Goal: Task Accomplishment & Management: Use online tool/utility

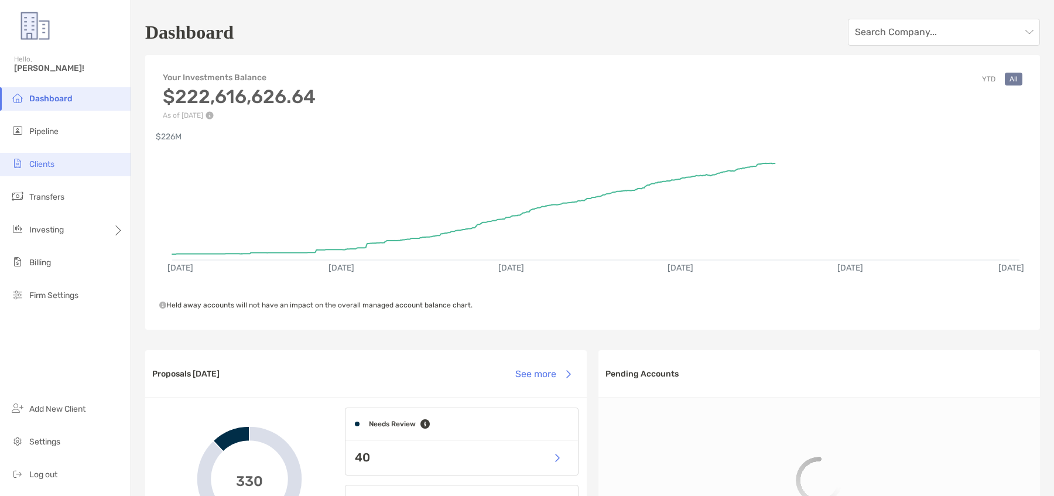
click at [67, 169] on li "Clients" at bounding box center [65, 164] width 131 height 23
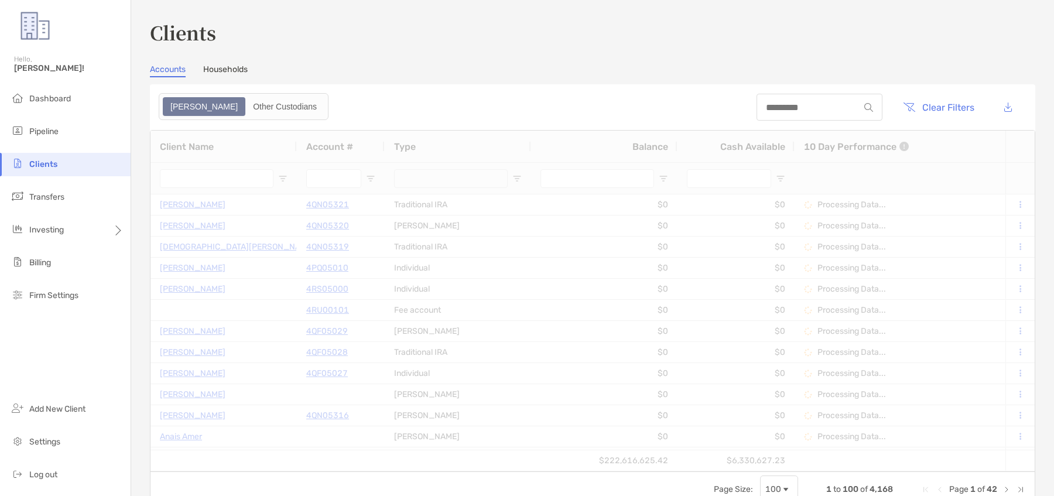
type input "*********"
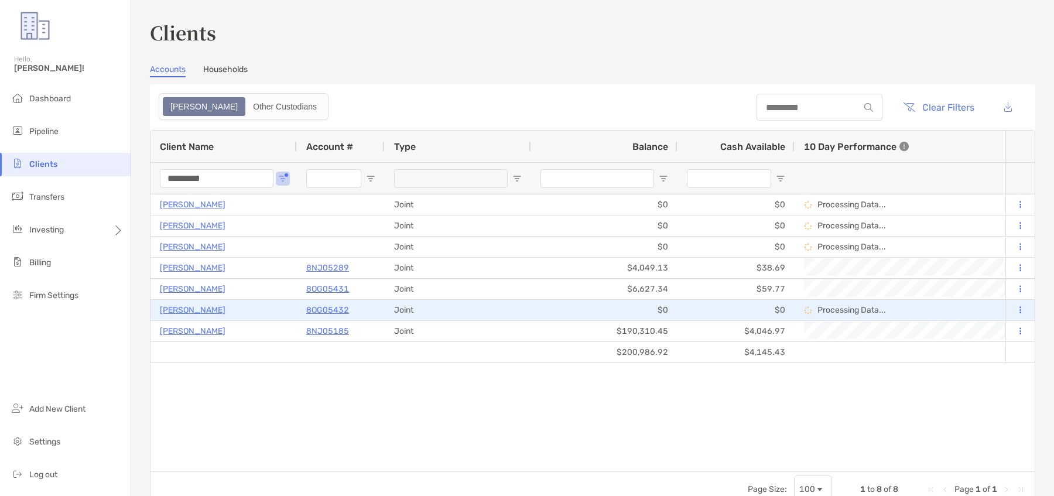
click at [340, 308] on p "8OG05432" at bounding box center [327, 310] width 43 height 15
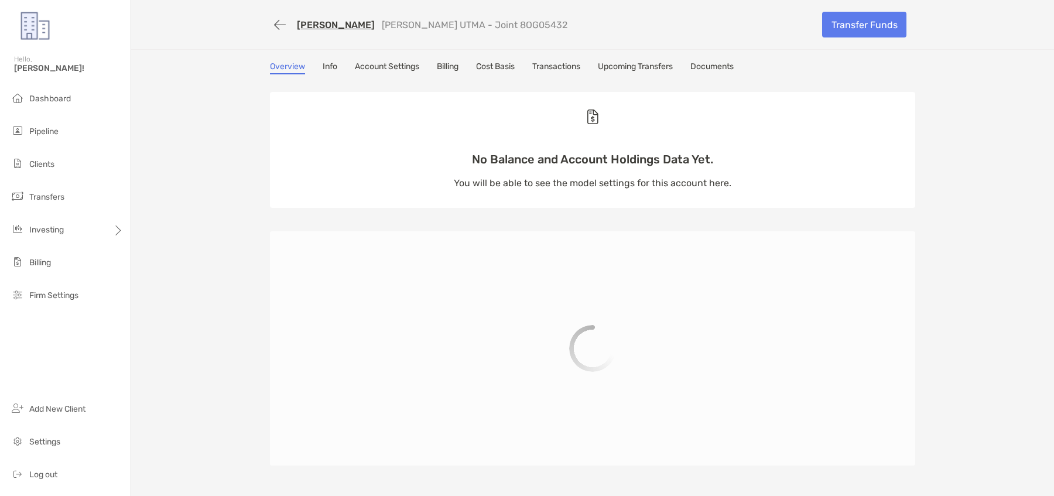
click at [323, 67] on link "Info" at bounding box center [330, 67] width 15 height 13
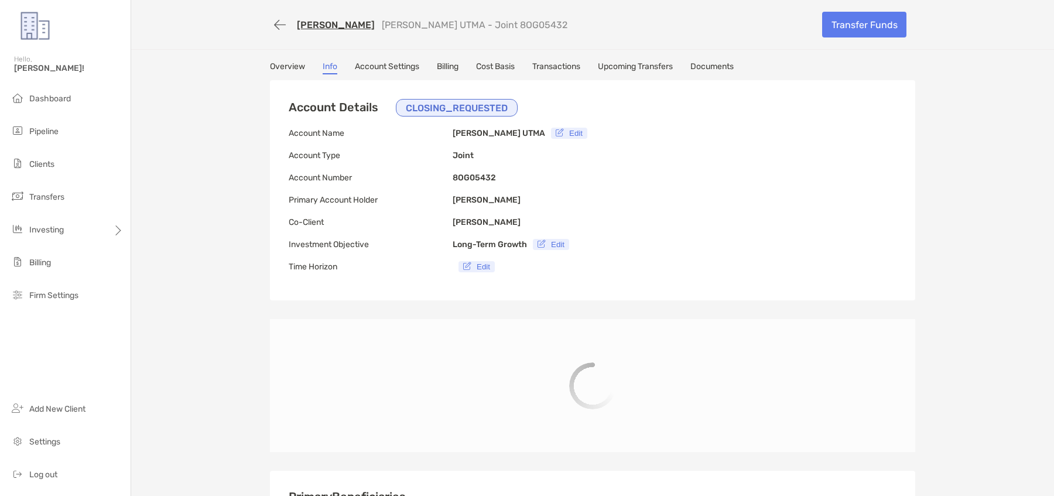
type input "**********"
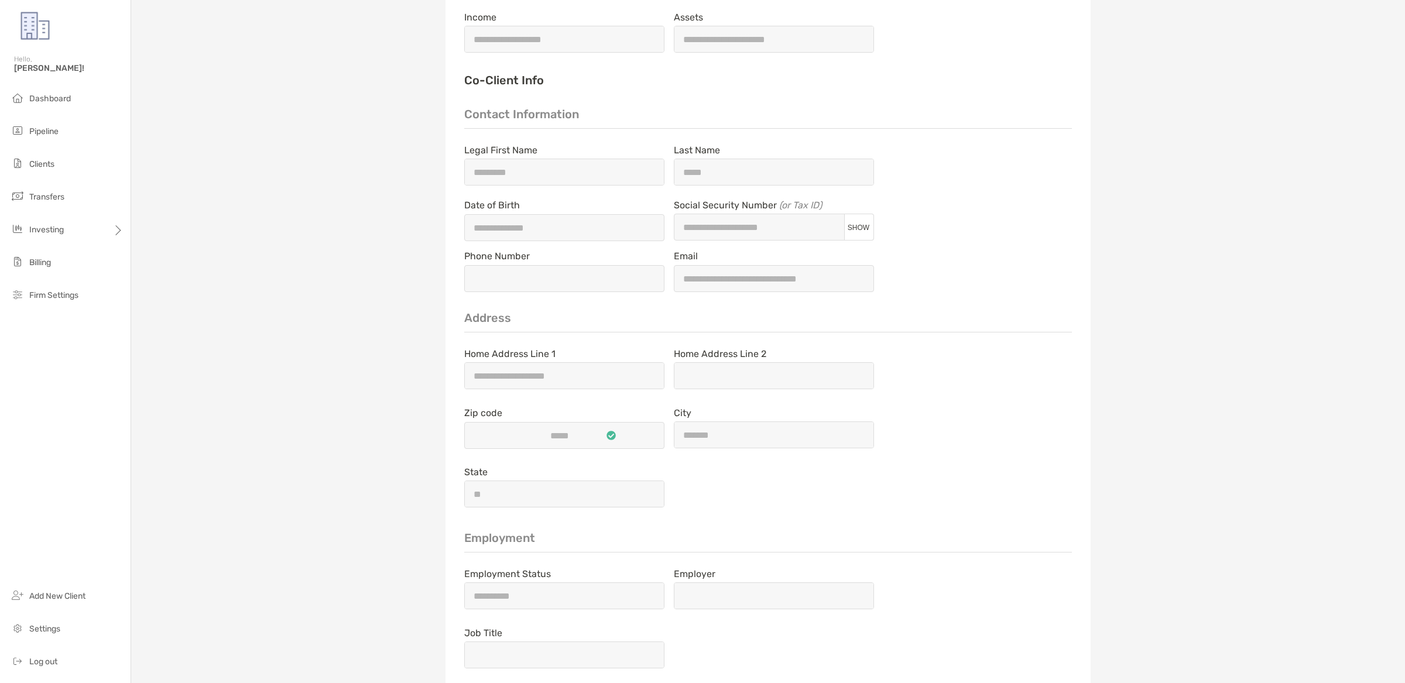
scroll to position [1658, 0]
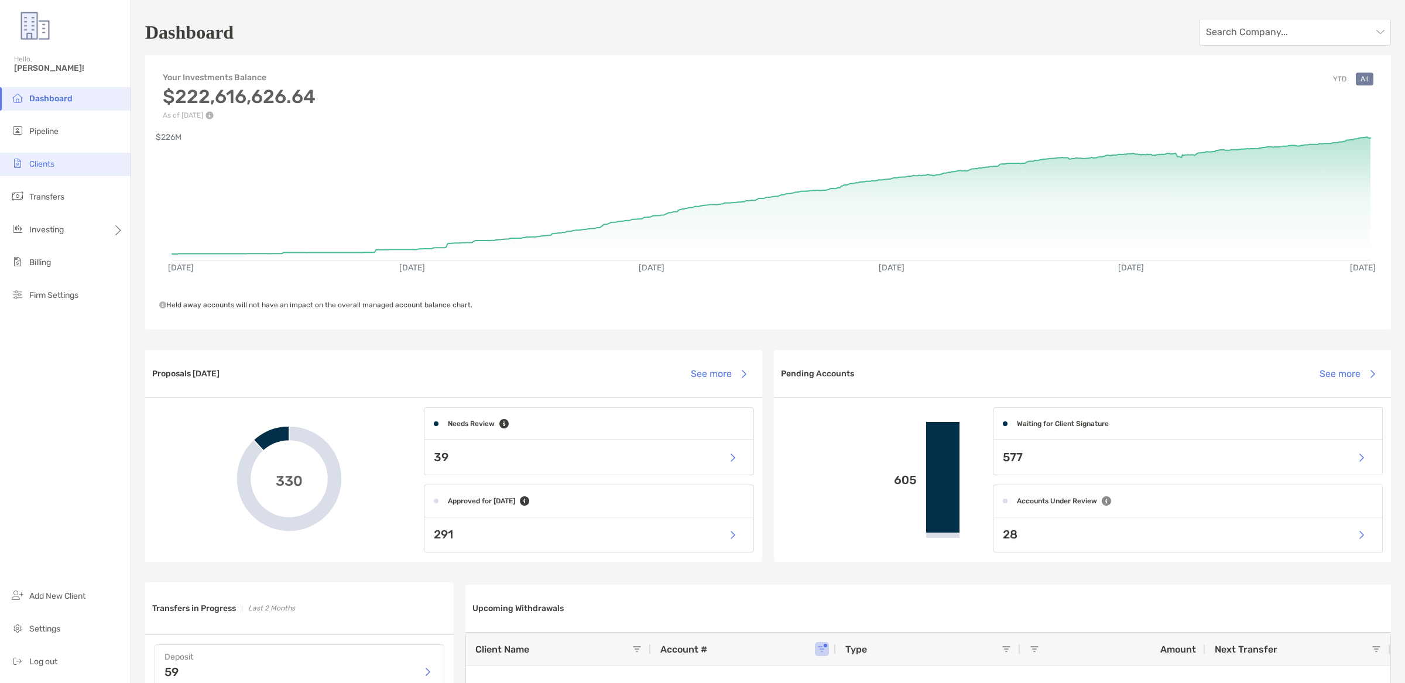
click at [88, 172] on li "Clients" at bounding box center [65, 164] width 131 height 23
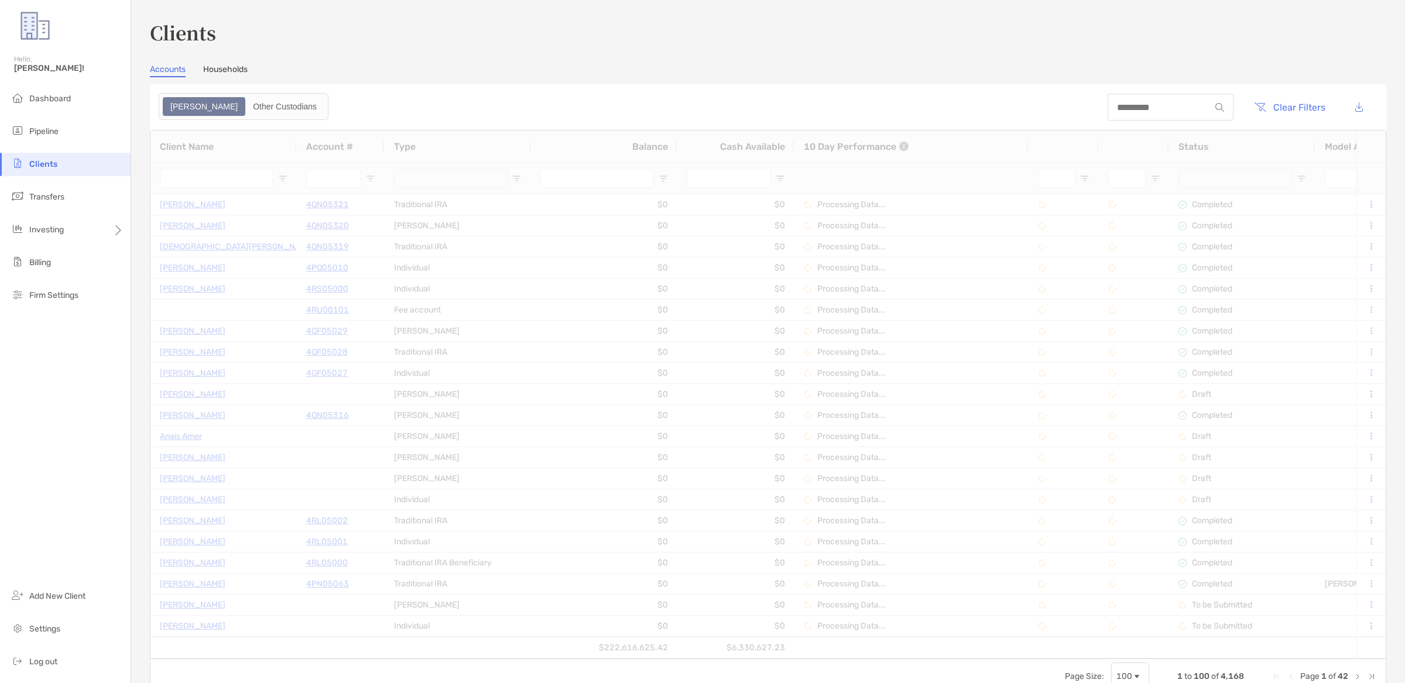
type input "*********"
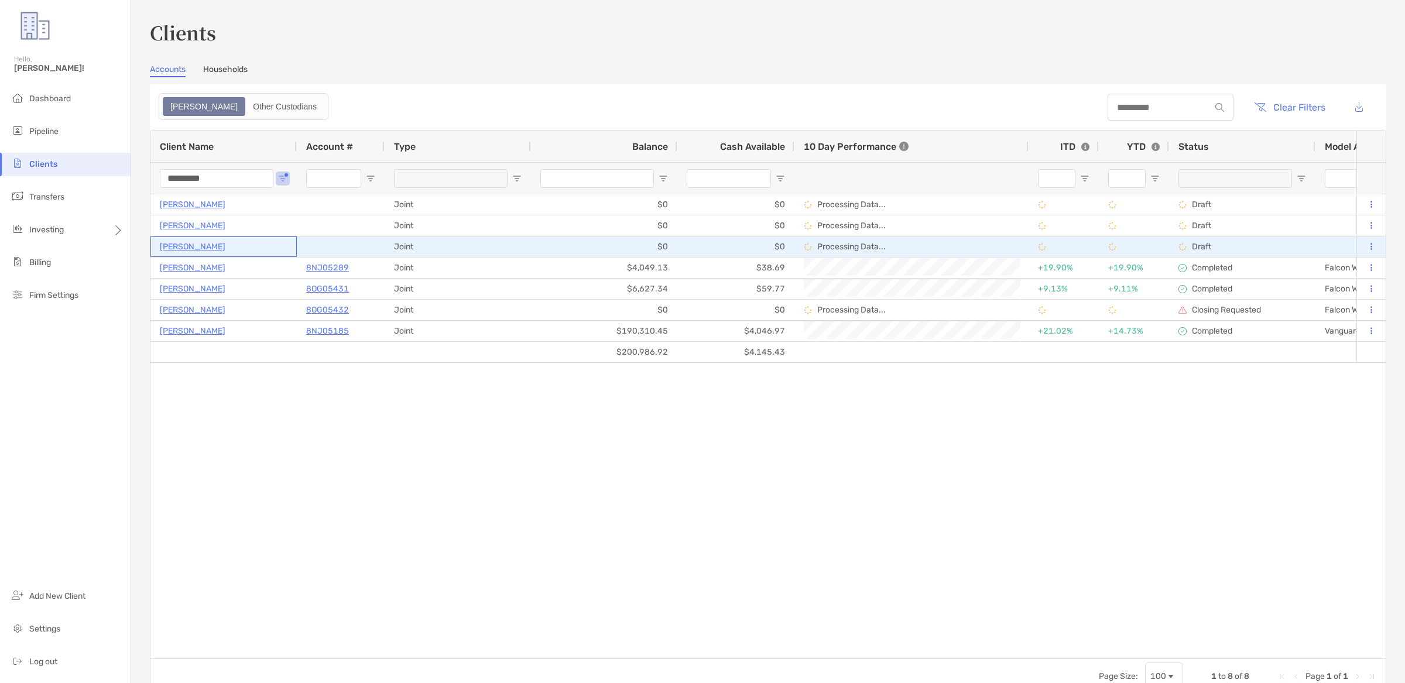
click at [196, 246] on p "Ana Covic" at bounding box center [193, 246] width 66 height 15
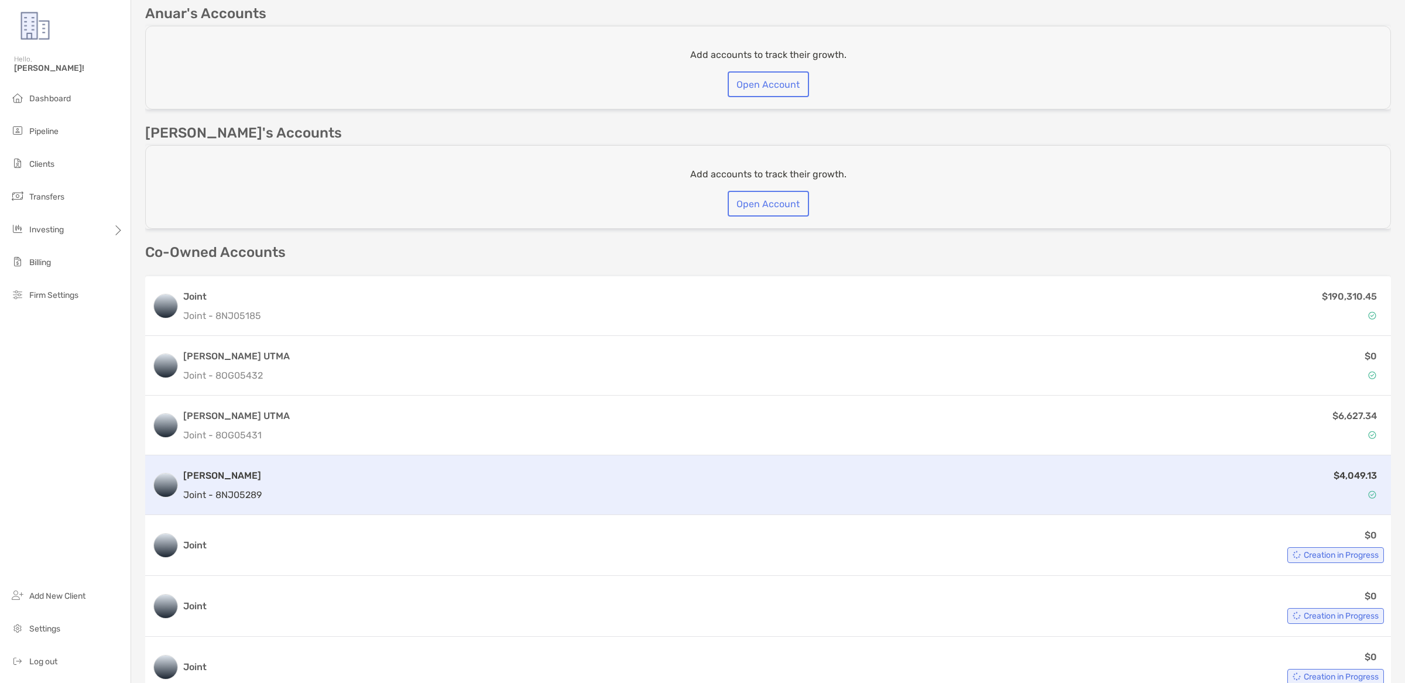
scroll to position [818, 0]
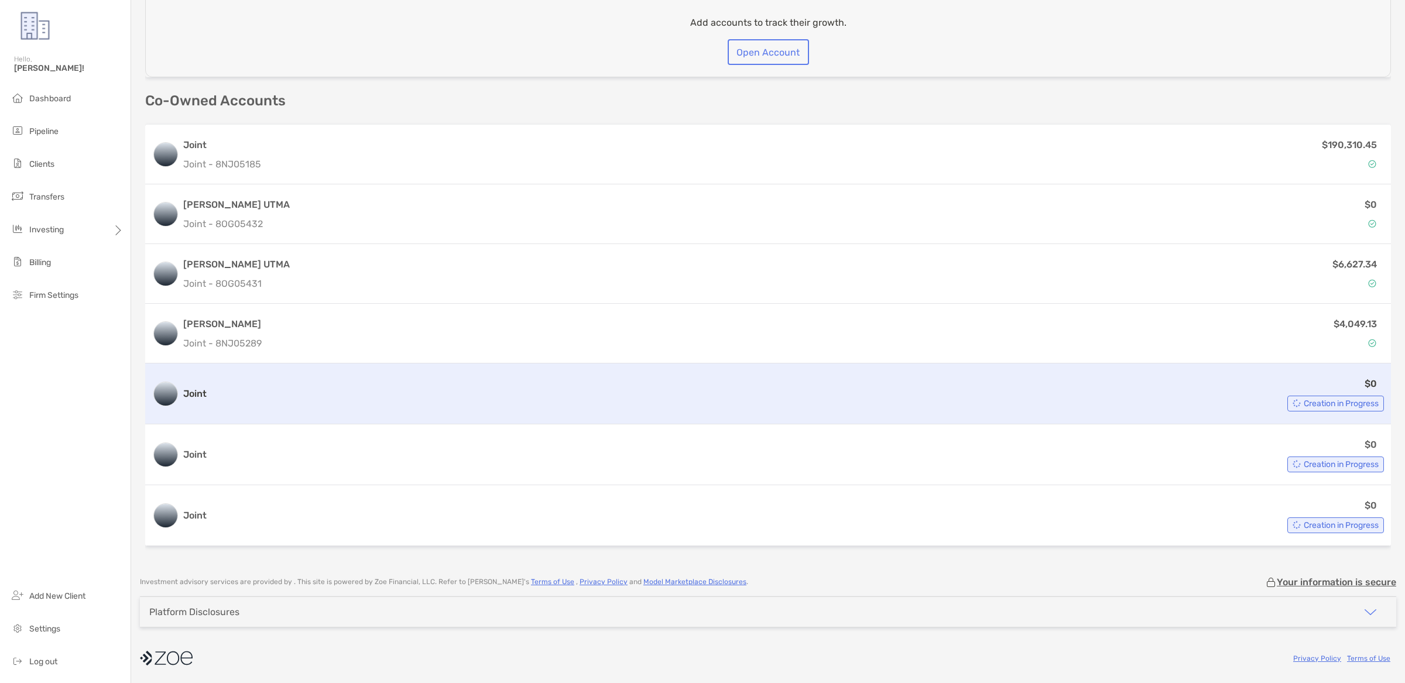
click at [417, 376] on div "$0 Creation in Progress" at bounding box center [797, 393] width 1173 height 35
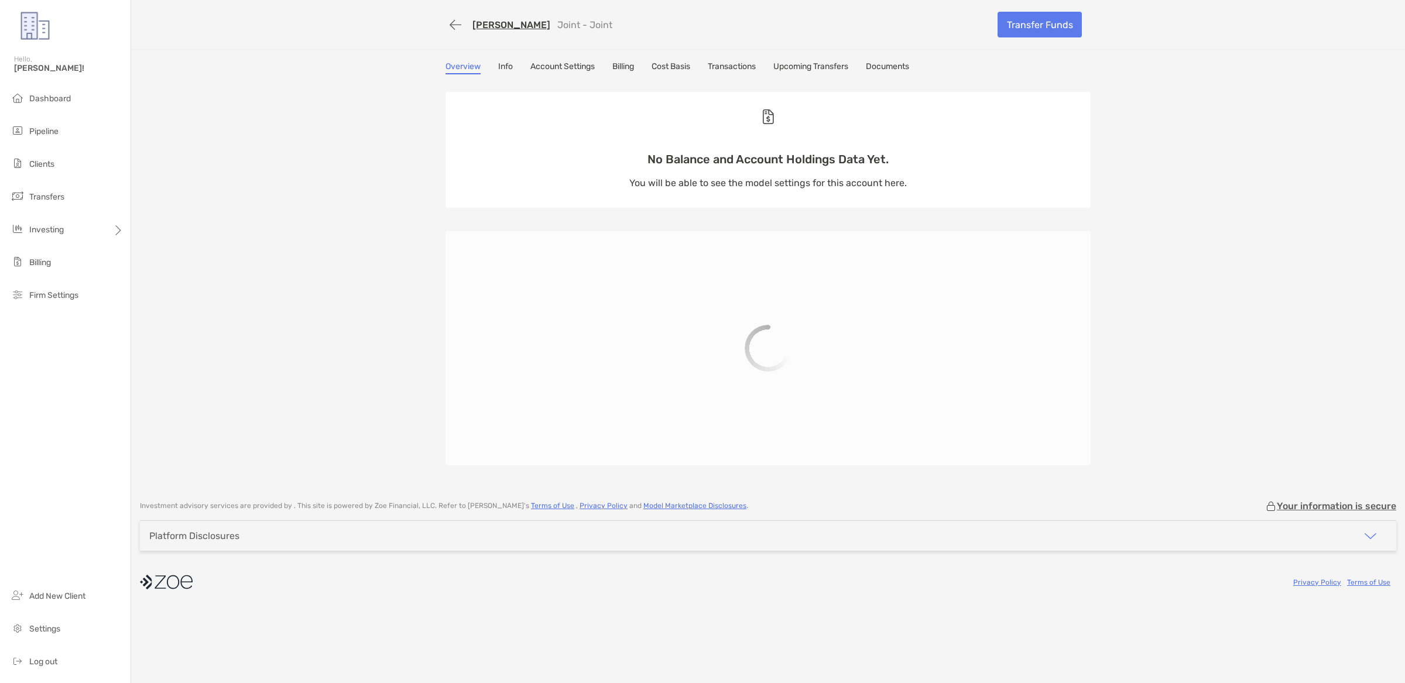
click at [512, 61] on link "Info" at bounding box center [505, 67] width 15 height 13
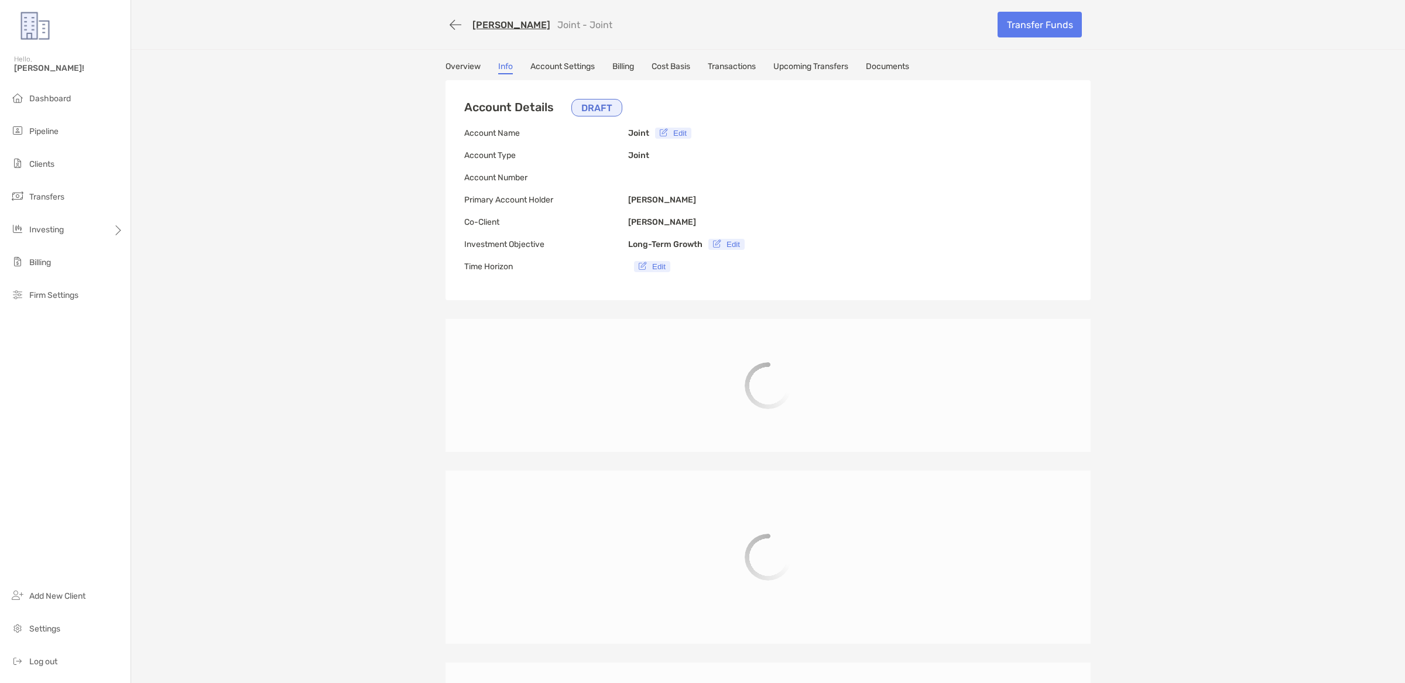
type input "**********"
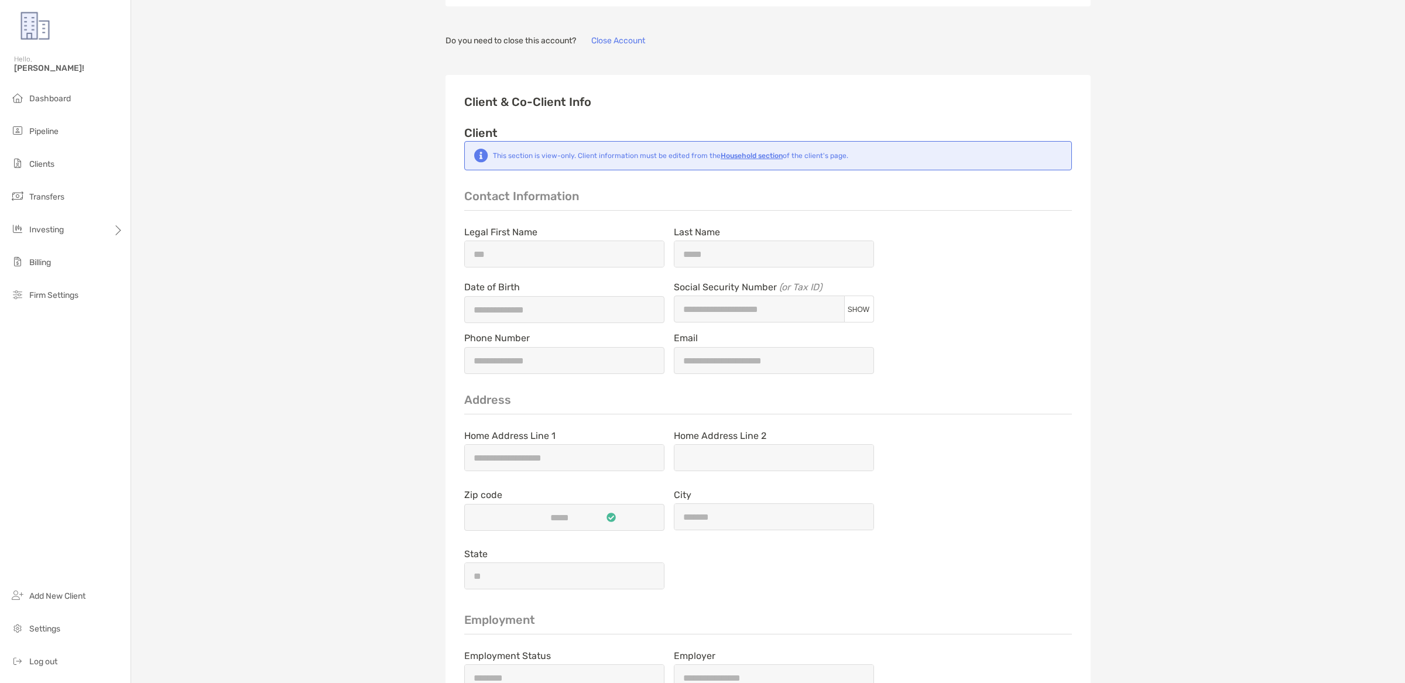
scroll to position [591, 0]
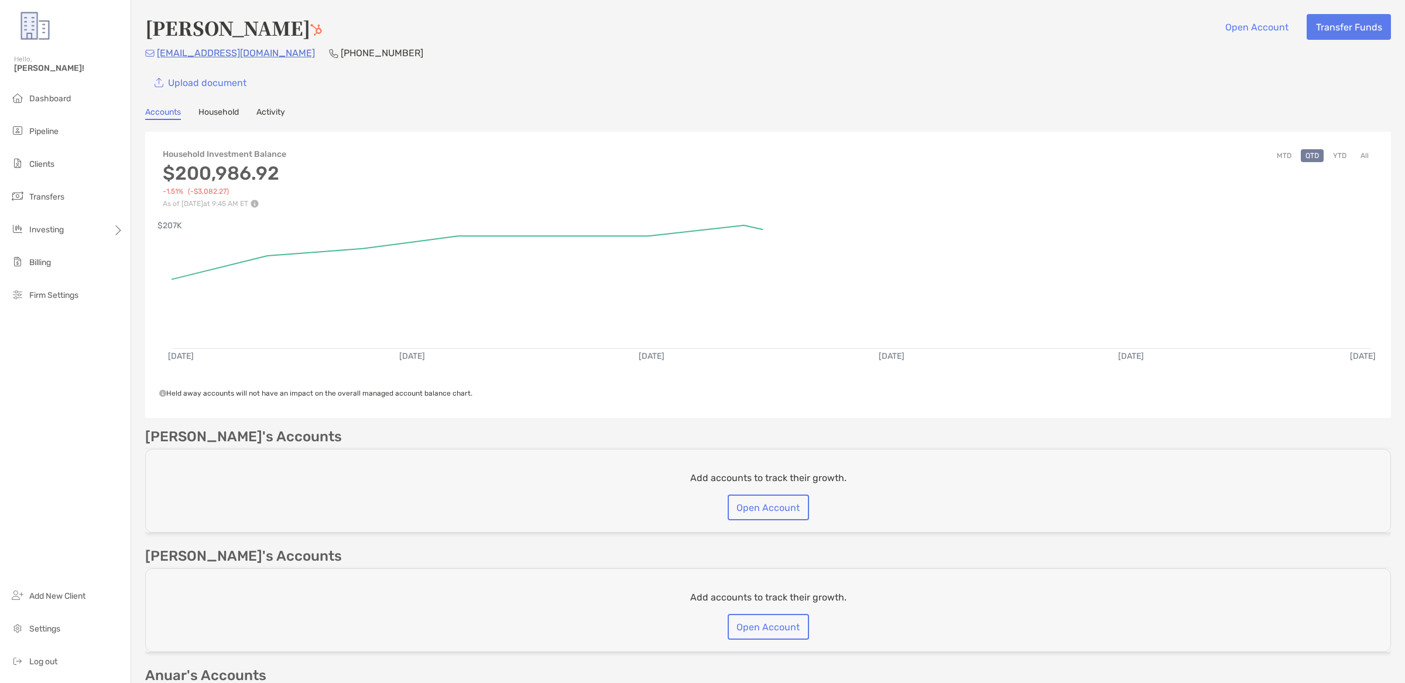
scroll to position [818, 0]
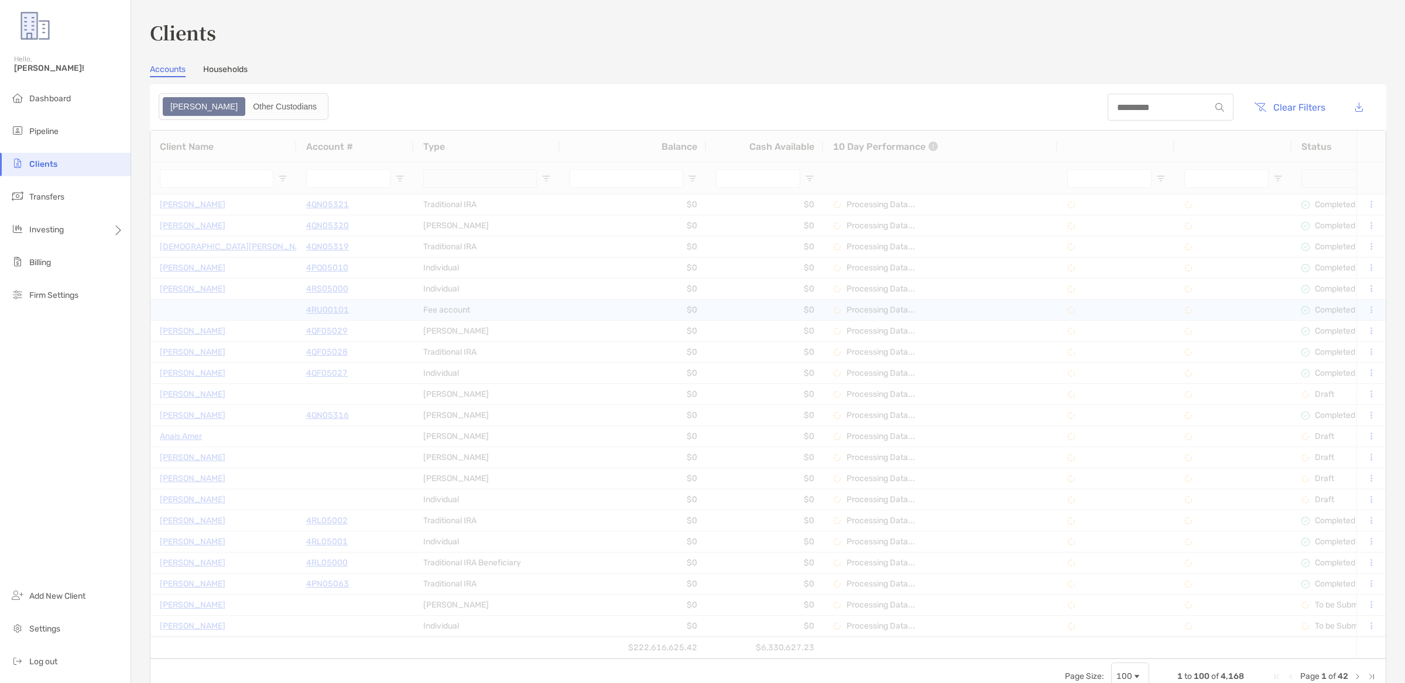
type input "*********"
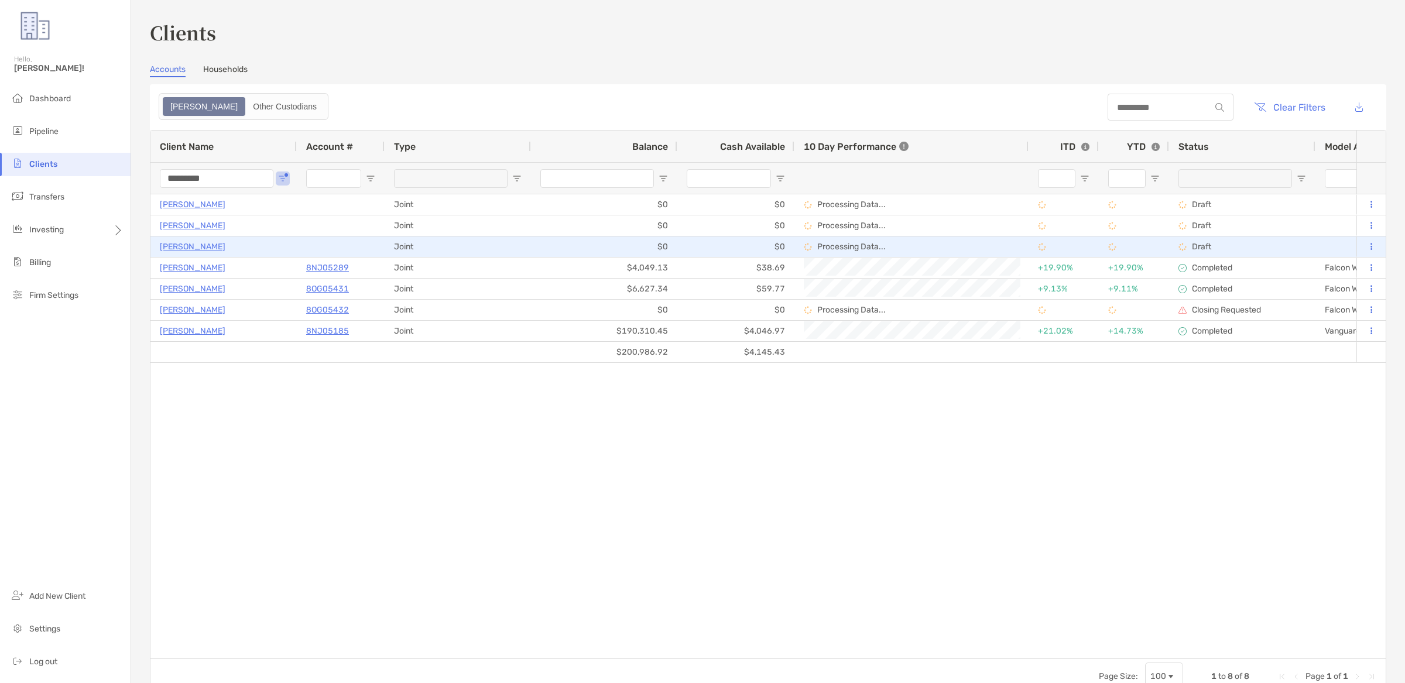
click at [191, 253] on div "Ana Covic" at bounding box center [224, 246] width 128 height 19
click at [1374, 246] on button at bounding box center [1371, 247] width 11 height 12
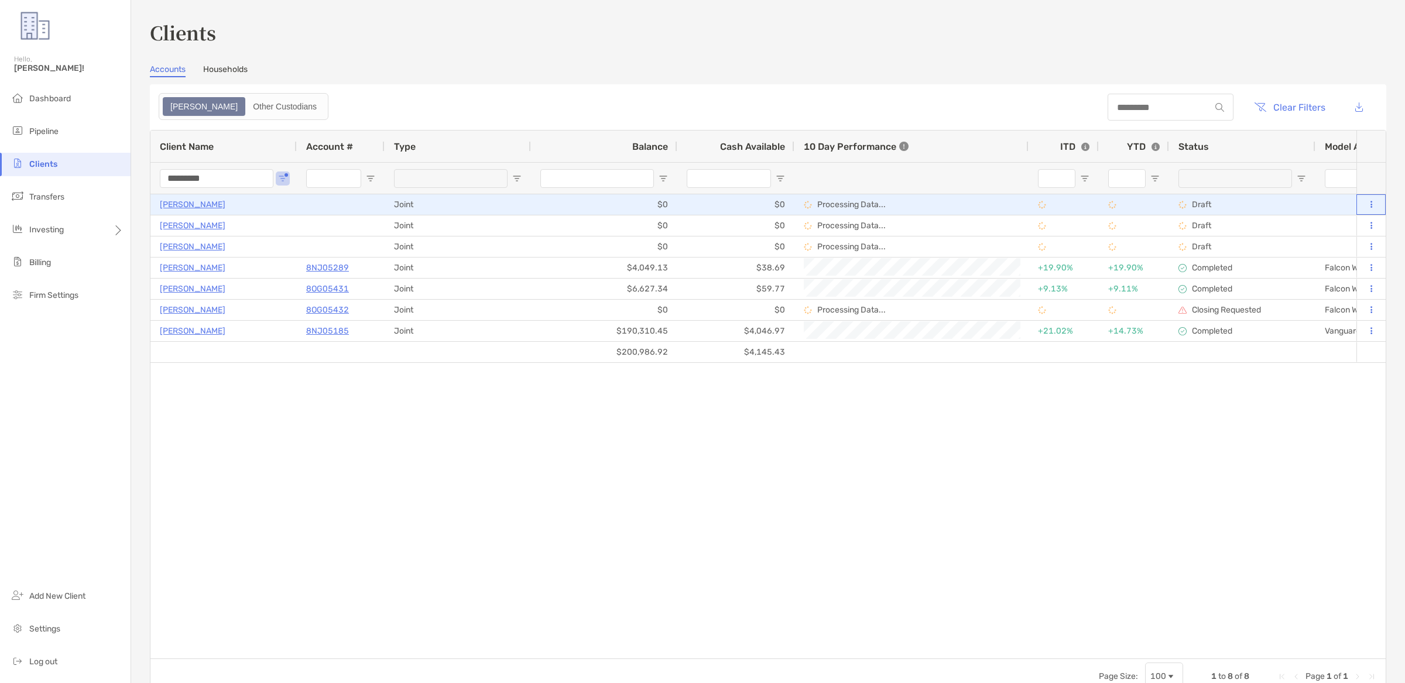
click at [1374, 210] on div at bounding box center [1371, 204] width 11 height 19
click at [1370, 205] on icon at bounding box center [1371, 205] width 2 height 8
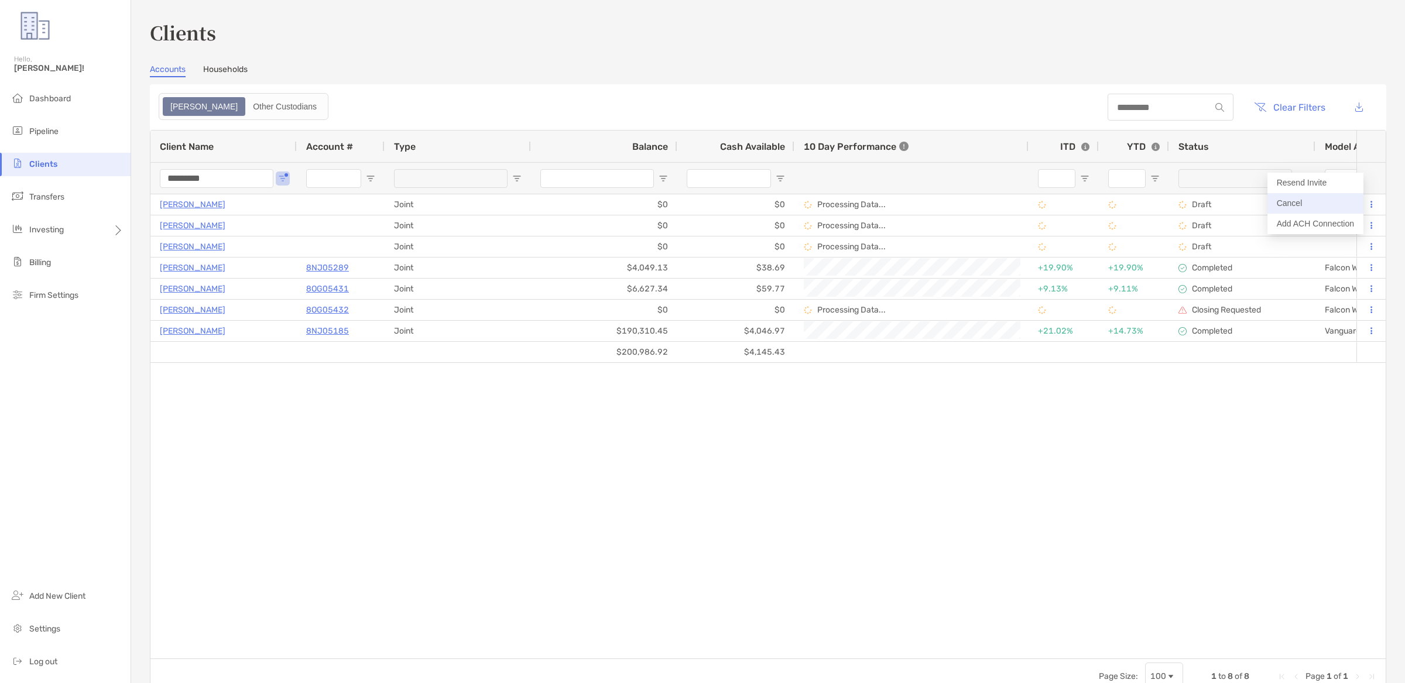
click at [1335, 209] on button "Cancel" at bounding box center [1315, 203] width 96 height 20
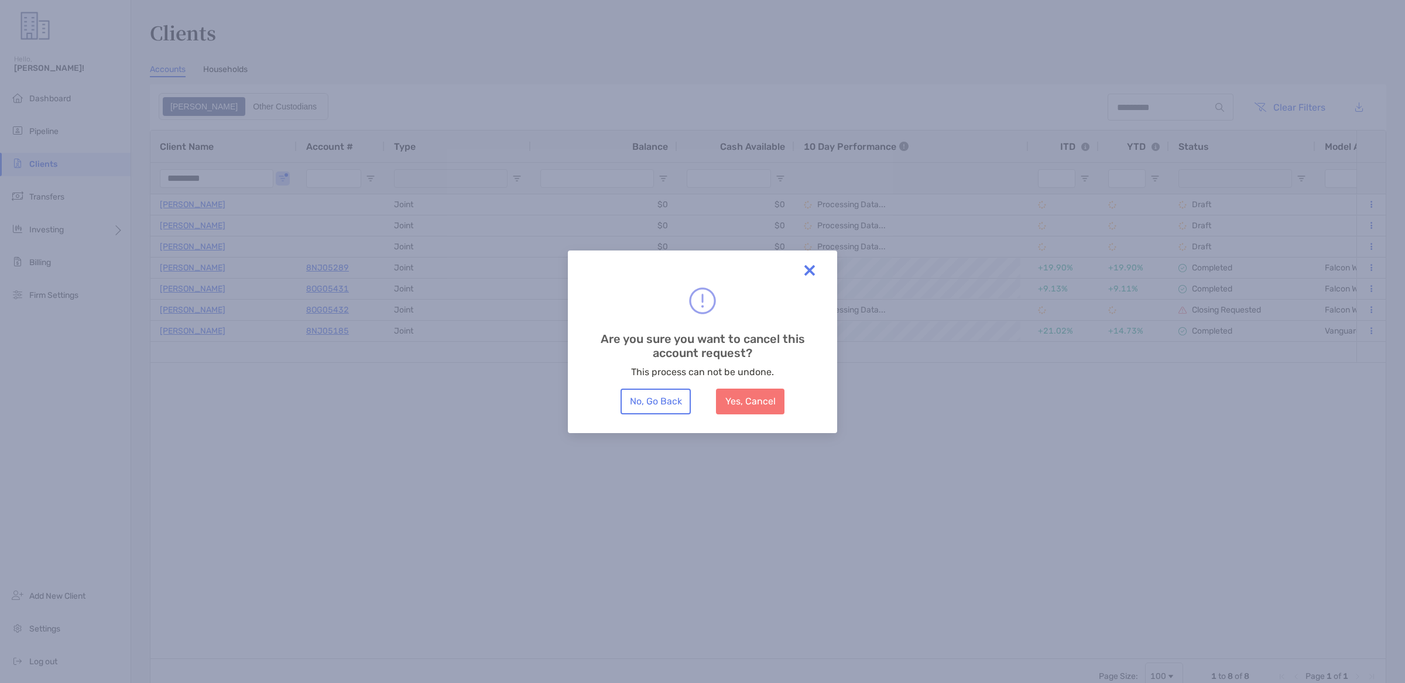
click at [797, 409] on div "Are you sure you want to cancel this account request? This process can not be u…" at bounding box center [703, 341] width 232 height 145
click at [760, 409] on button "Yes, Cancel" at bounding box center [750, 402] width 68 height 26
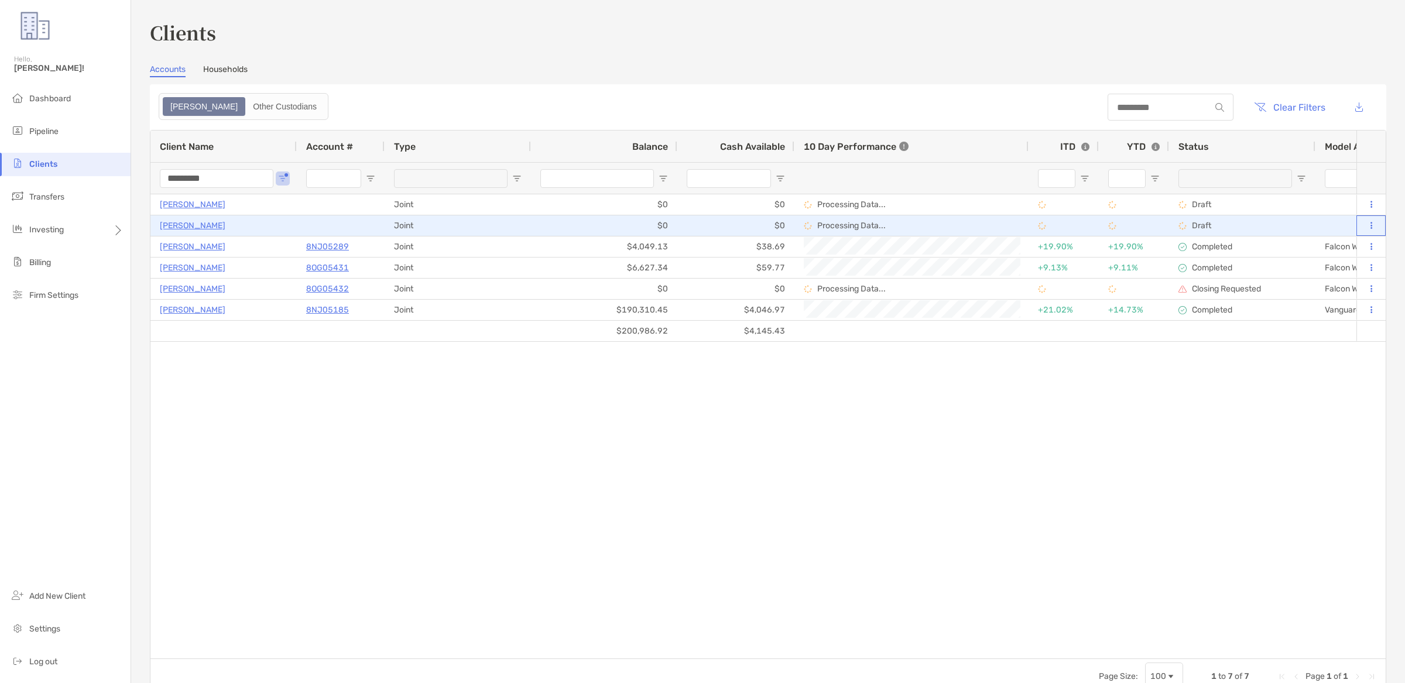
click at [1368, 228] on button at bounding box center [1371, 226] width 11 height 12
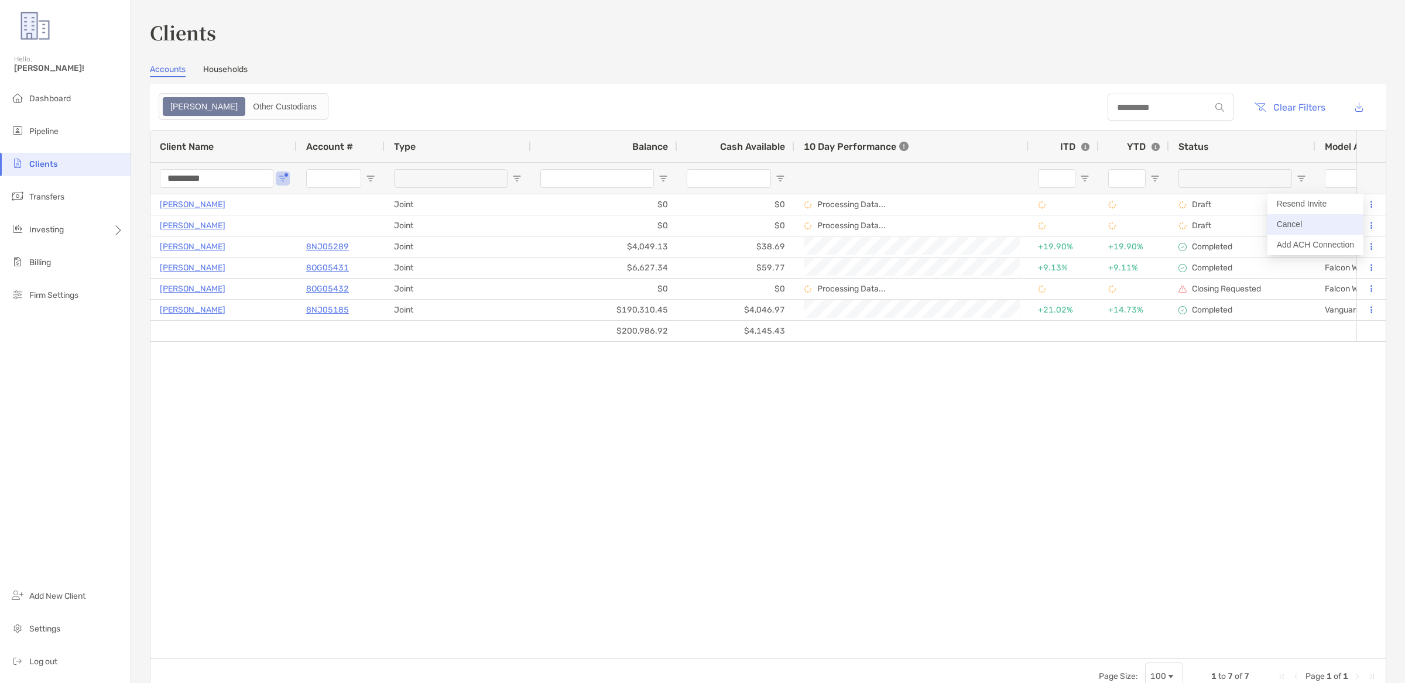
click at [1329, 222] on button "Cancel" at bounding box center [1315, 224] width 96 height 20
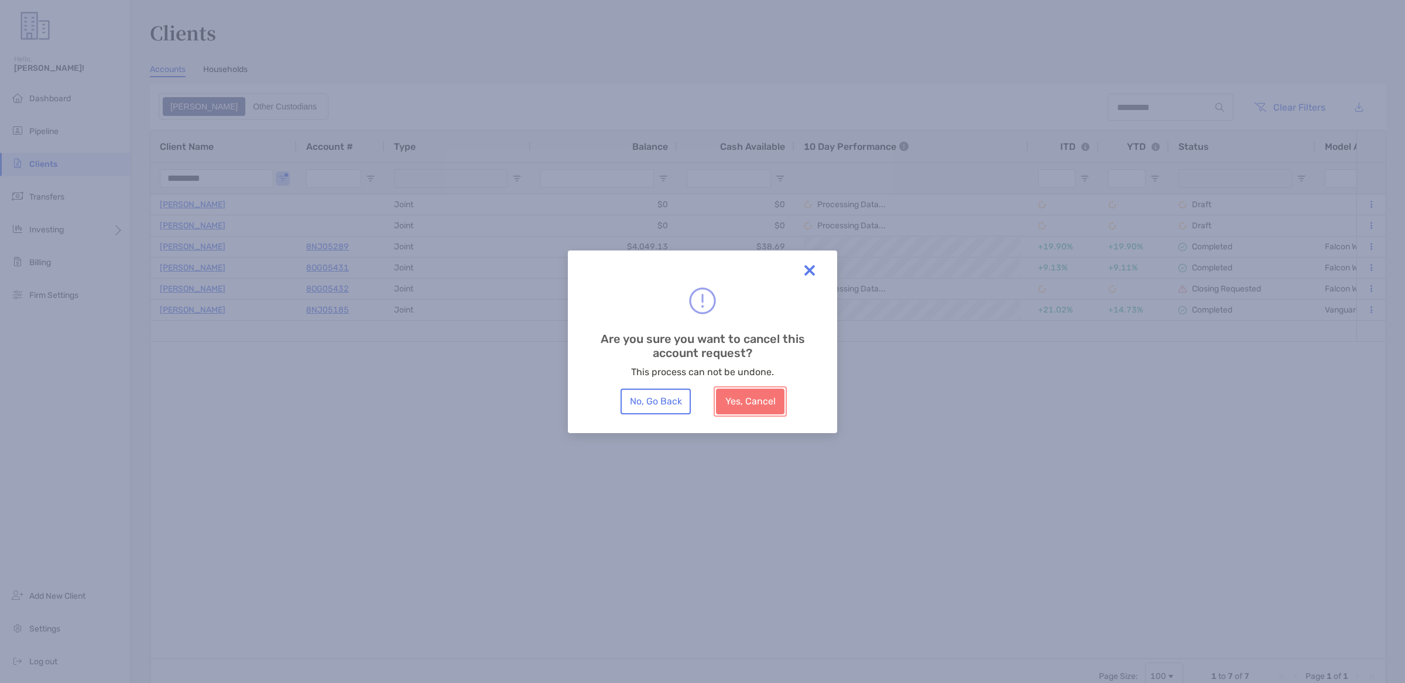
click at [767, 410] on button "Yes, Cancel" at bounding box center [750, 402] width 68 height 26
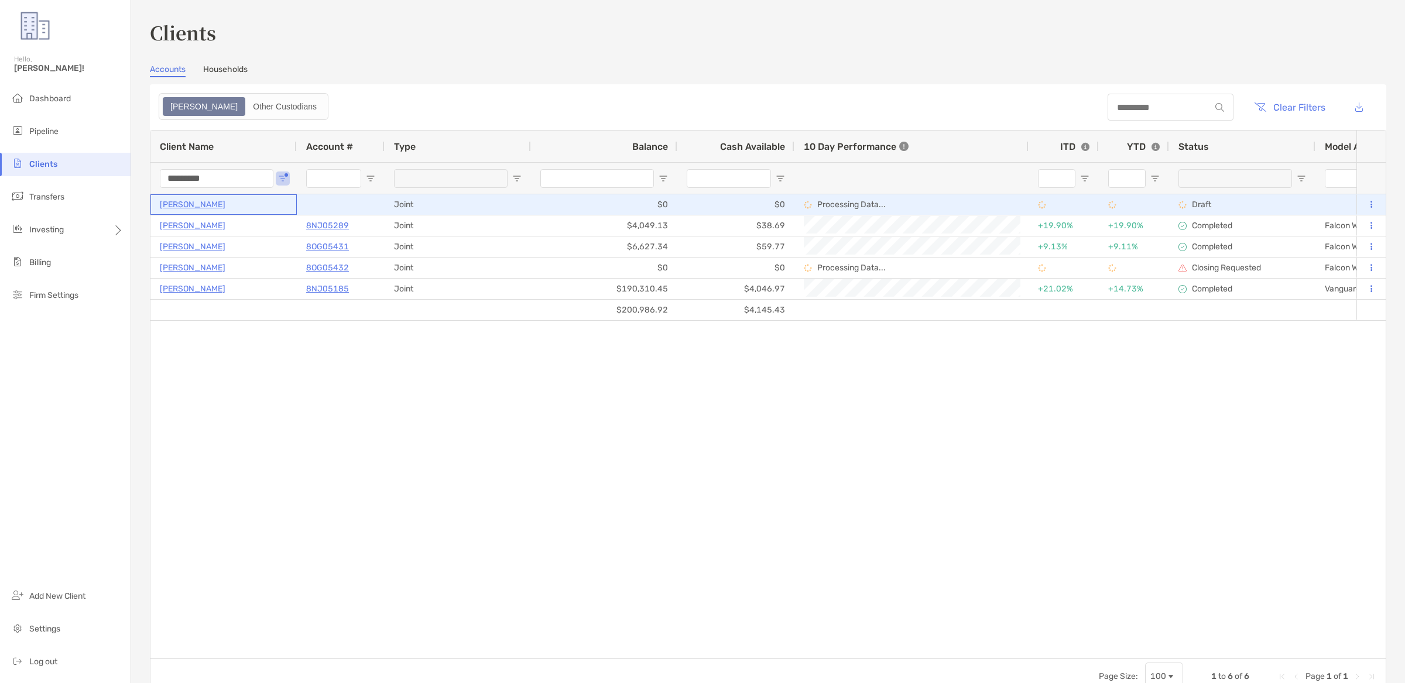
click at [181, 201] on p "Ana Covic" at bounding box center [193, 204] width 66 height 15
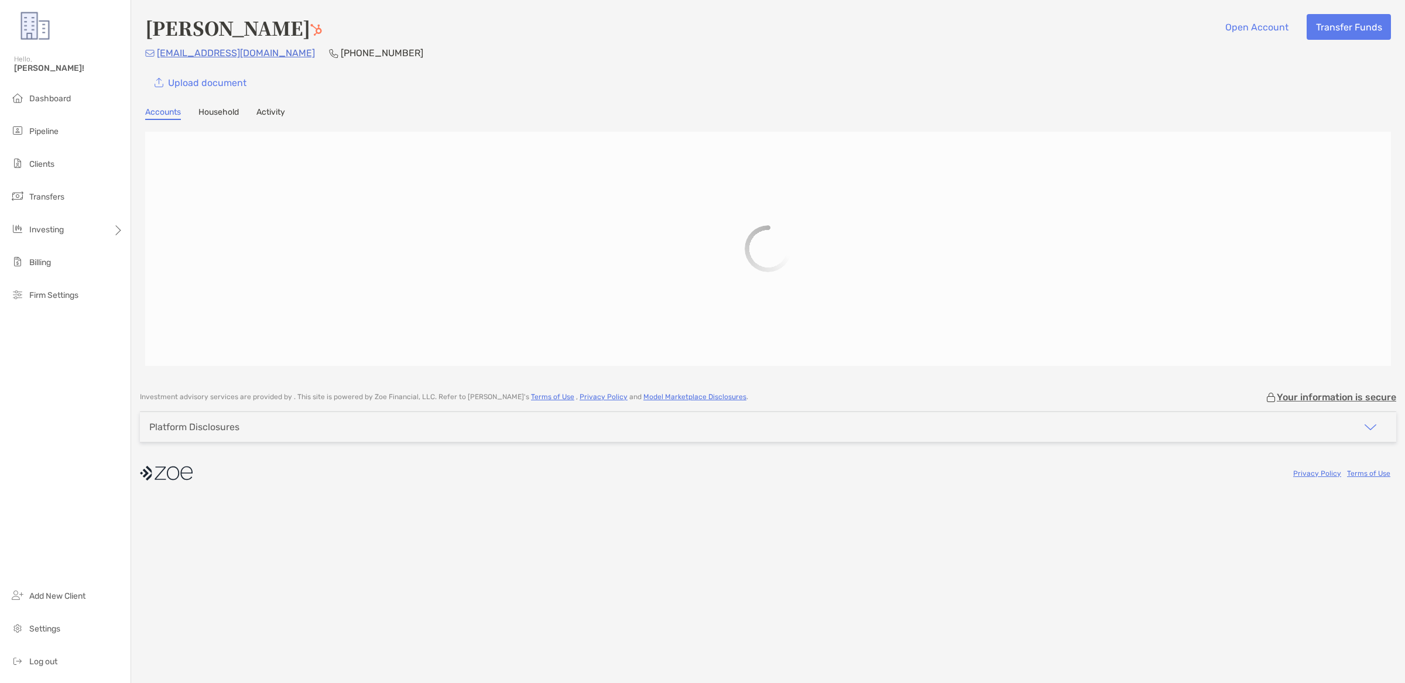
click at [228, 114] on link "Household" at bounding box center [218, 113] width 40 height 13
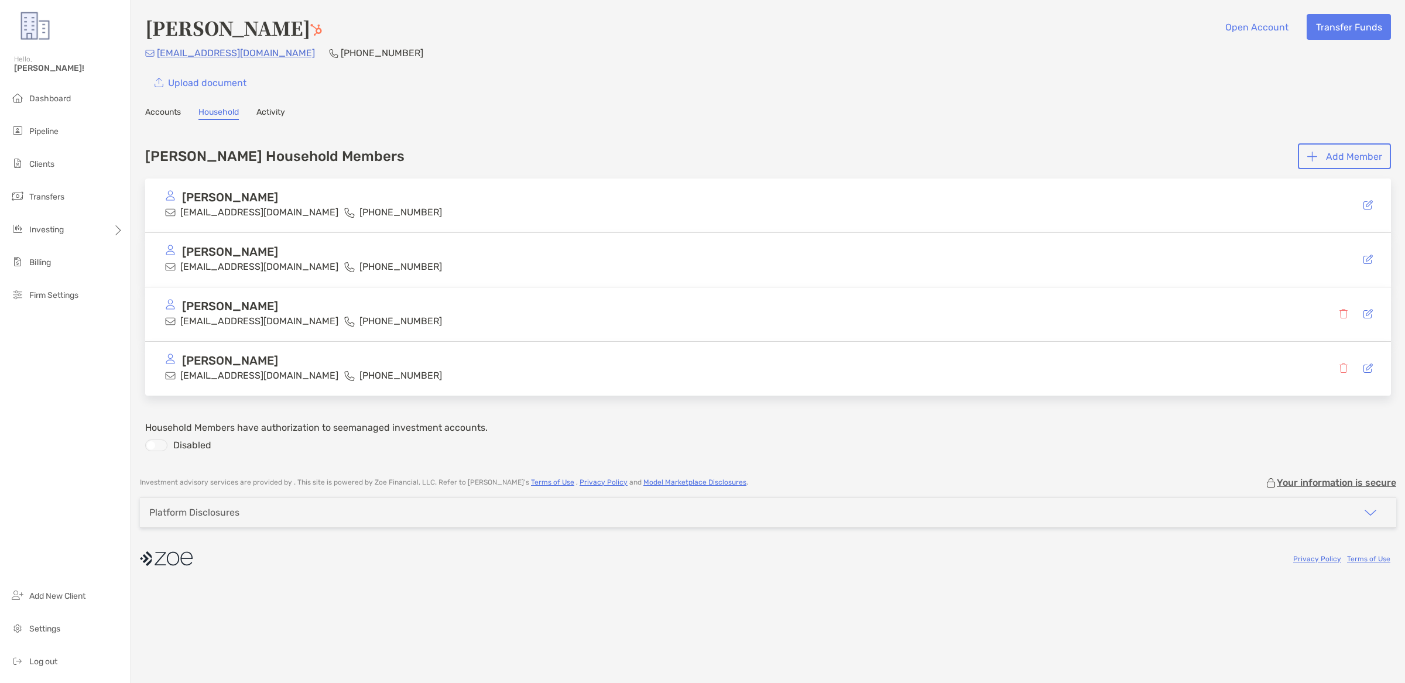
click at [170, 112] on link "Accounts" at bounding box center [163, 113] width 36 height 13
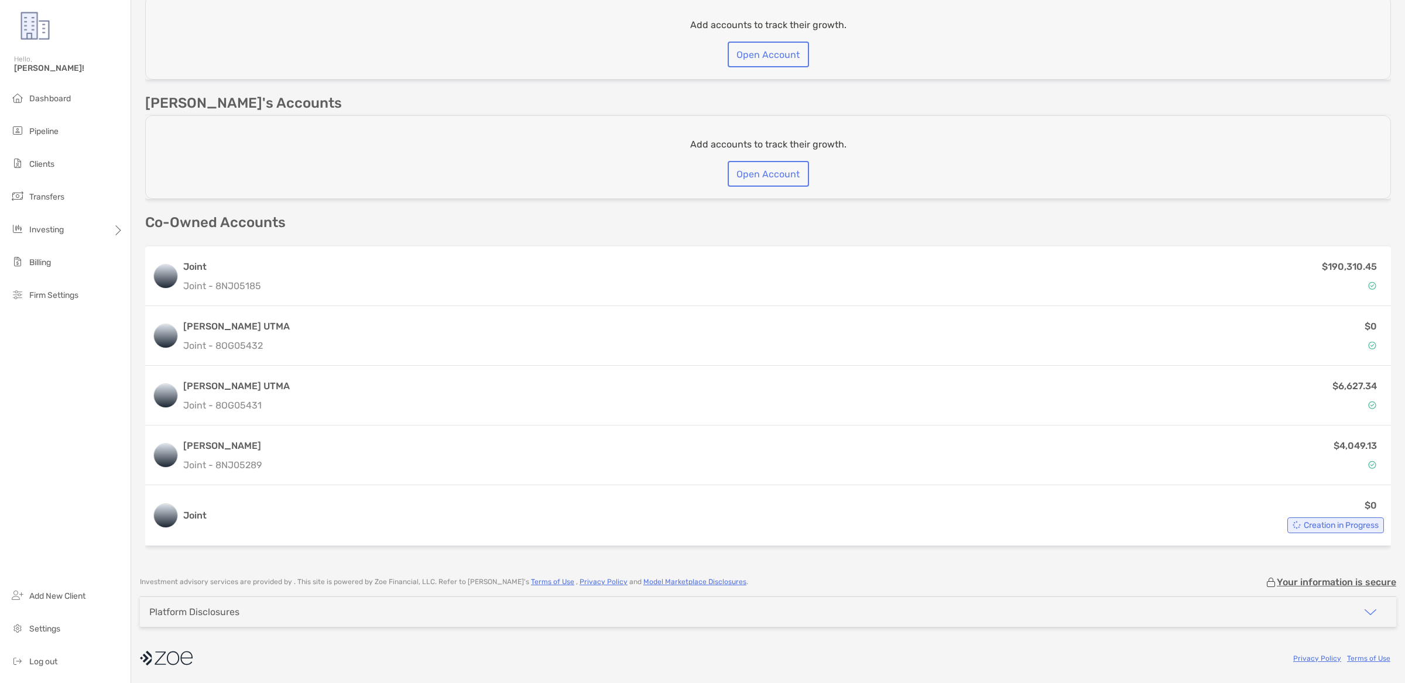
scroll to position [692, 0]
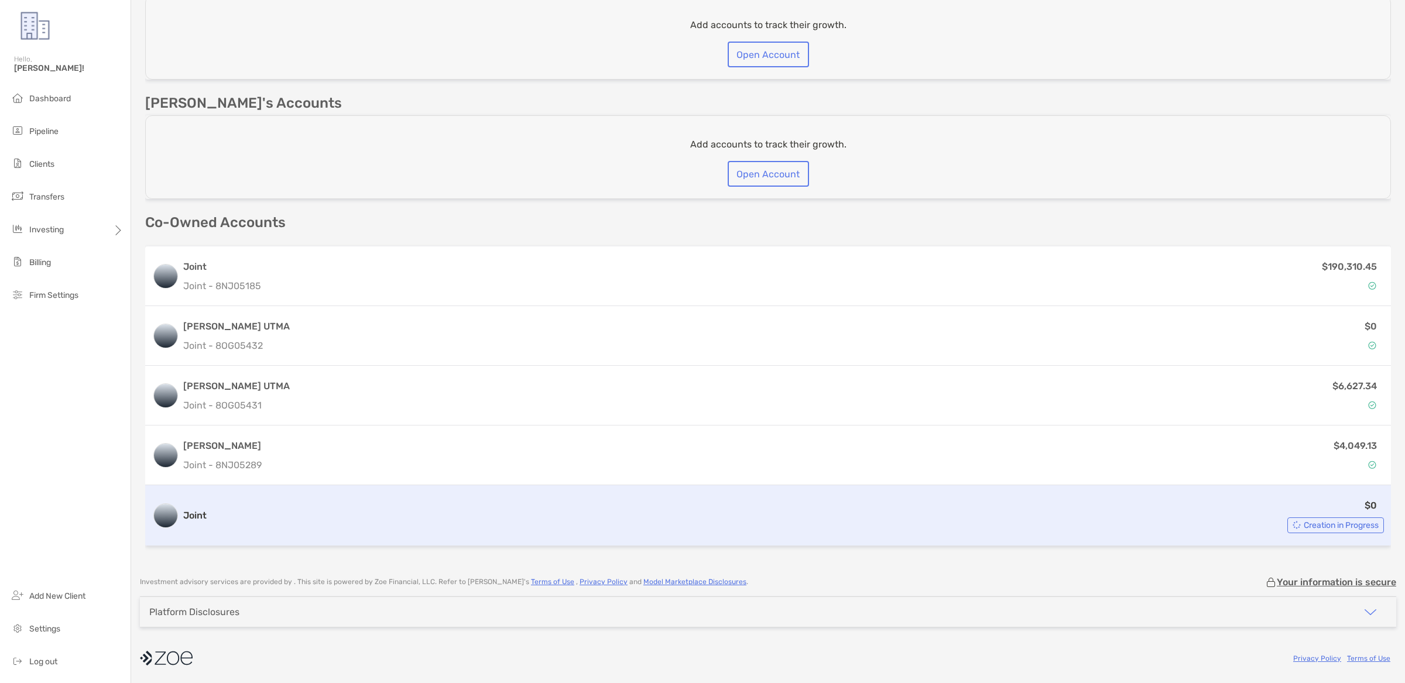
click at [451, 522] on div "$0 Creation in Progress" at bounding box center [797, 515] width 1173 height 35
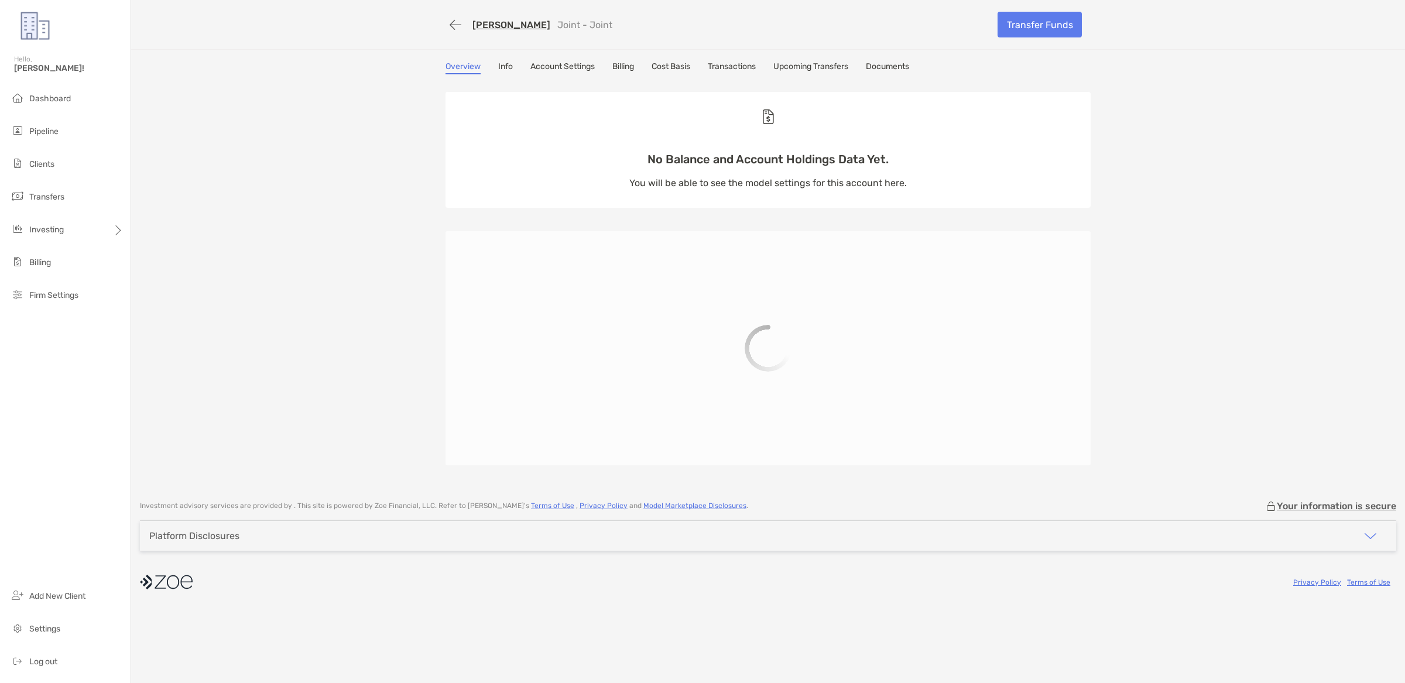
click at [515, 69] on div "Overview Info Account Settings Billing Cost Basis Transactions Upcoming Transfe…" at bounding box center [767, 67] width 645 height 13
click at [497, 67] on div "Overview Info Account Settings Billing Cost Basis Transactions Upcoming Transfe…" at bounding box center [767, 67] width 645 height 13
click at [502, 67] on link "Info" at bounding box center [505, 67] width 15 height 13
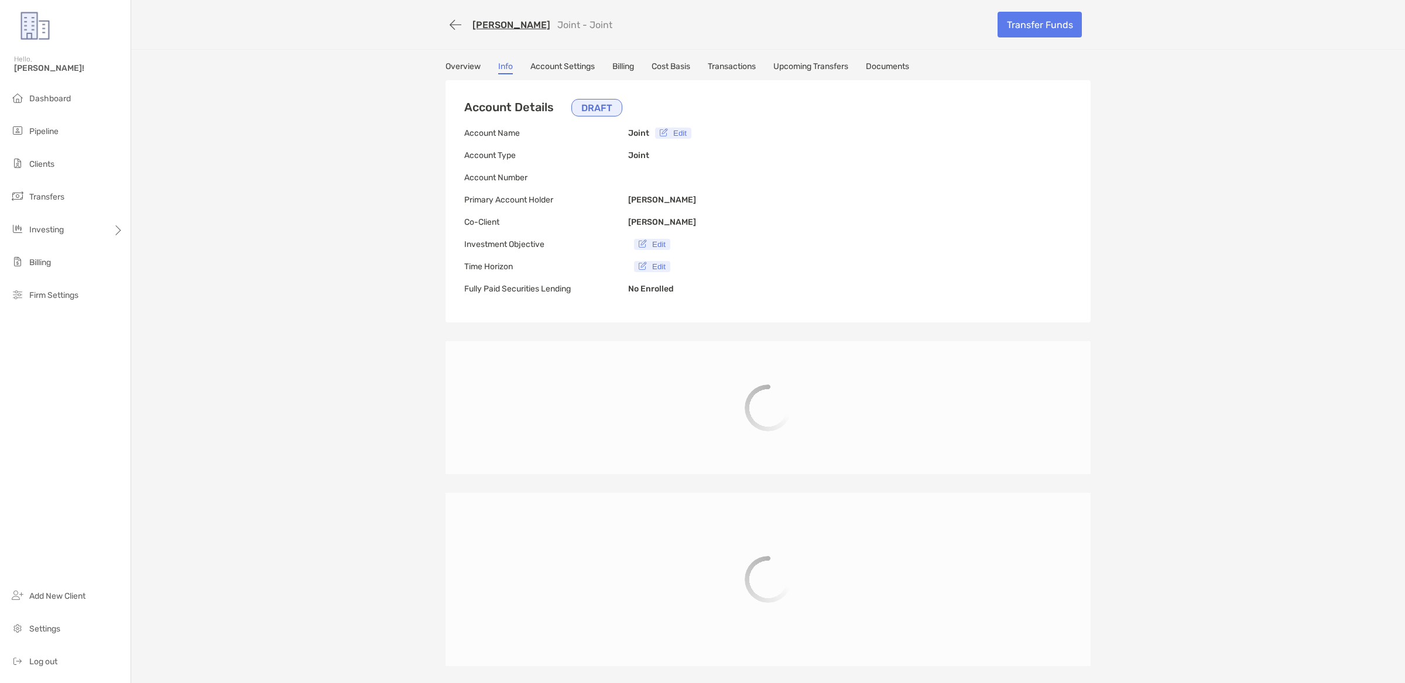
type input "**********"
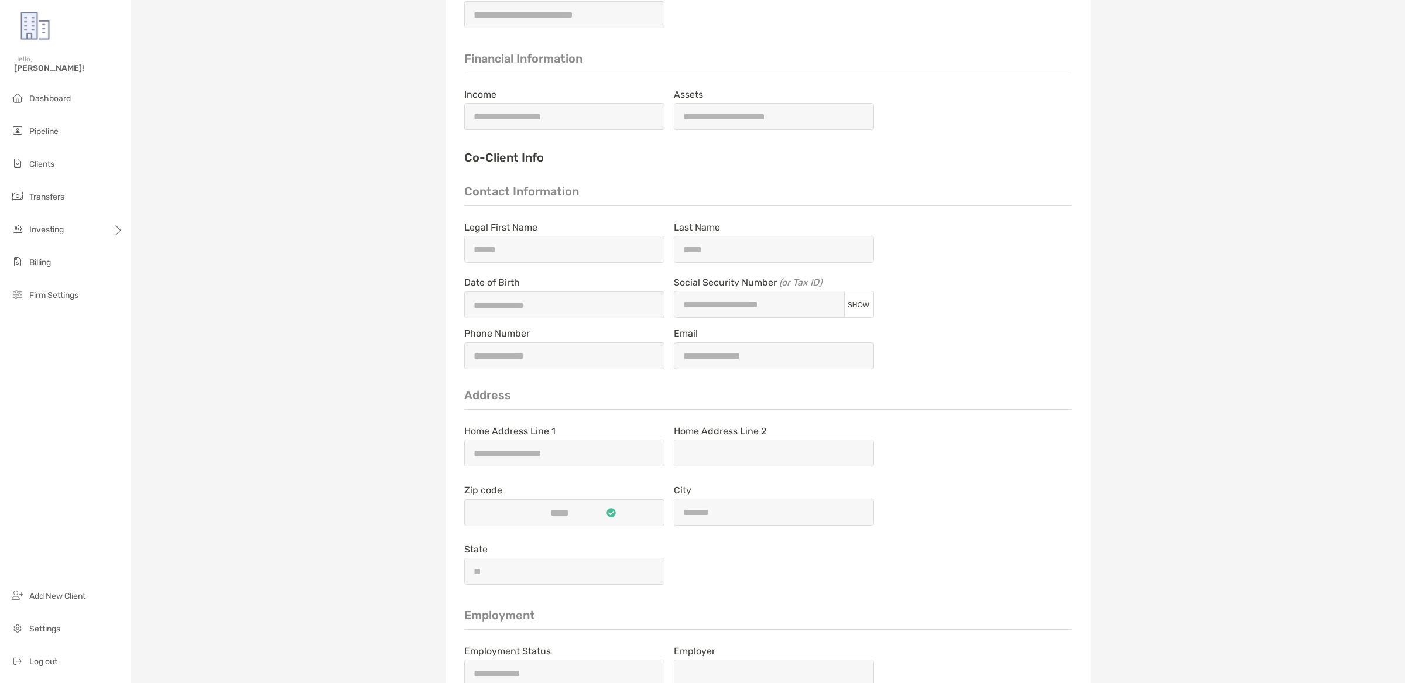
scroll to position [1579, 0]
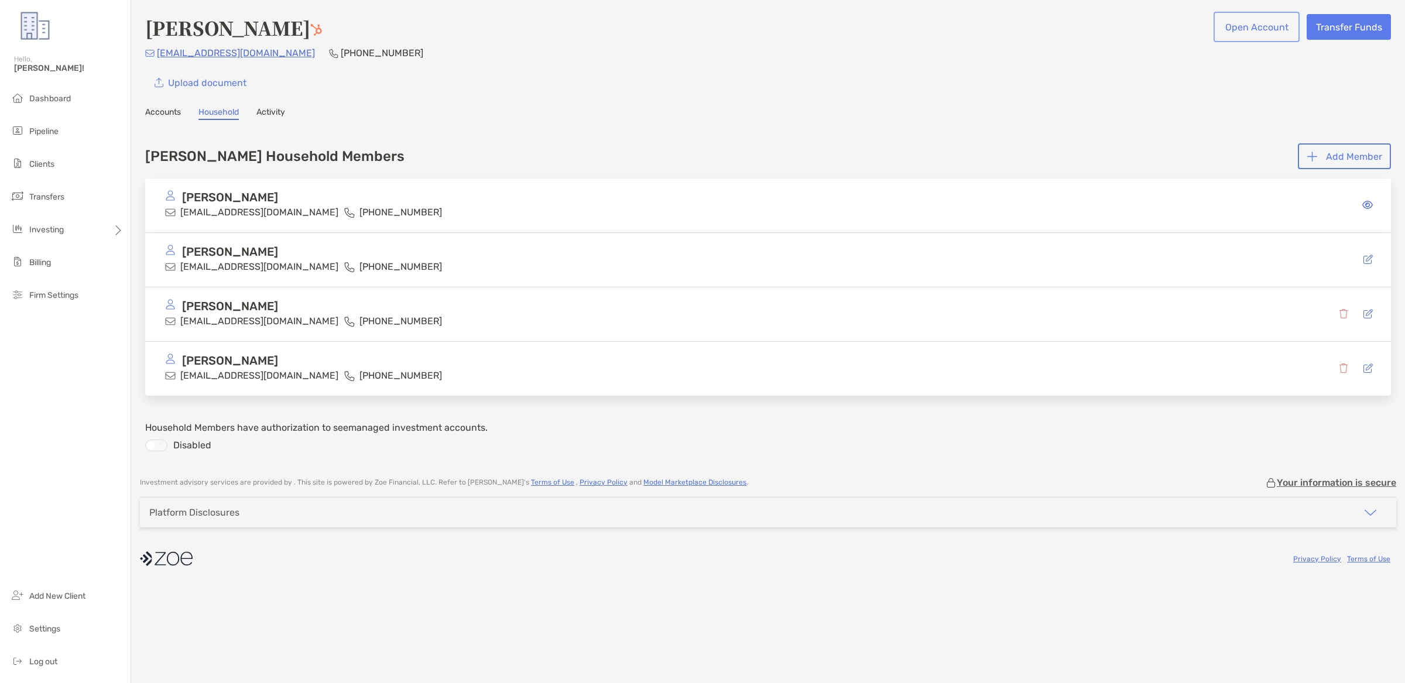
click at [1259, 31] on button "Open Account" at bounding box center [1256, 27] width 81 height 26
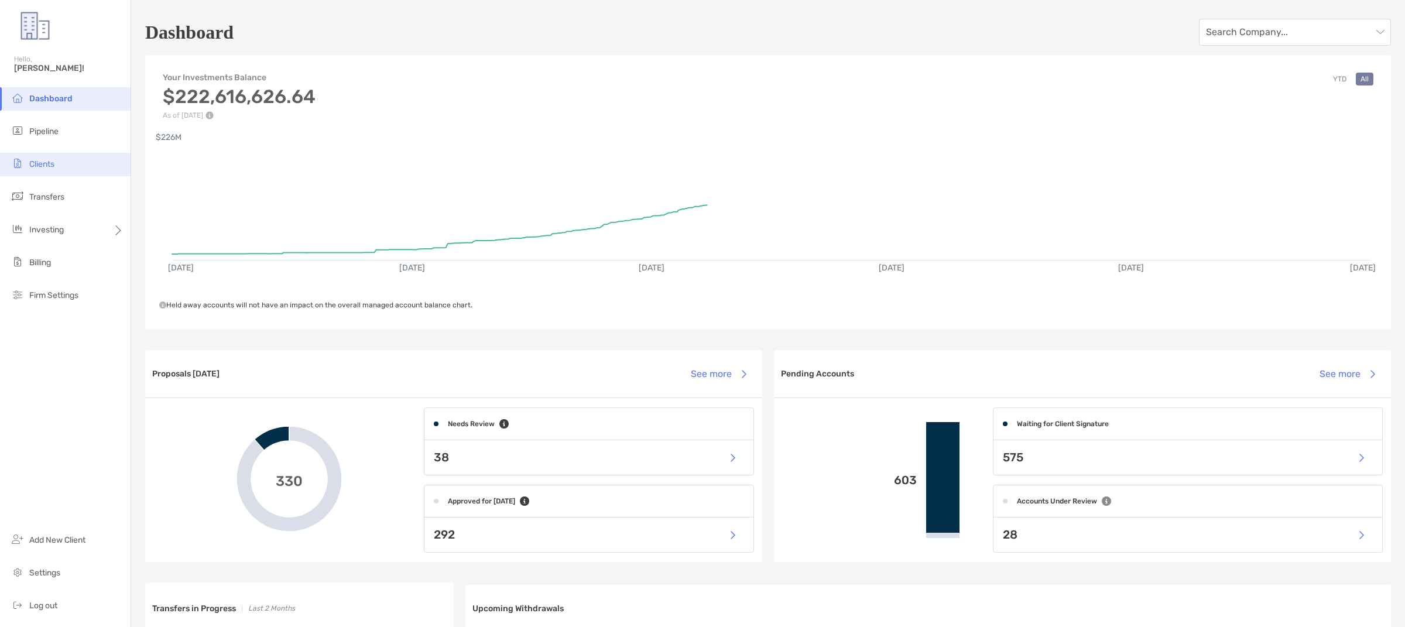
click at [76, 169] on li "Clients" at bounding box center [65, 164] width 131 height 23
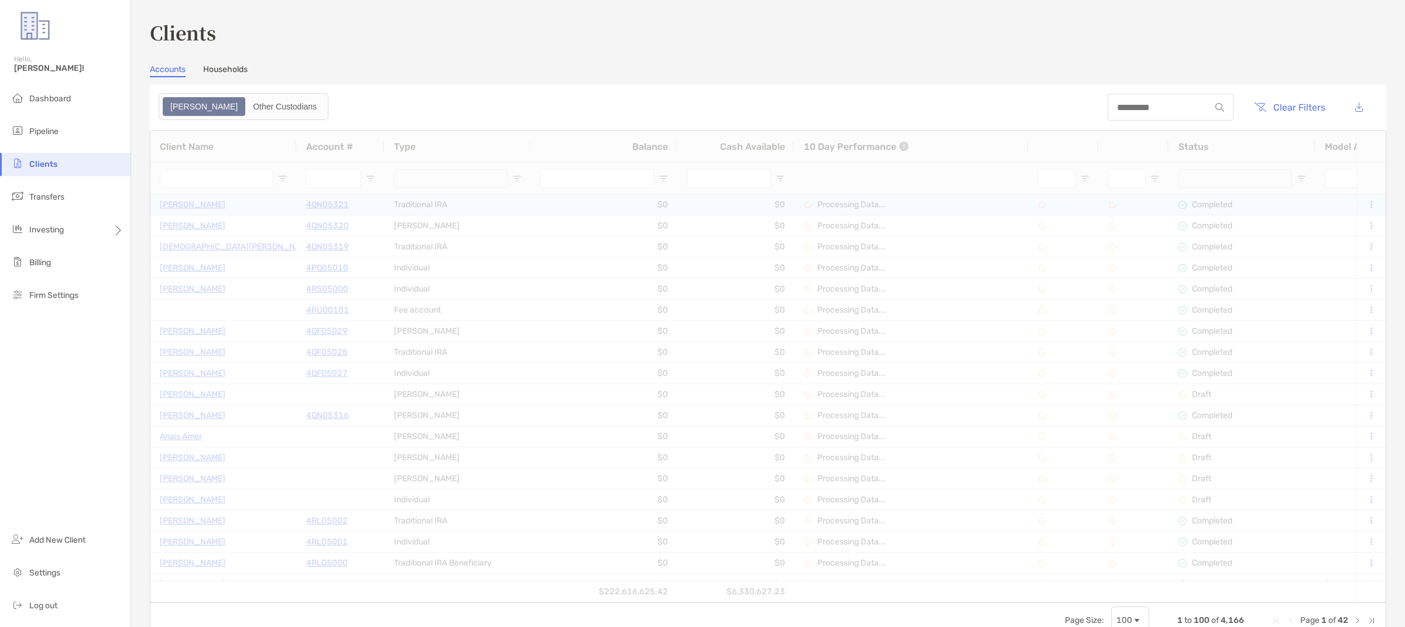
type input "*********"
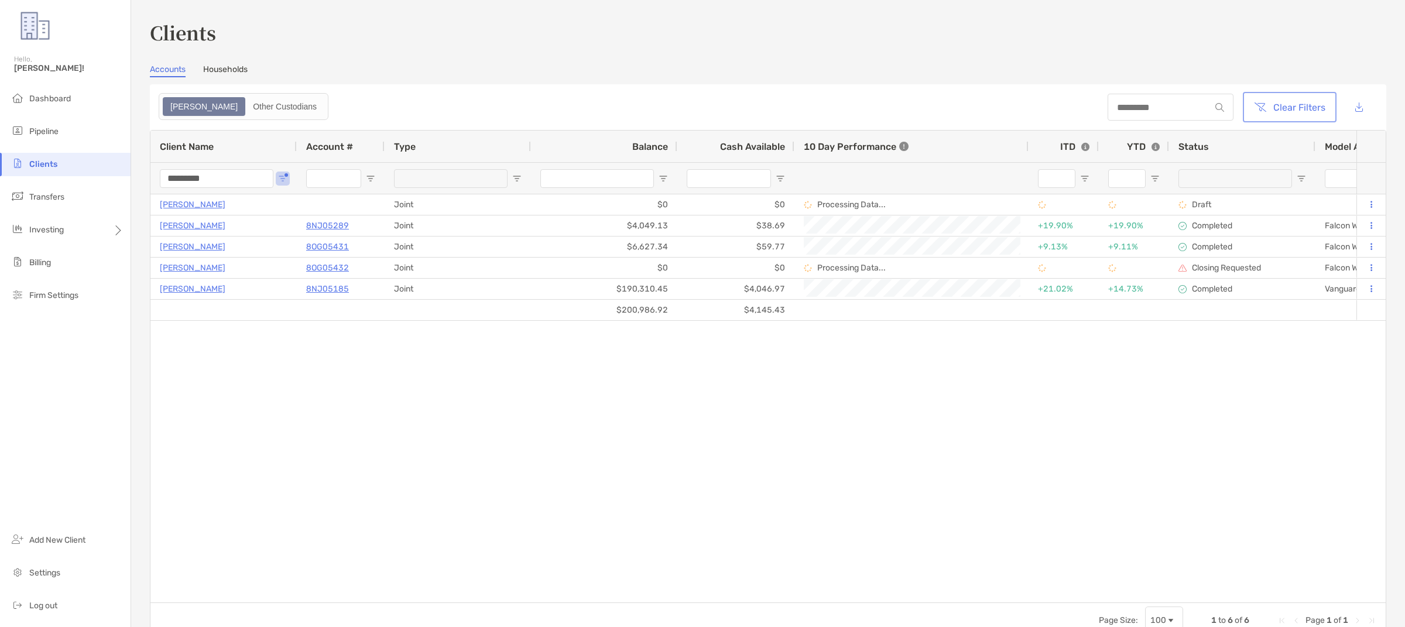
click at [1323, 115] on button "Clear Filters" at bounding box center [1289, 107] width 89 height 26
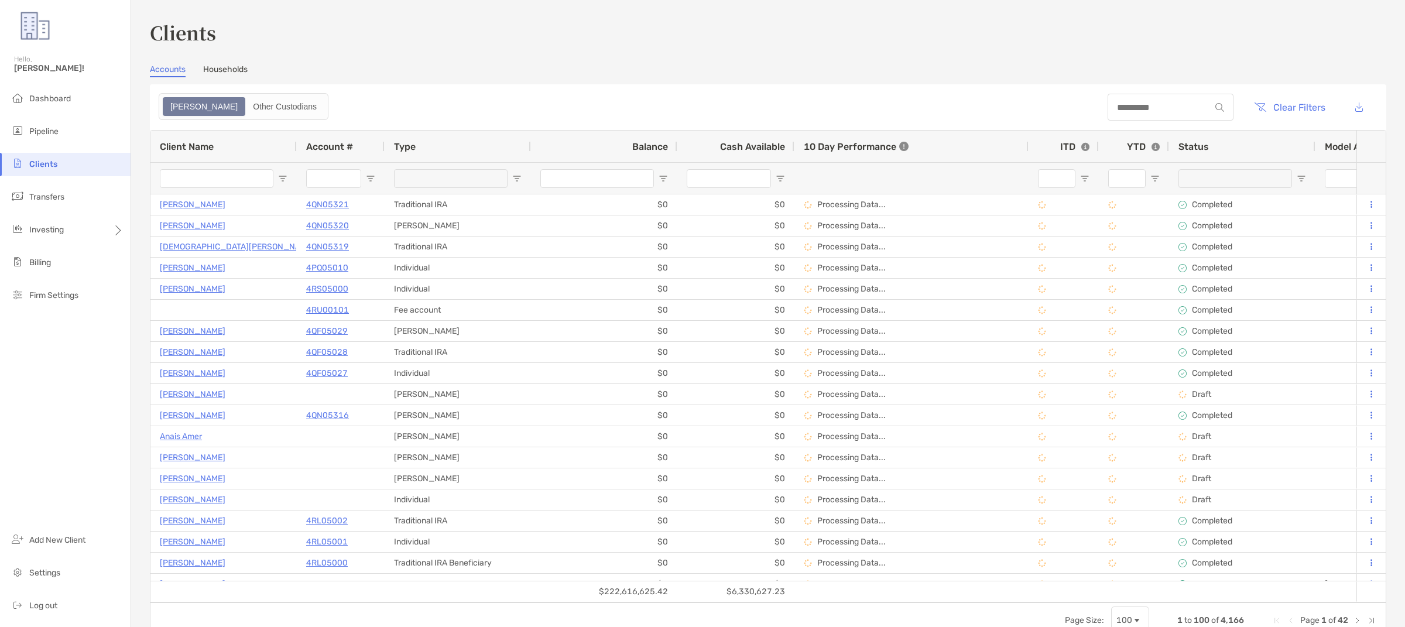
click at [244, 186] on input "Client Name Filter Input" at bounding box center [217, 178] width 114 height 19
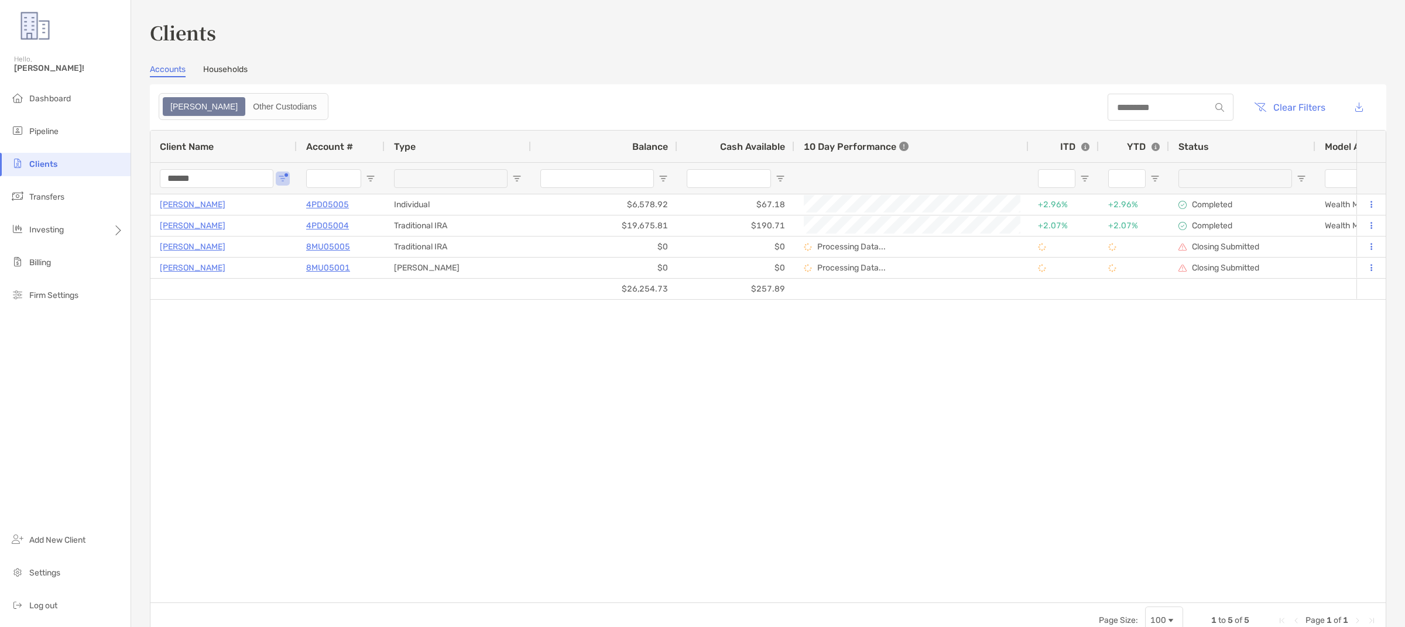
type input "******"
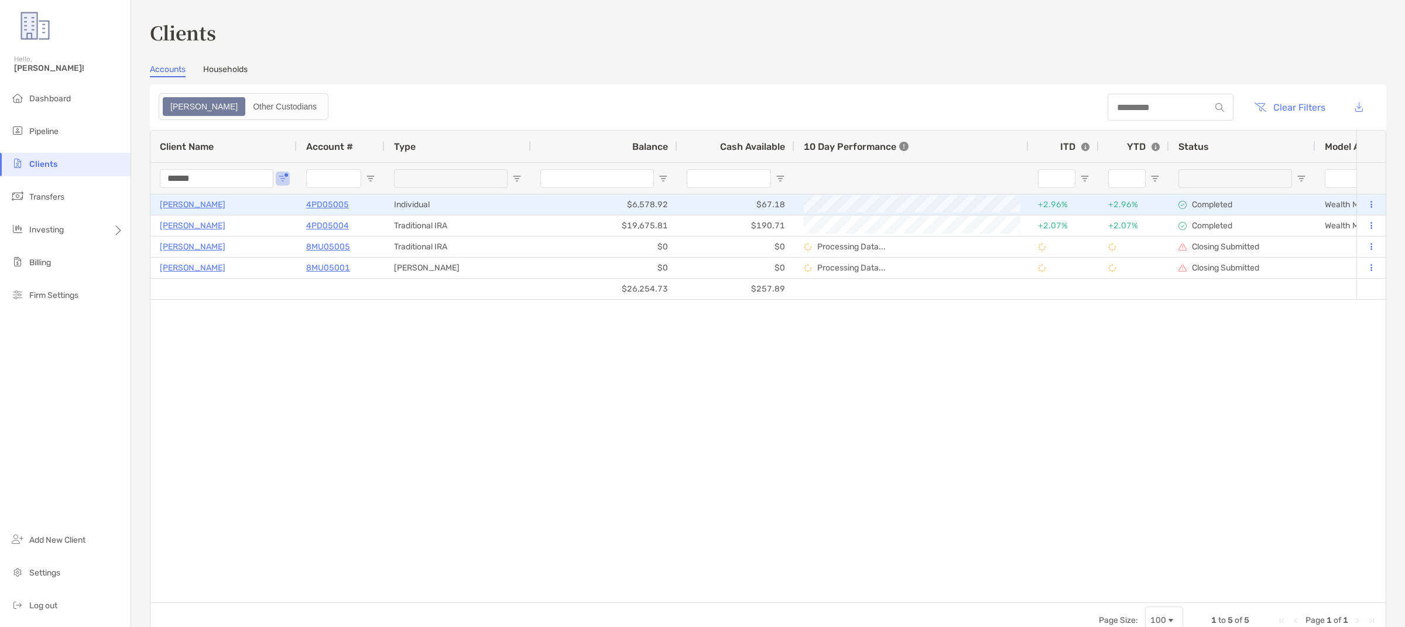
click at [192, 203] on p "Albert Yung" at bounding box center [193, 204] width 66 height 15
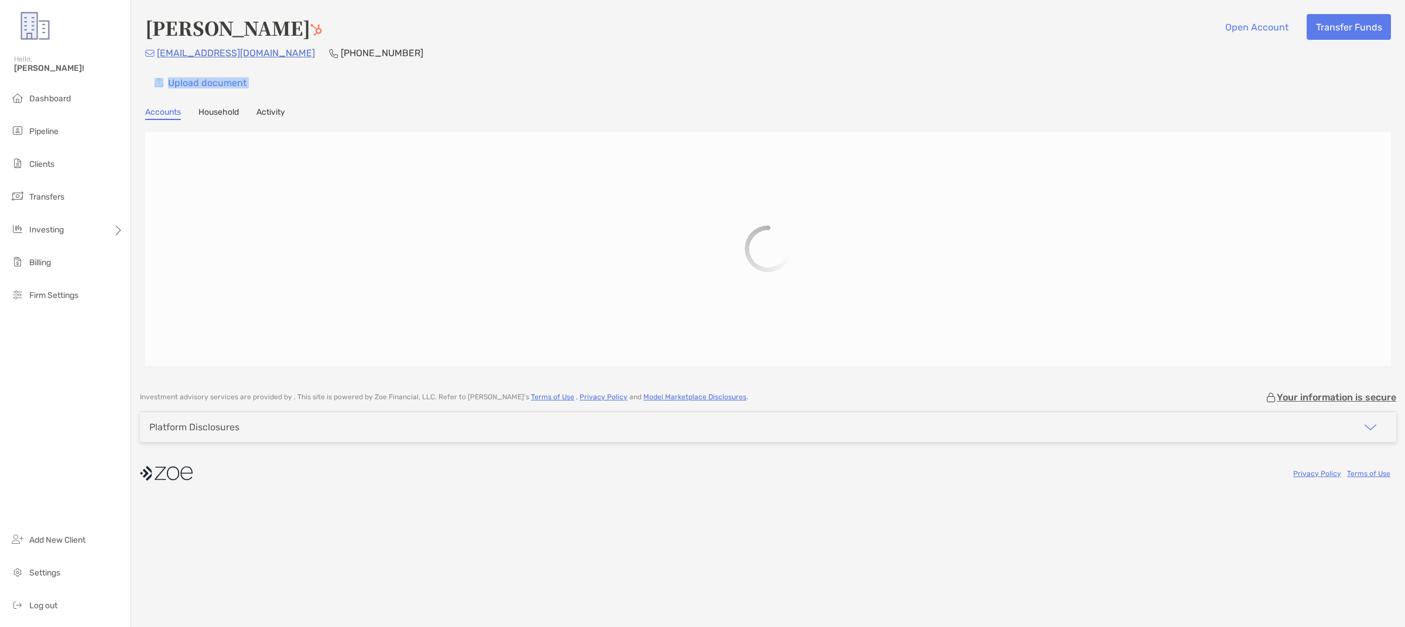
drag, startPoint x: 256, startPoint y: 66, endPoint x: 267, endPoint y: 83, distance: 20.0
click at [266, 83] on div "Albert Yung Open Account Transfer Funds suprazx@hotmail.com (718) 962-4923 Uplo…" at bounding box center [768, 54] width 1246 height 81
click at [258, 55] on div "suprazx@hotmail.com (718) 962-4923" at bounding box center [768, 53] width 1246 height 15
drag, startPoint x: 258, startPoint y: 53, endPoint x: 162, endPoint y: 52, distance: 96.0
click at [162, 52] on div "suprazx@hotmail.com (718) 962-4923" at bounding box center [768, 53] width 1246 height 15
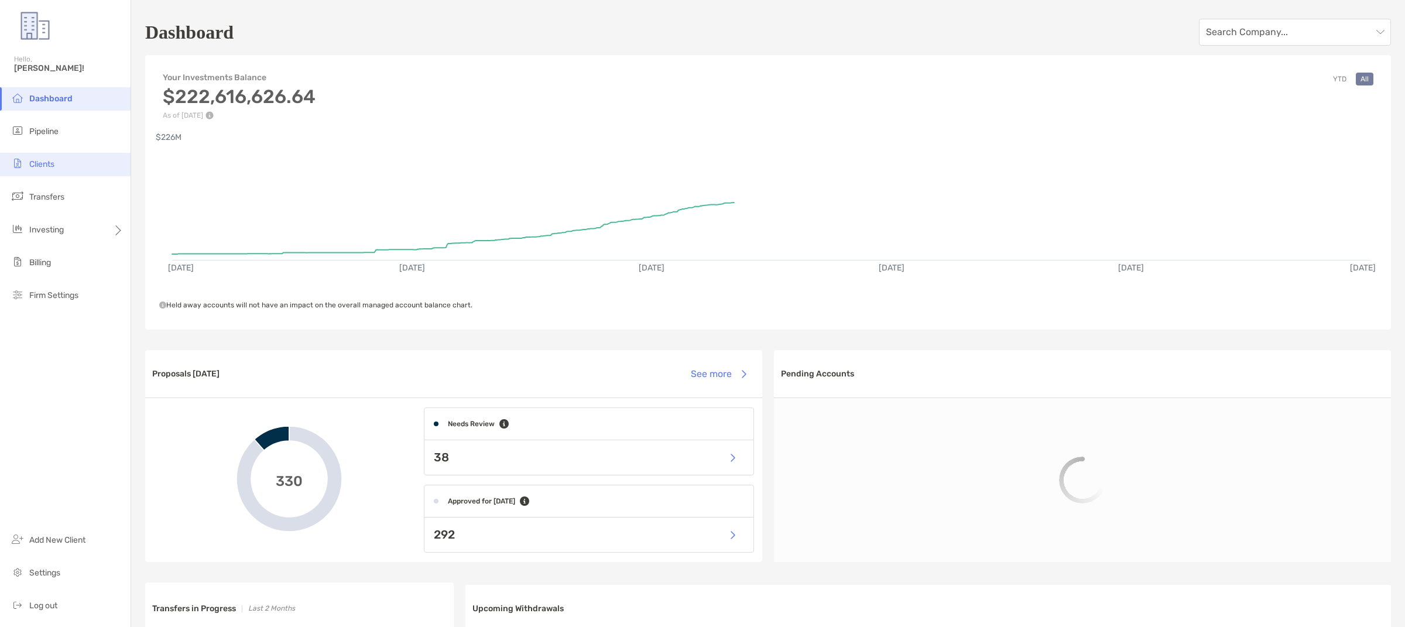
click at [66, 170] on li "Clients" at bounding box center [65, 164] width 131 height 23
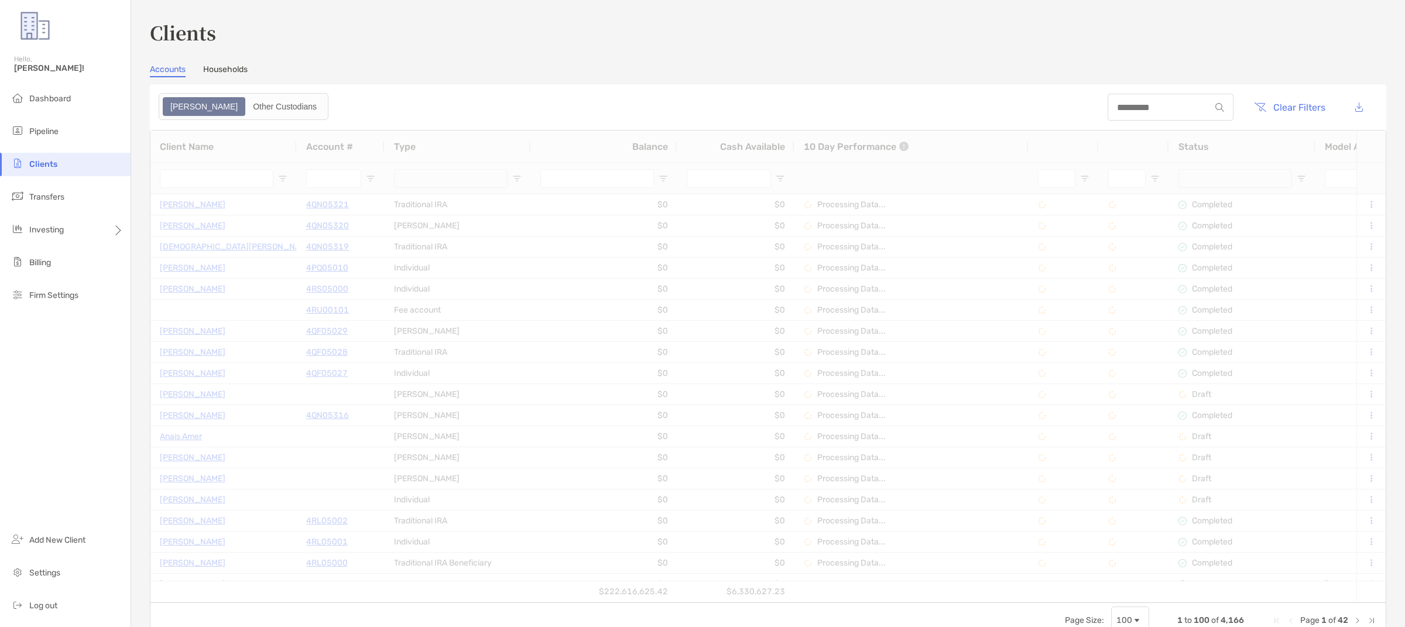
type input "******"
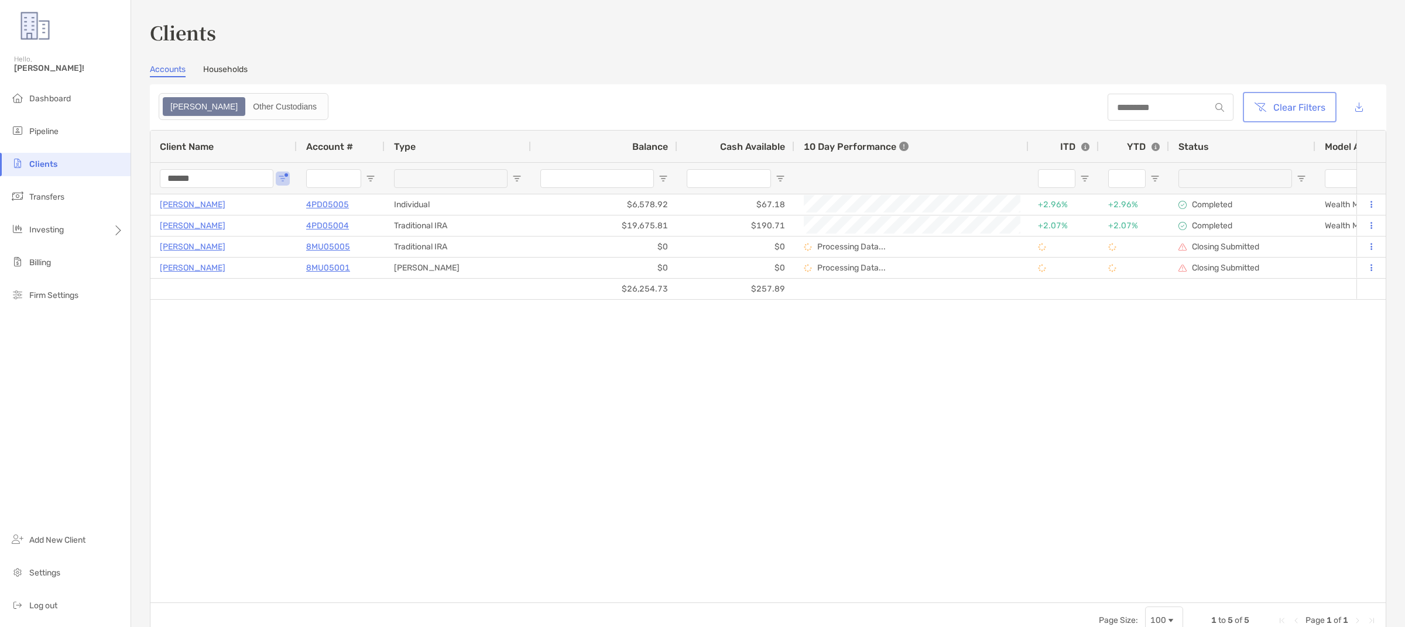
drag, startPoint x: 1299, startPoint y: 101, endPoint x: 791, endPoint y: 167, distance: 512.5
click at [1299, 100] on button "Clear Filters" at bounding box center [1289, 107] width 89 height 26
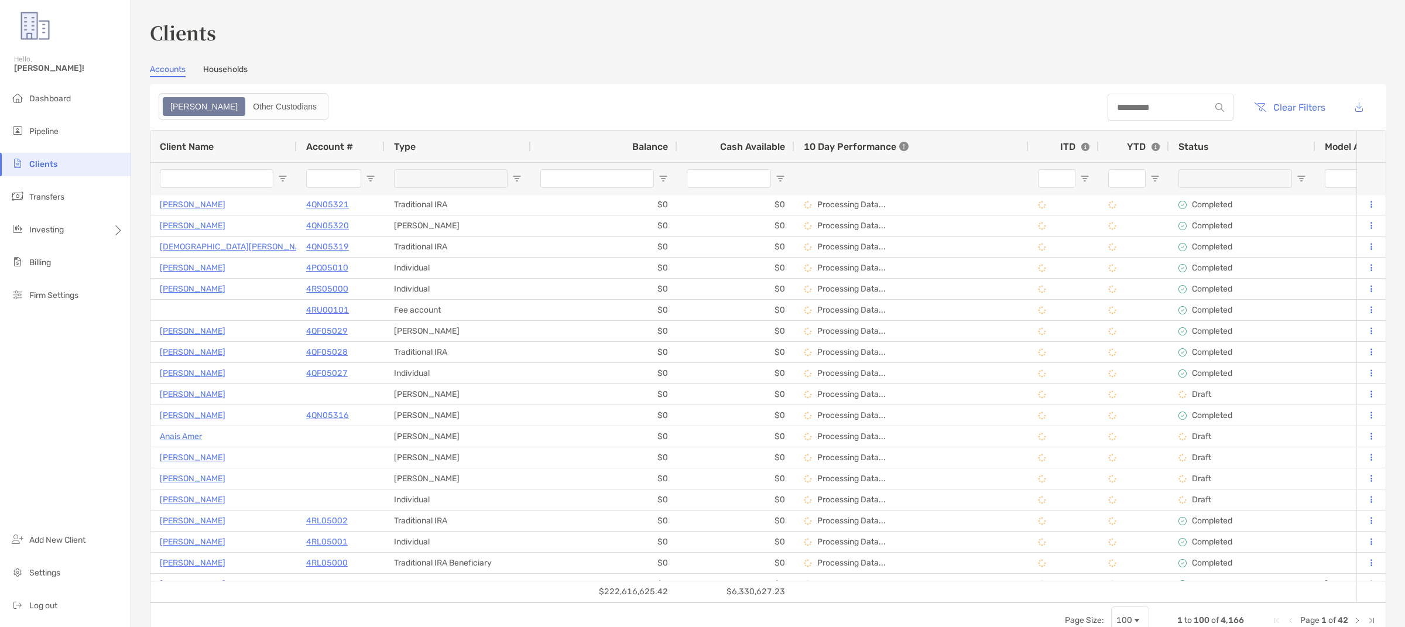
click at [229, 183] on input "Client Name Filter Input" at bounding box center [217, 178] width 114 height 19
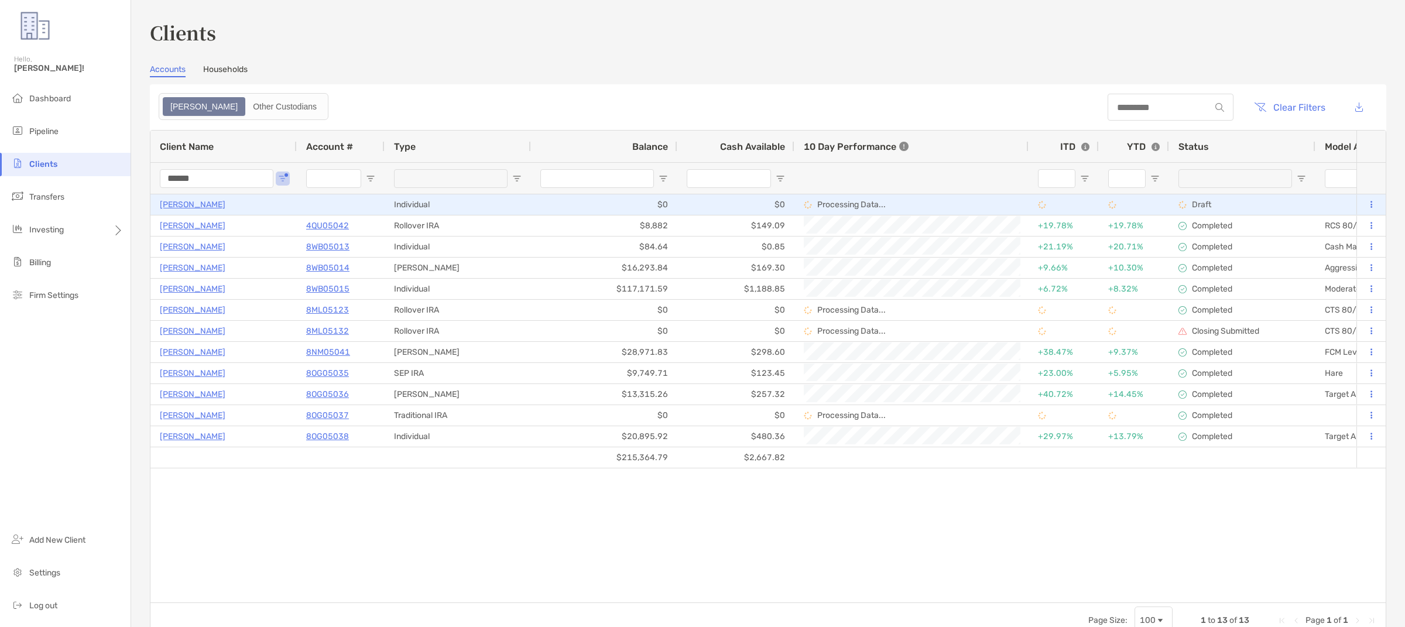
type input "******"
click at [218, 204] on div "JOHN ASHLEY" at bounding box center [224, 204] width 128 height 19
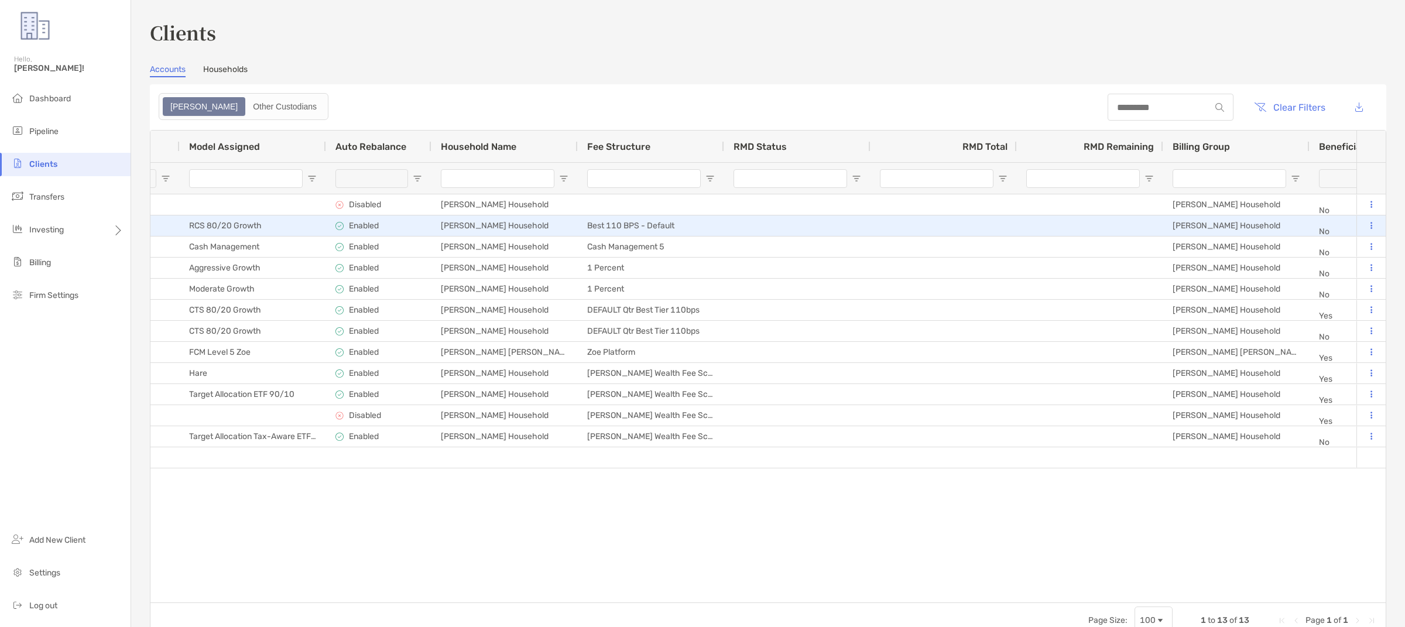
scroll to position [0, 347]
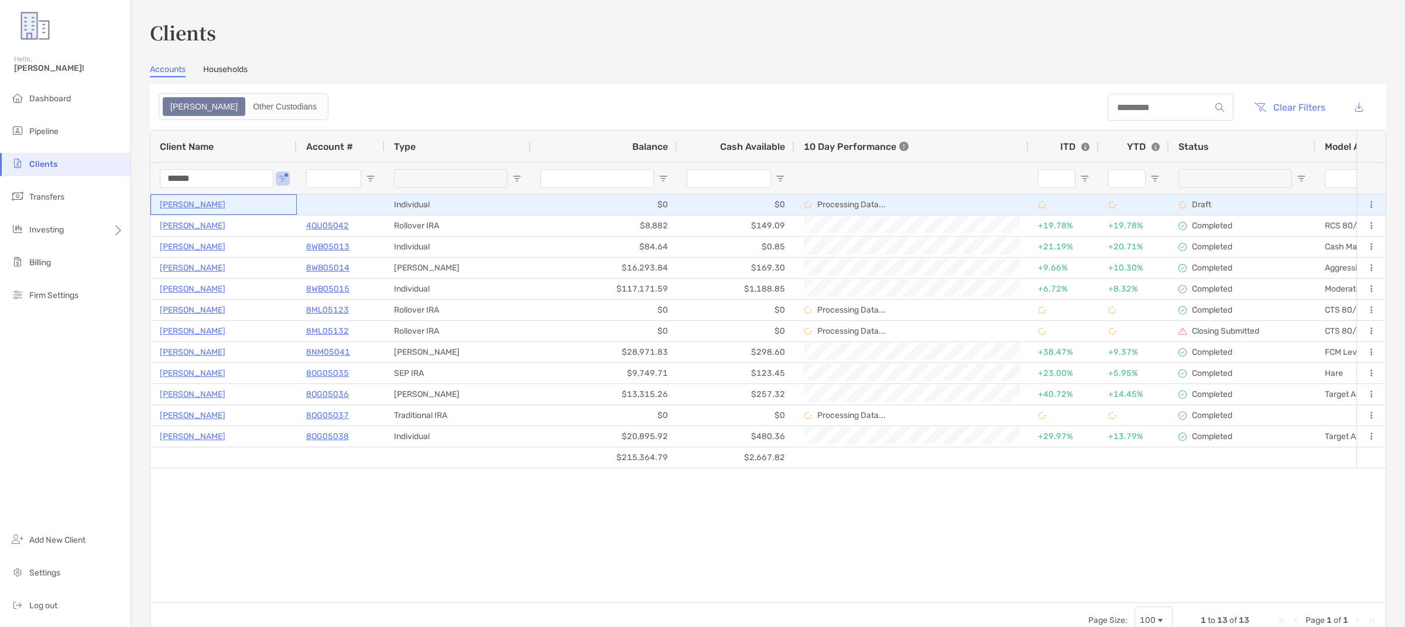
click at [213, 204] on p "JOHN ASHLEY" at bounding box center [193, 204] width 66 height 15
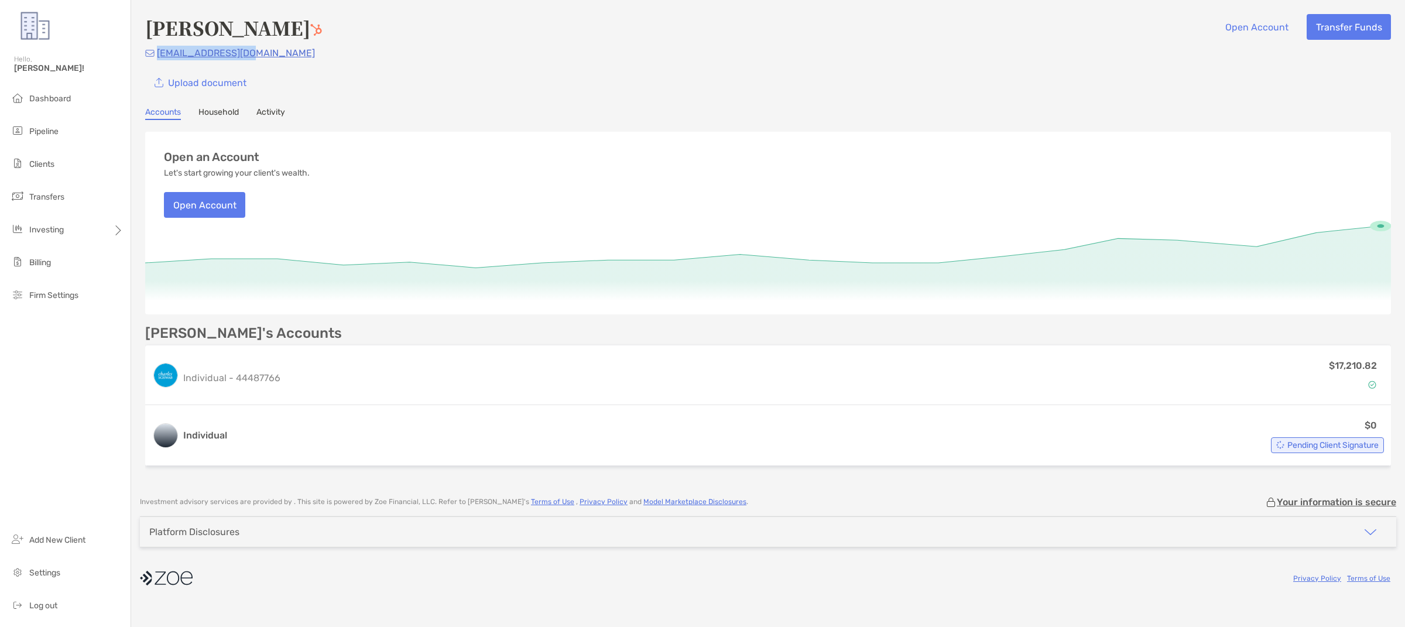
drag, startPoint x: 251, startPoint y: 53, endPoint x: 157, endPoint y: 54, distance: 93.7
click at [157, 54] on div "jashley@uakron.edu" at bounding box center [768, 53] width 1246 height 15
copy p "jashley@uakron.edu"
drag, startPoint x: 143, startPoint y: 24, endPoint x: 257, endPoint y: 23, distance: 114.2
click at [257, 23] on div "John Ashley Open Account Transfer Funds jashley@uakron.edu Upload document Acco…" at bounding box center [768, 242] width 1274 height 485
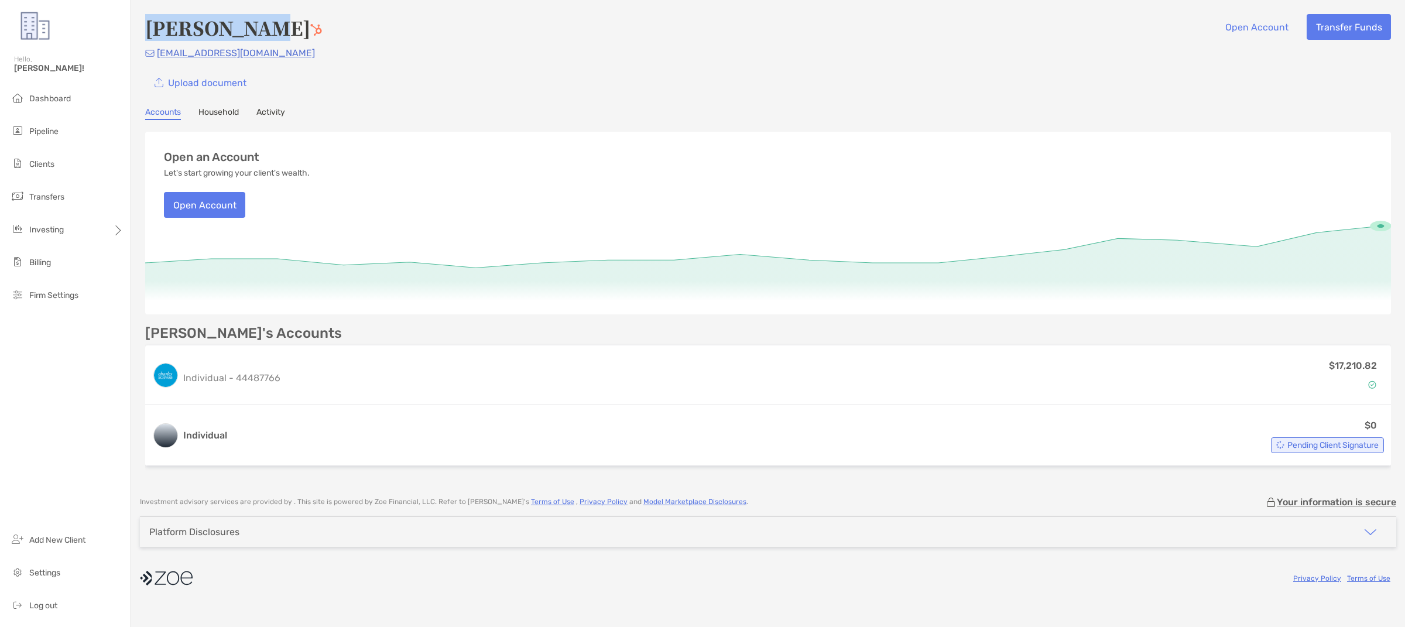
copy h4 "John Ashley"
click at [73, 167] on li "Clients" at bounding box center [65, 164] width 131 height 23
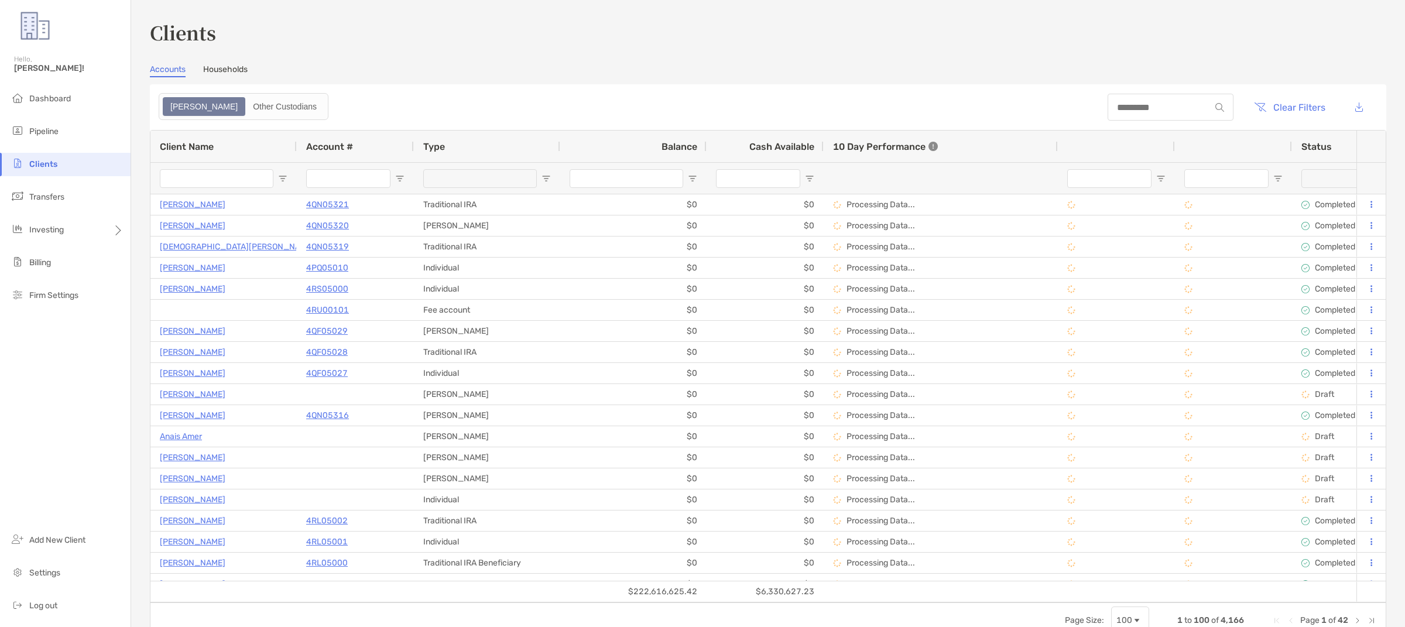
type input "******"
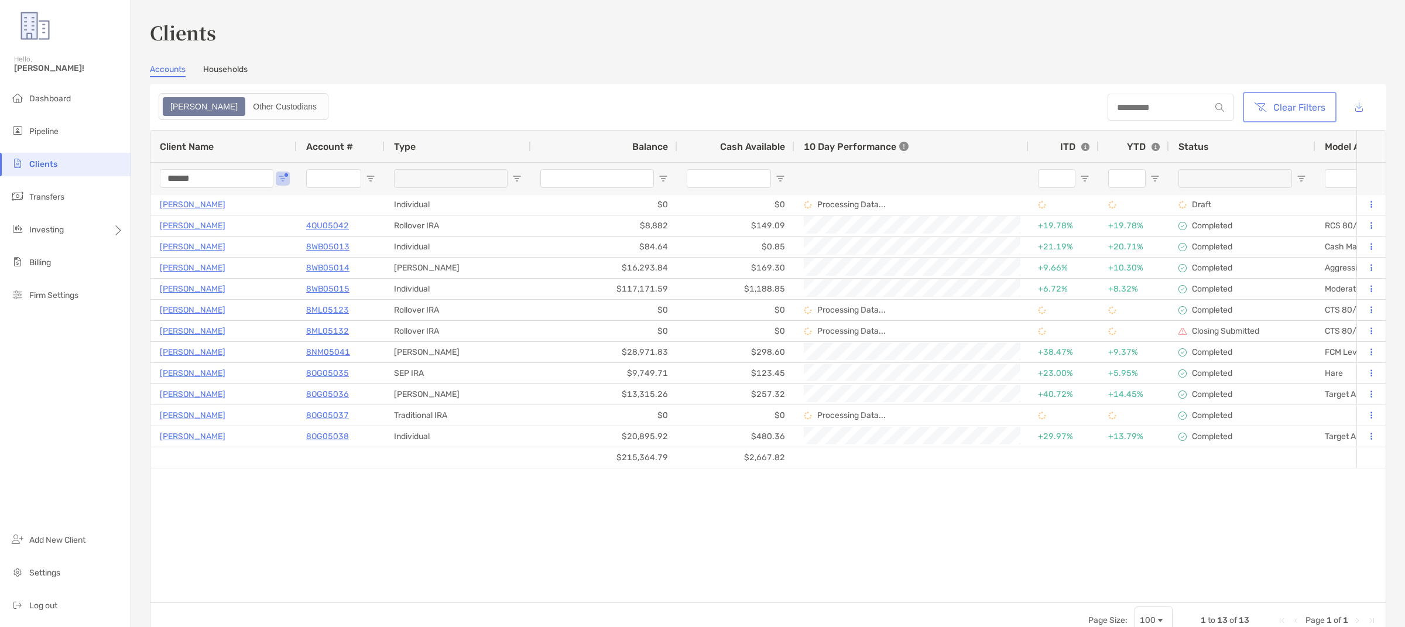
click at [1299, 116] on button "Clear Filters" at bounding box center [1289, 107] width 89 height 26
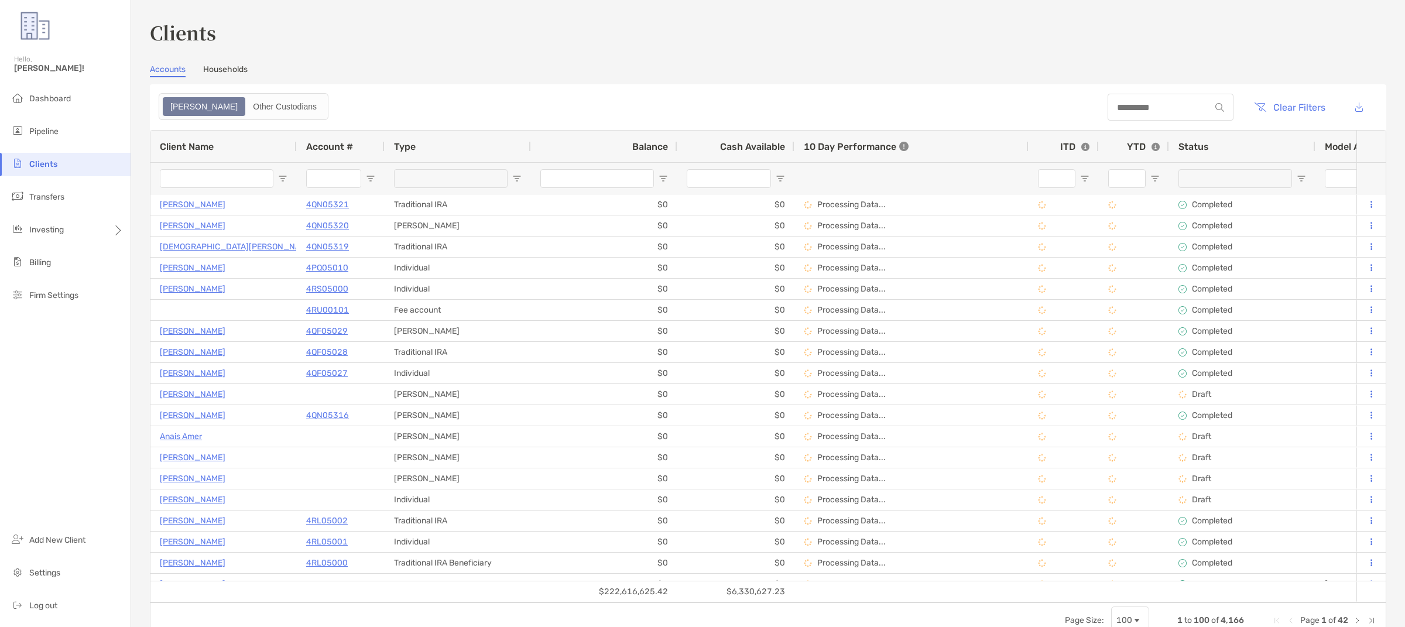
click at [212, 191] on div at bounding box center [217, 178] width 114 height 31
click at [210, 184] on input "Client Name Filter Input" at bounding box center [217, 178] width 114 height 19
type input "*"
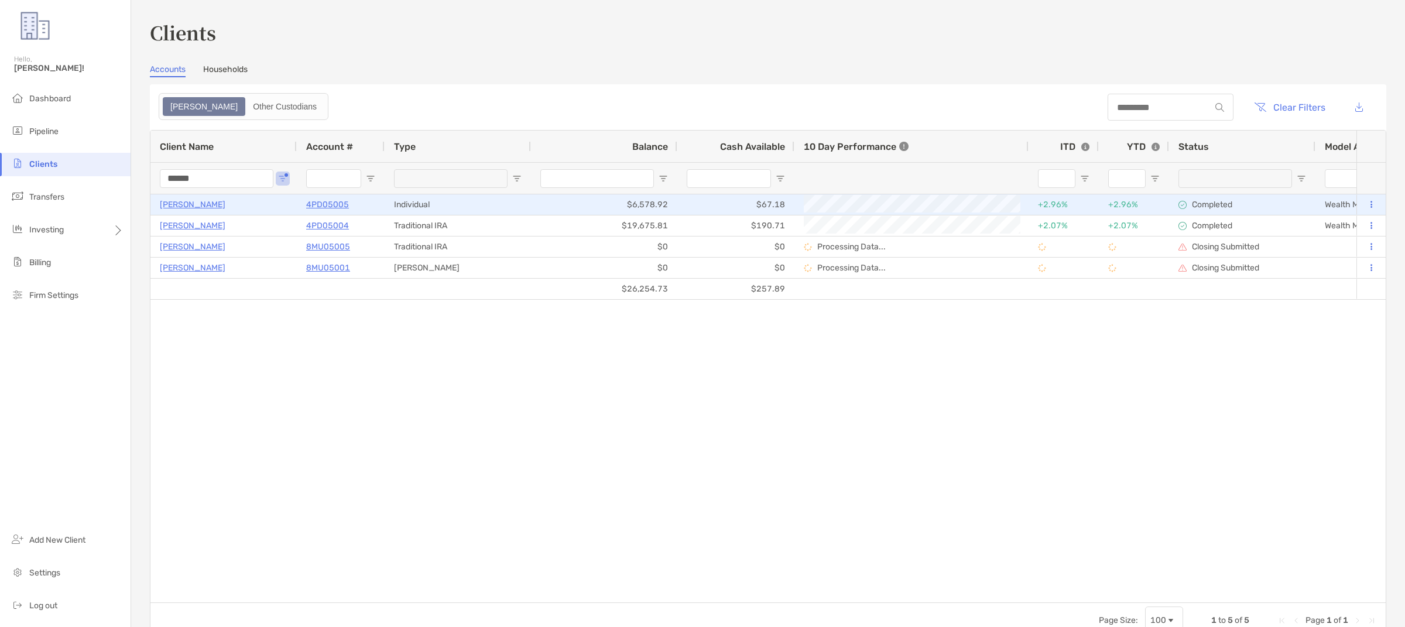
type input "******"
click at [200, 202] on p "Albert Yung" at bounding box center [193, 204] width 66 height 15
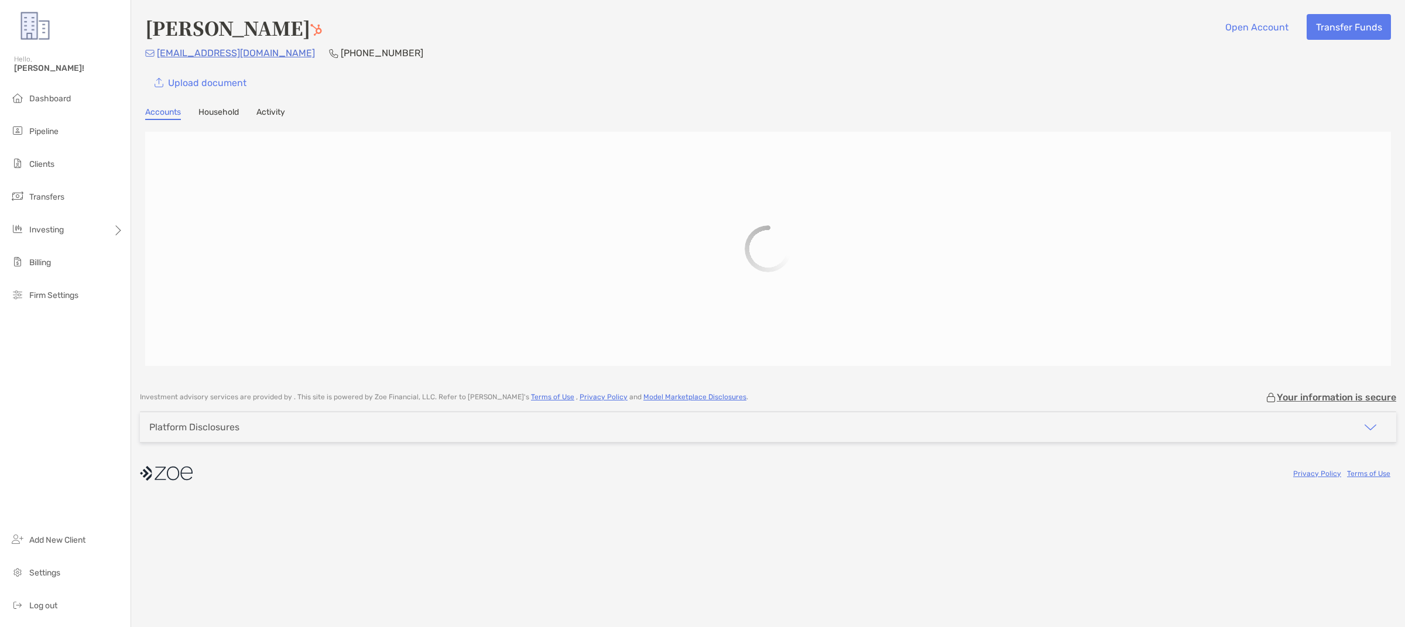
click at [225, 107] on link "Household" at bounding box center [218, 113] width 40 height 13
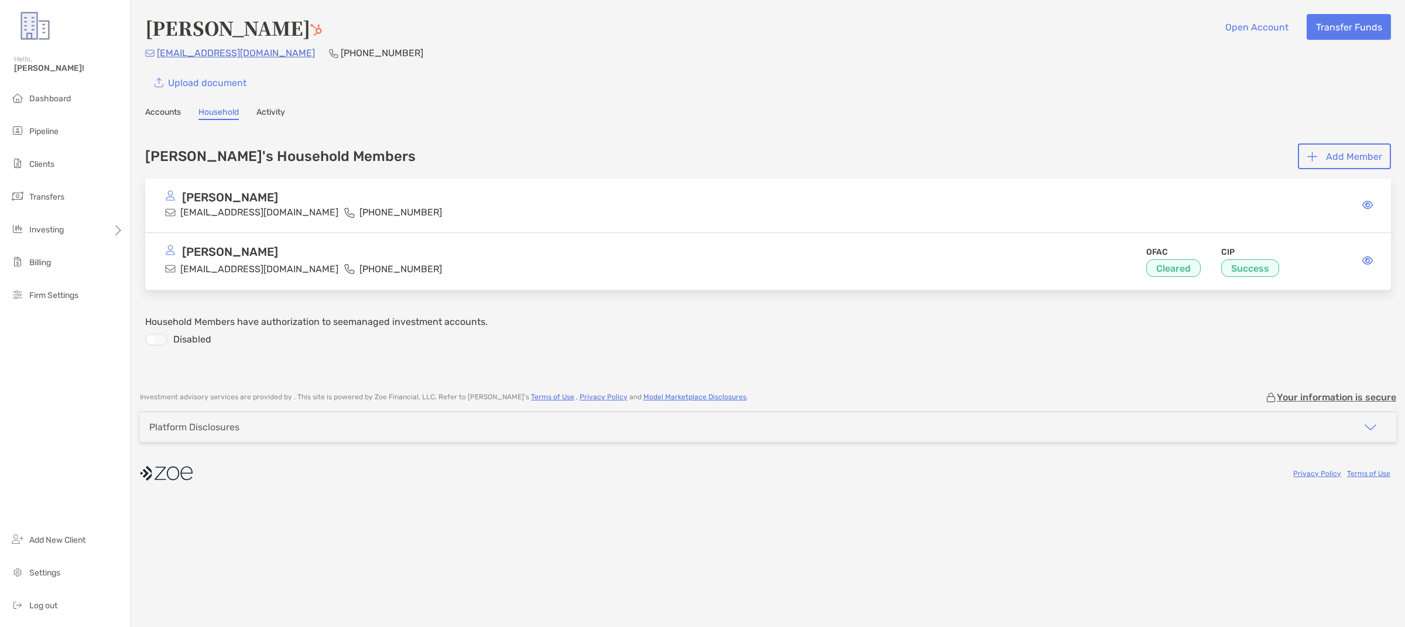
click at [1370, 256] on icon at bounding box center [1367, 260] width 11 height 9
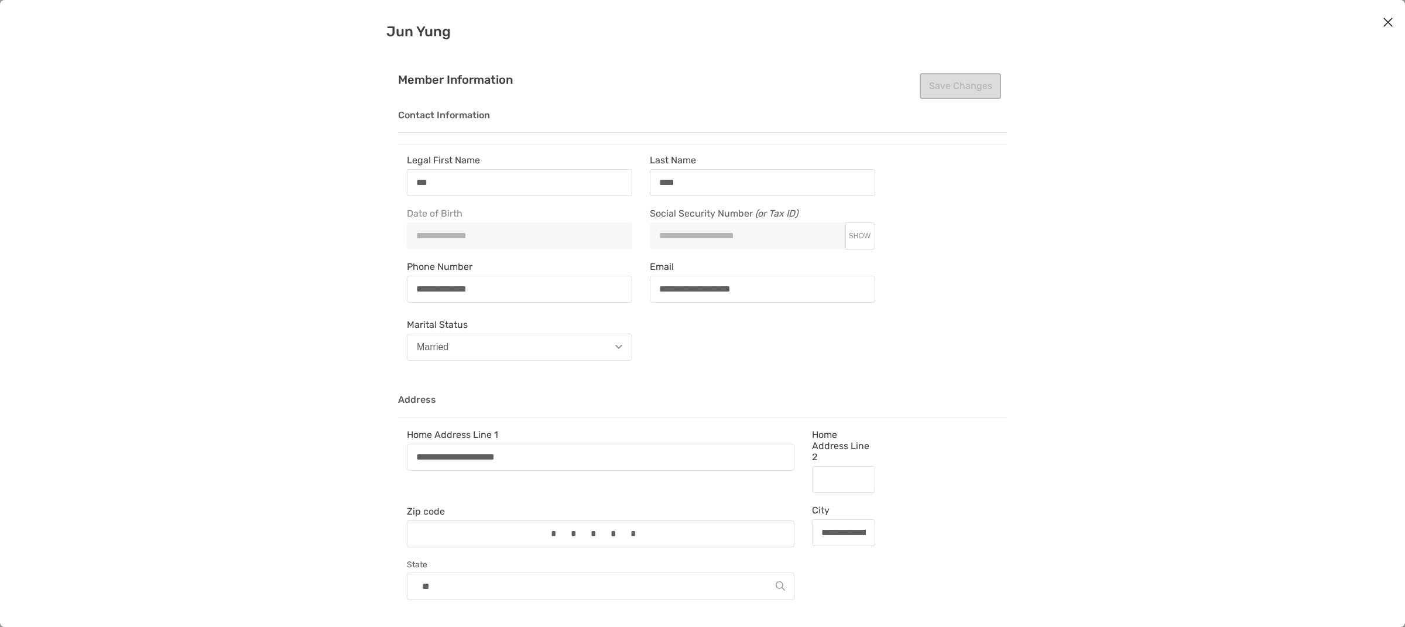
type input "**********"
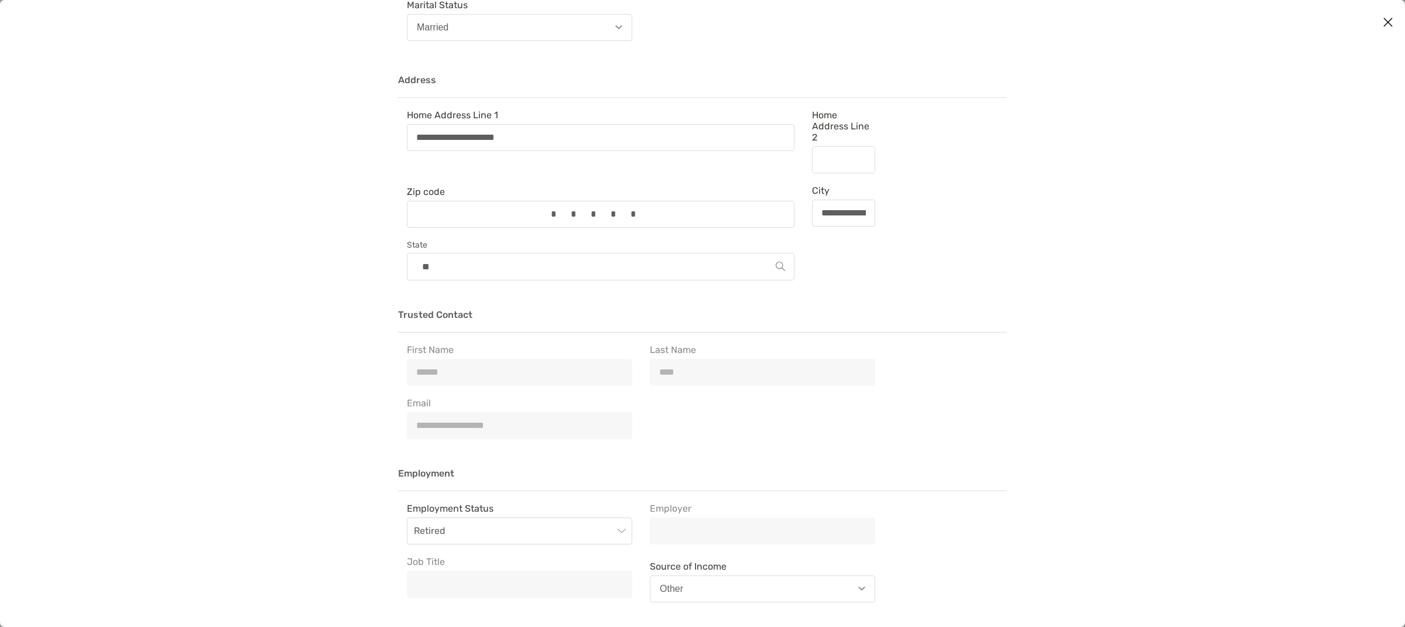
scroll to position [320, 0]
drag, startPoint x: 546, startPoint y: 142, endPoint x: 454, endPoint y: 133, distance: 92.4
click at [454, 132] on div "**********" at bounding box center [601, 137] width 388 height 27
click at [454, 132] on input "**********" at bounding box center [600, 137] width 385 height 10
click at [454, 133] on input "**********" at bounding box center [600, 137] width 385 height 10
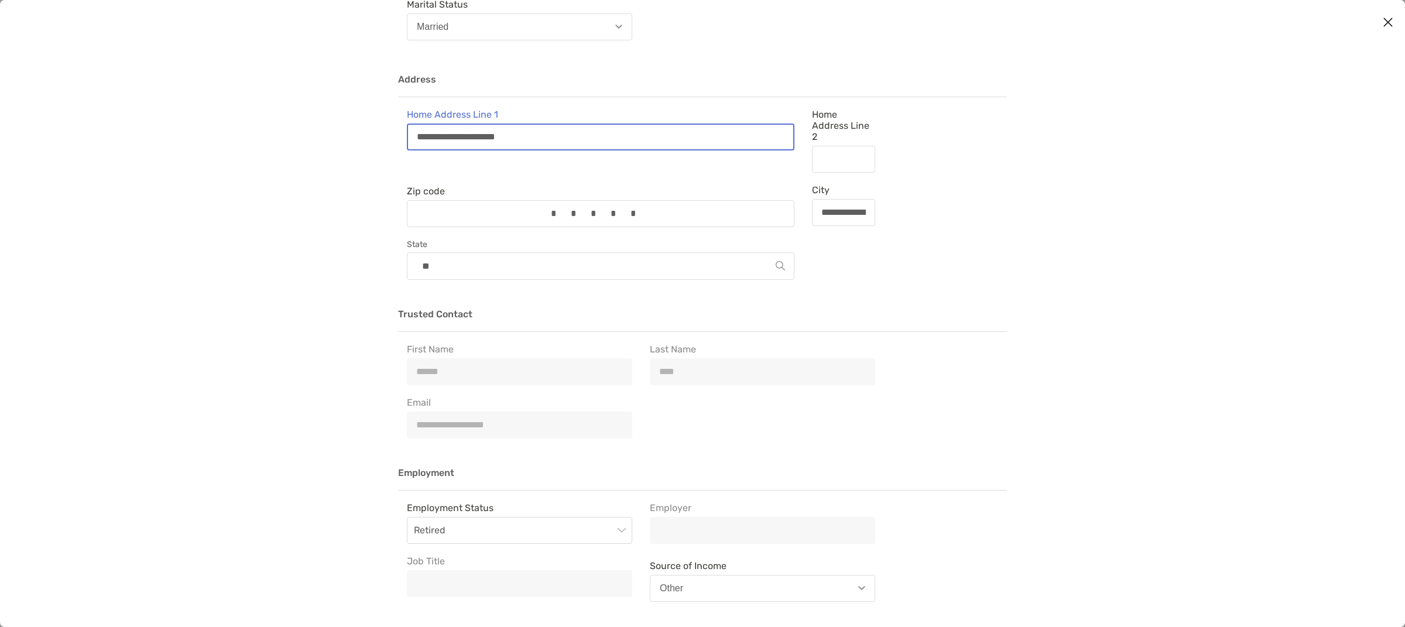
click at [454, 133] on input "**********" at bounding box center [600, 137] width 385 height 10
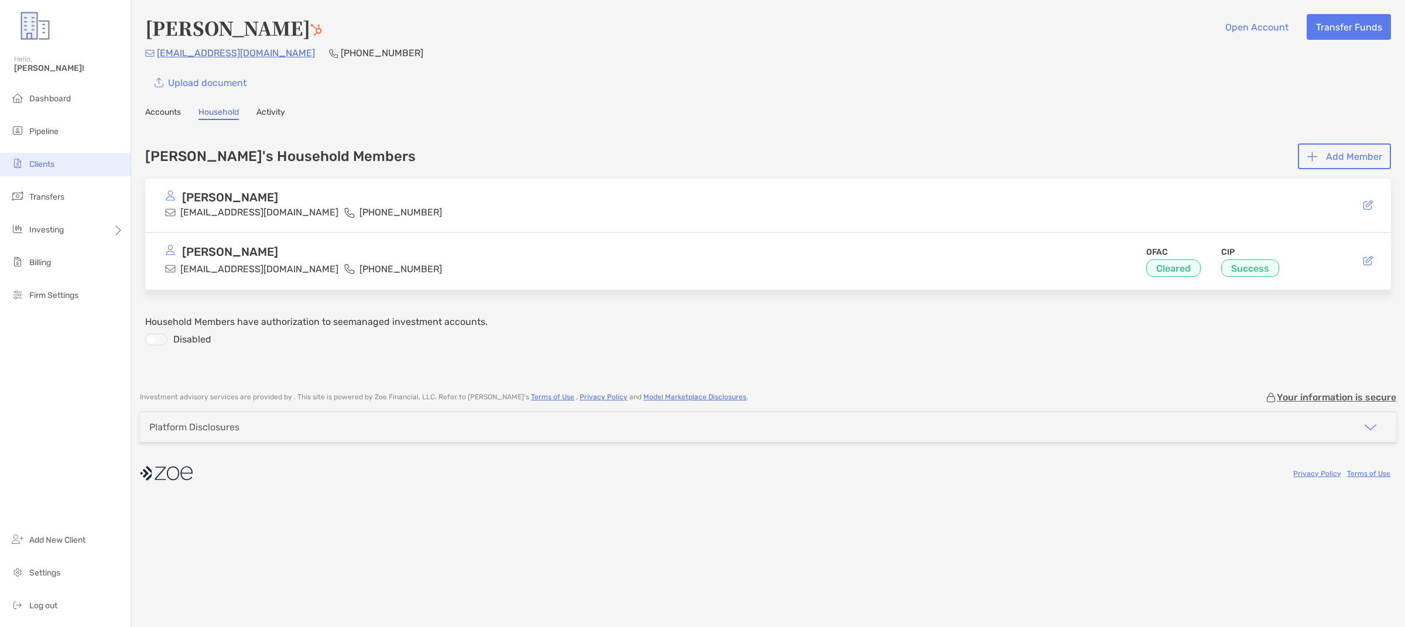
click at [56, 165] on li "Clients" at bounding box center [65, 164] width 131 height 23
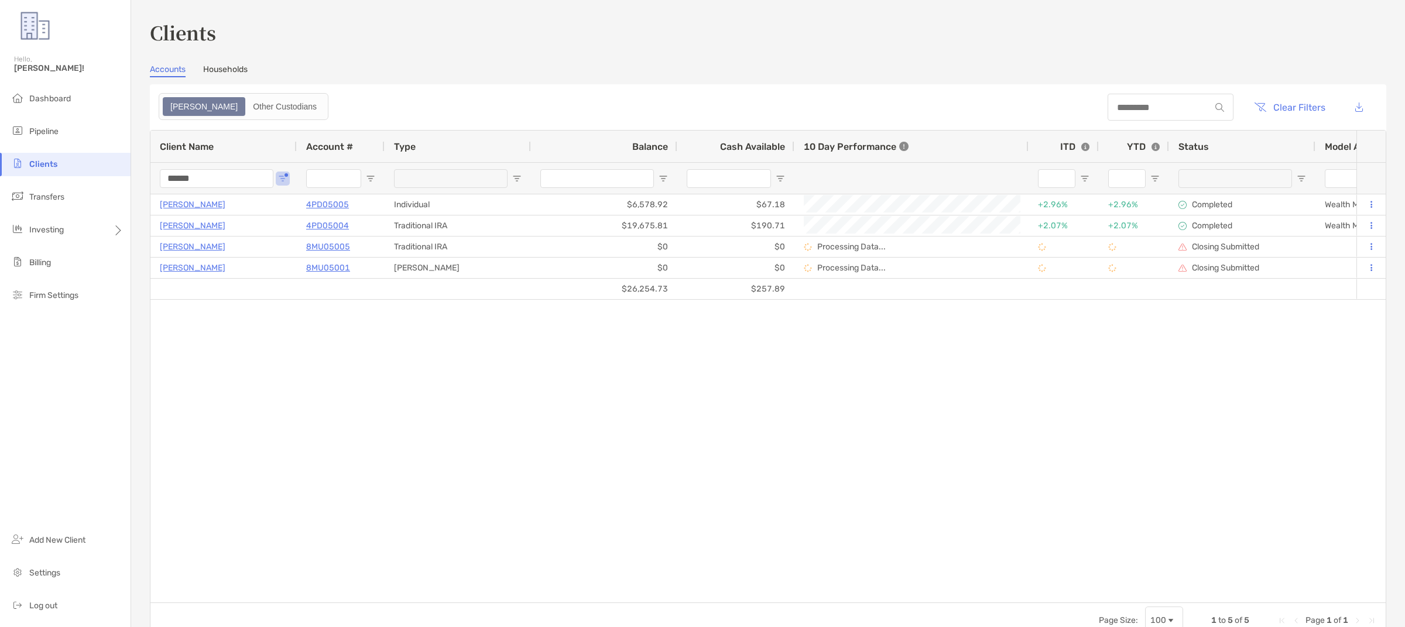
click at [255, 179] on input "******" at bounding box center [217, 178] width 114 height 19
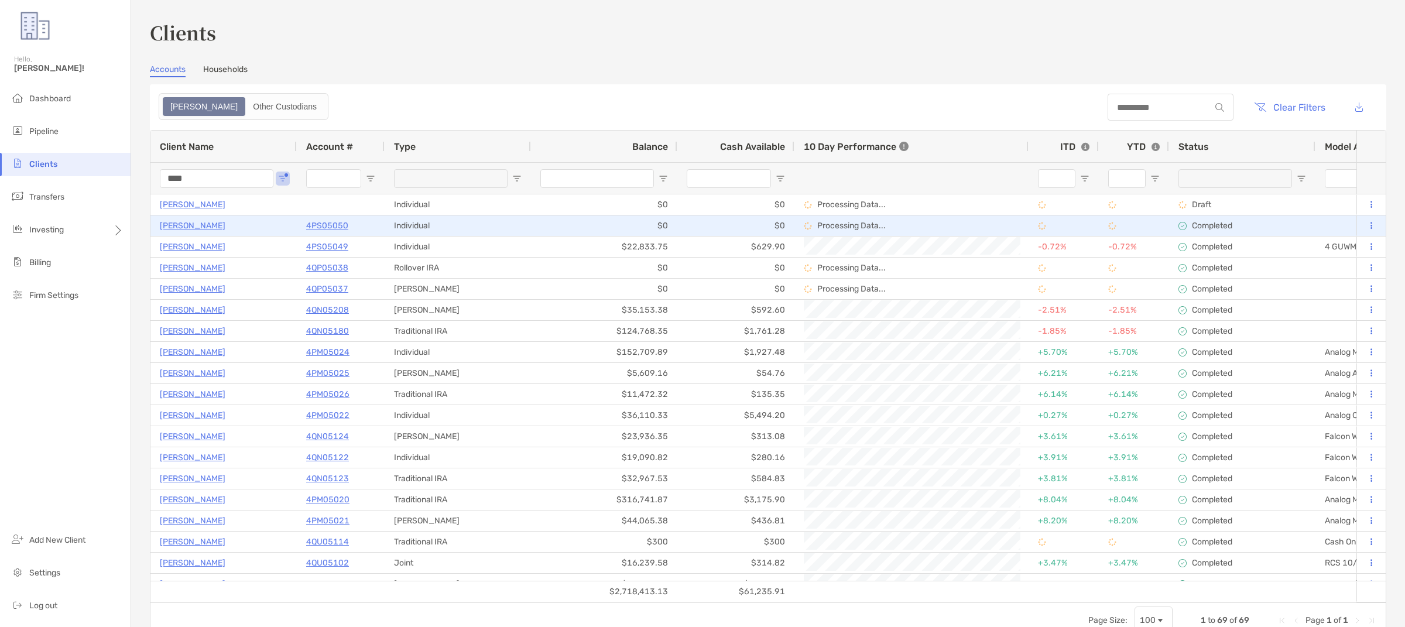
type input "****"
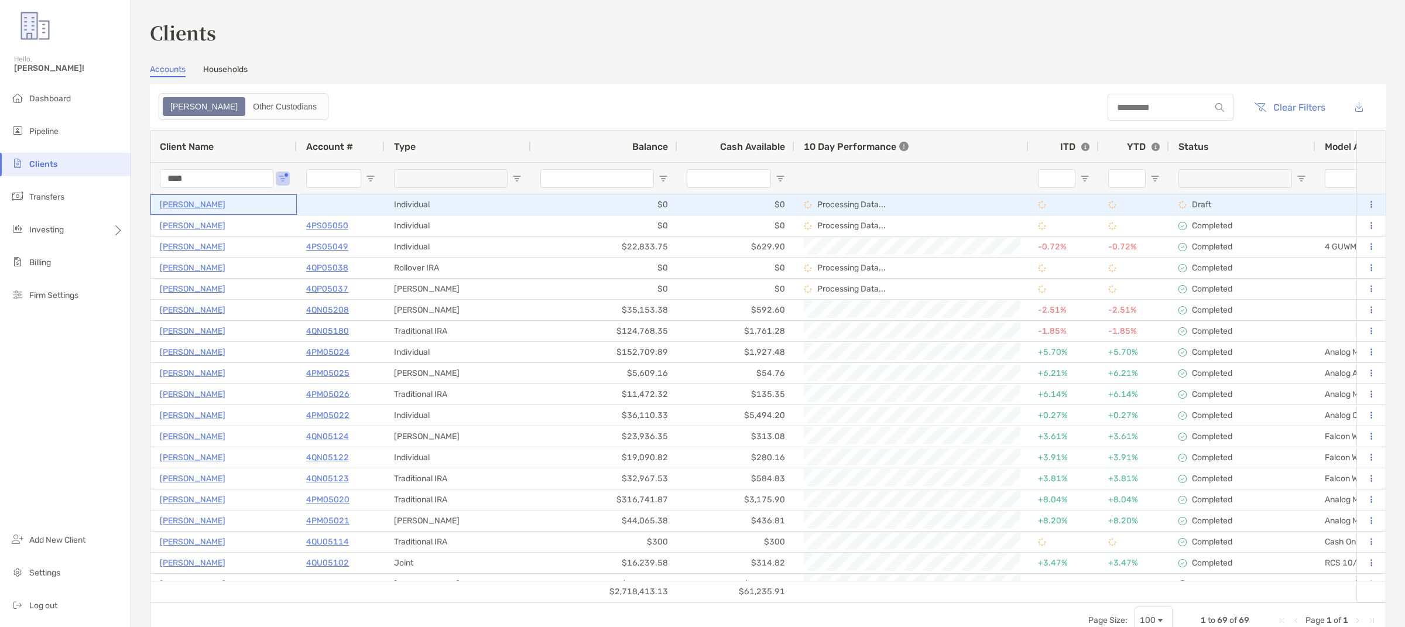
click at [213, 212] on div "JOHN ASHLEY" at bounding box center [224, 204] width 128 height 19
click at [208, 212] on div "JOHN ASHLEY" at bounding box center [224, 204] width 128 height 19
click at [204, 206] on p "JOHN ASHLEY" at bounding box center [193, 204] width 66 height 15
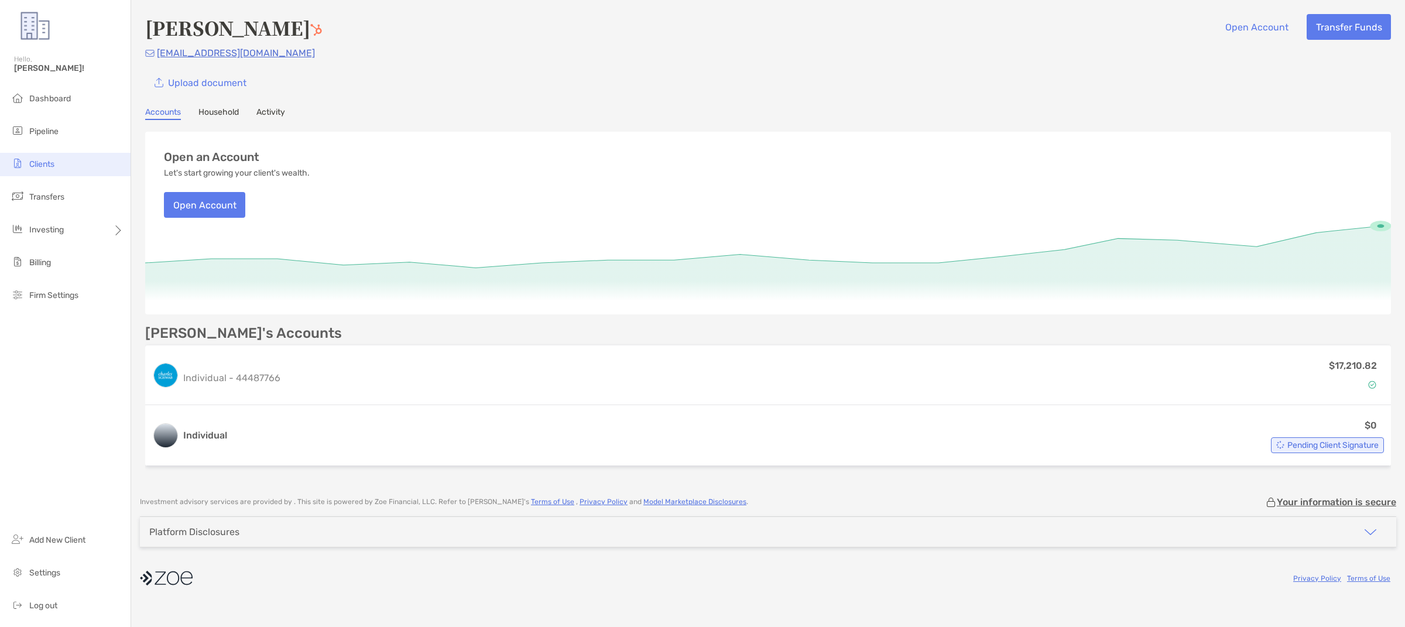
click at [53, 164] on span "Clients" at bounding box center [41, 164] width 25 height 10
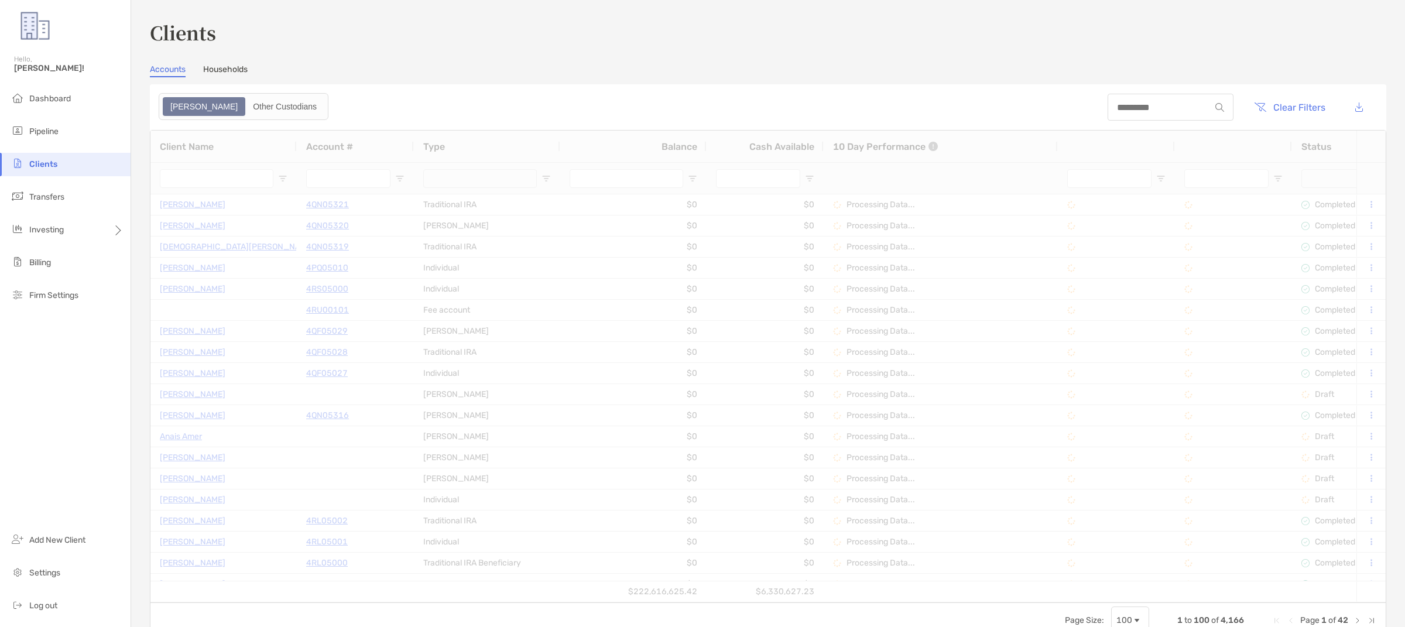
type input "****"
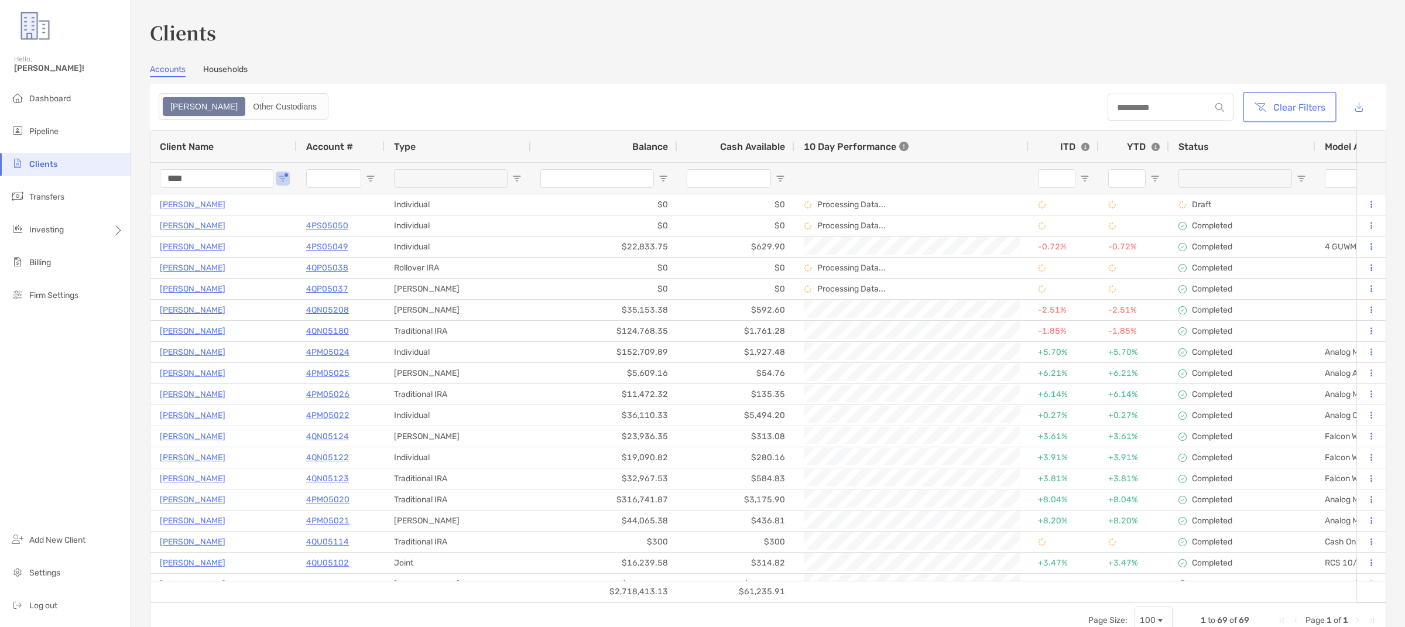
click at [1311, 100] on button "Clear Filters" at bounding box center [1289, 107] width 89 height 26
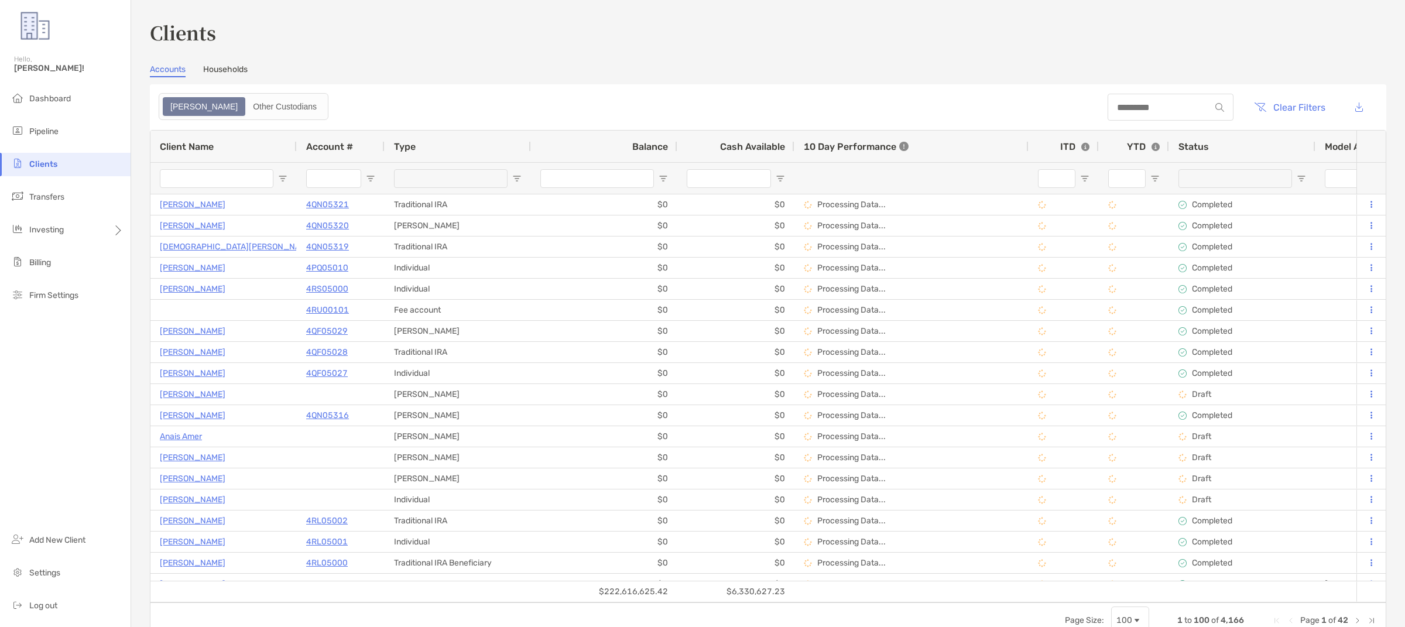
click at [251, 174] on input "Client Name Filter Input" at bounding box center [217, 178] width 114 height 19
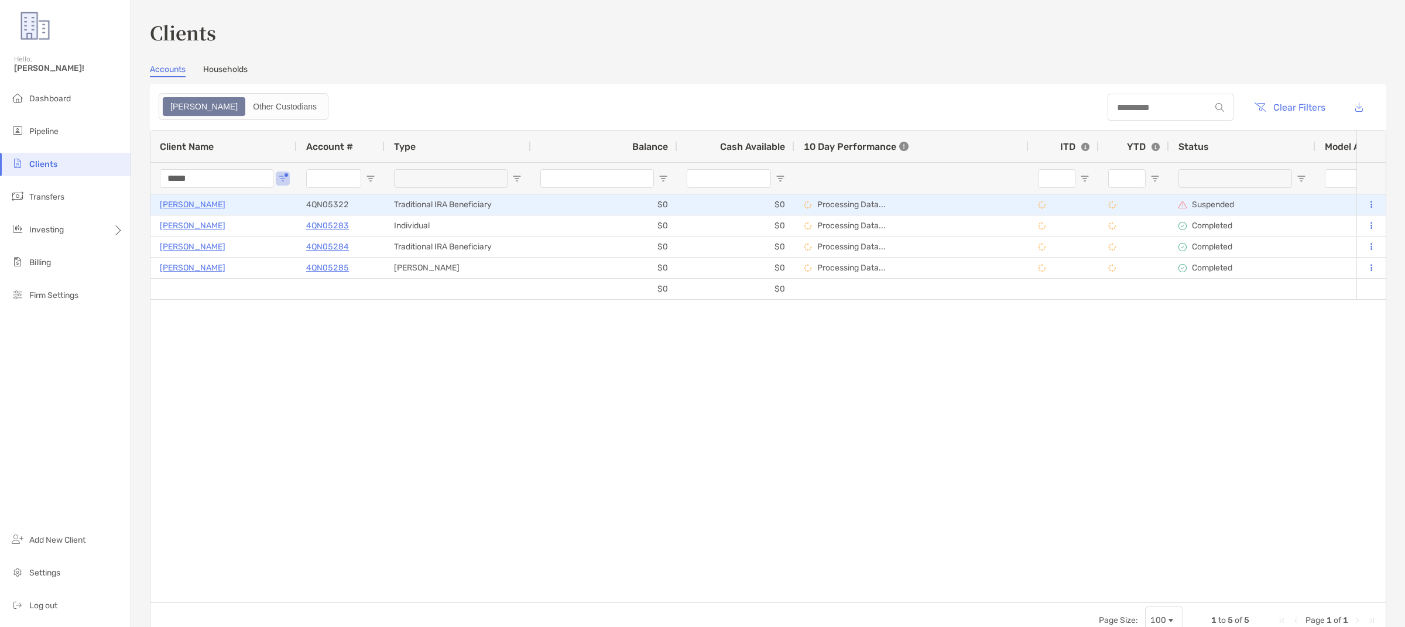
click at [362, 205] on div "4QN05322" at bounding box center [340, 204] width 69 height 19
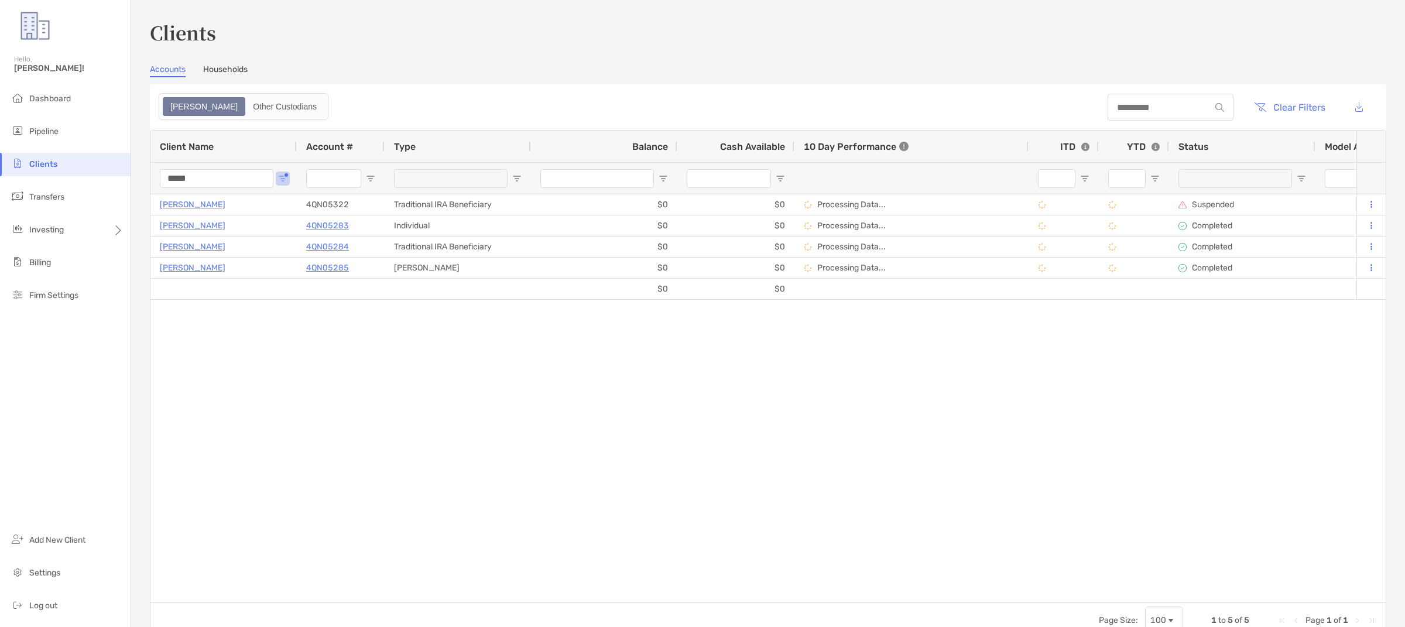
click at [229, 180] on input "*****" at bounding box center [217, 178] width 114 height 19
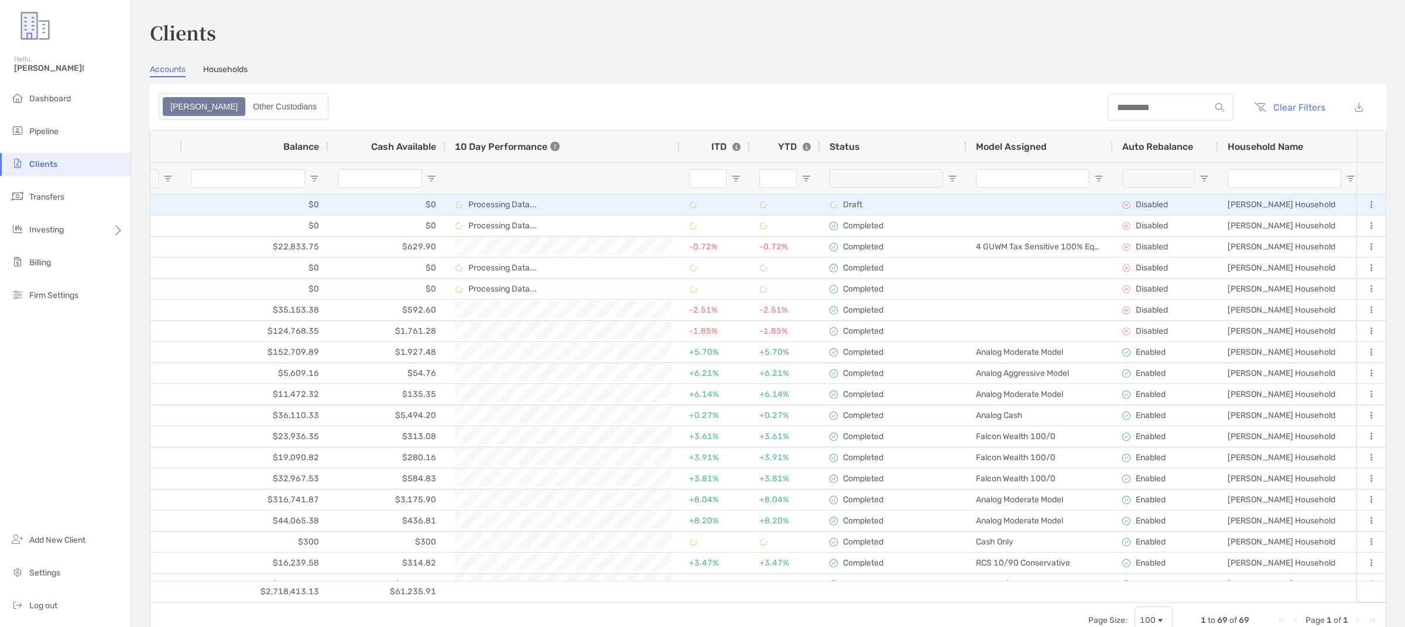
scroll to position [0, 893]
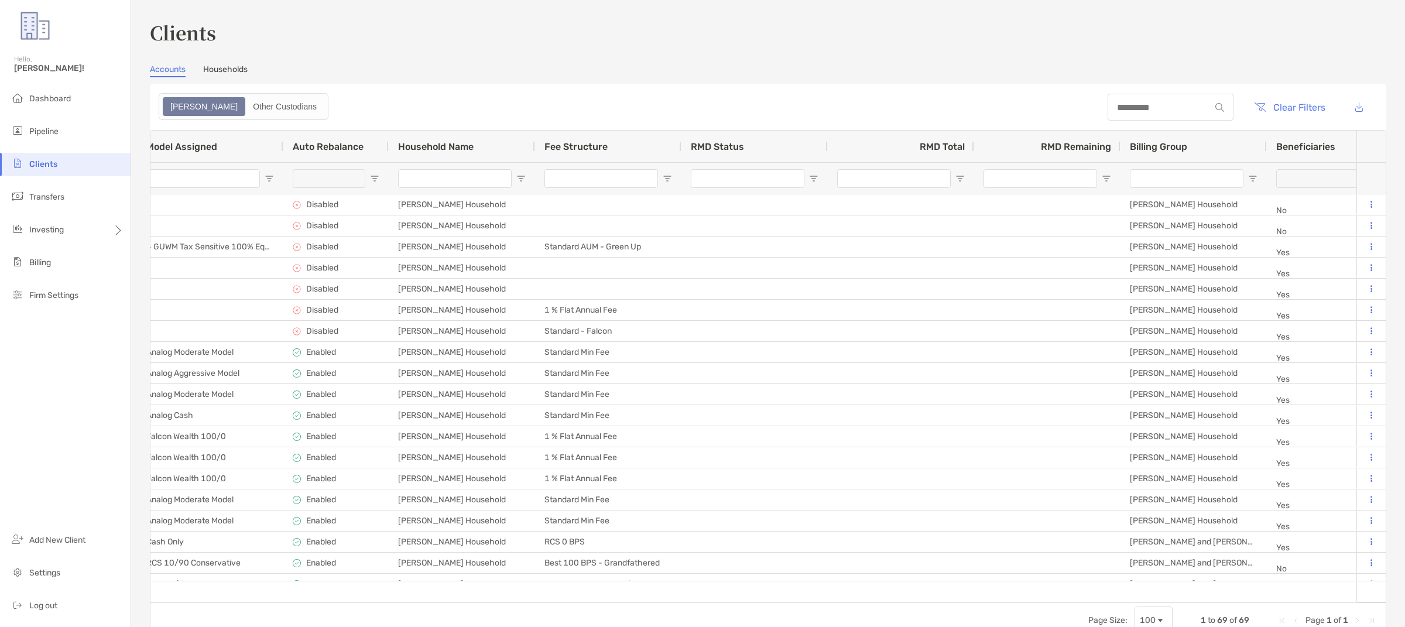
type input "****"
click at [440, 141] on span "Household Name" at bounding box center [436, 146] width 76 height 11
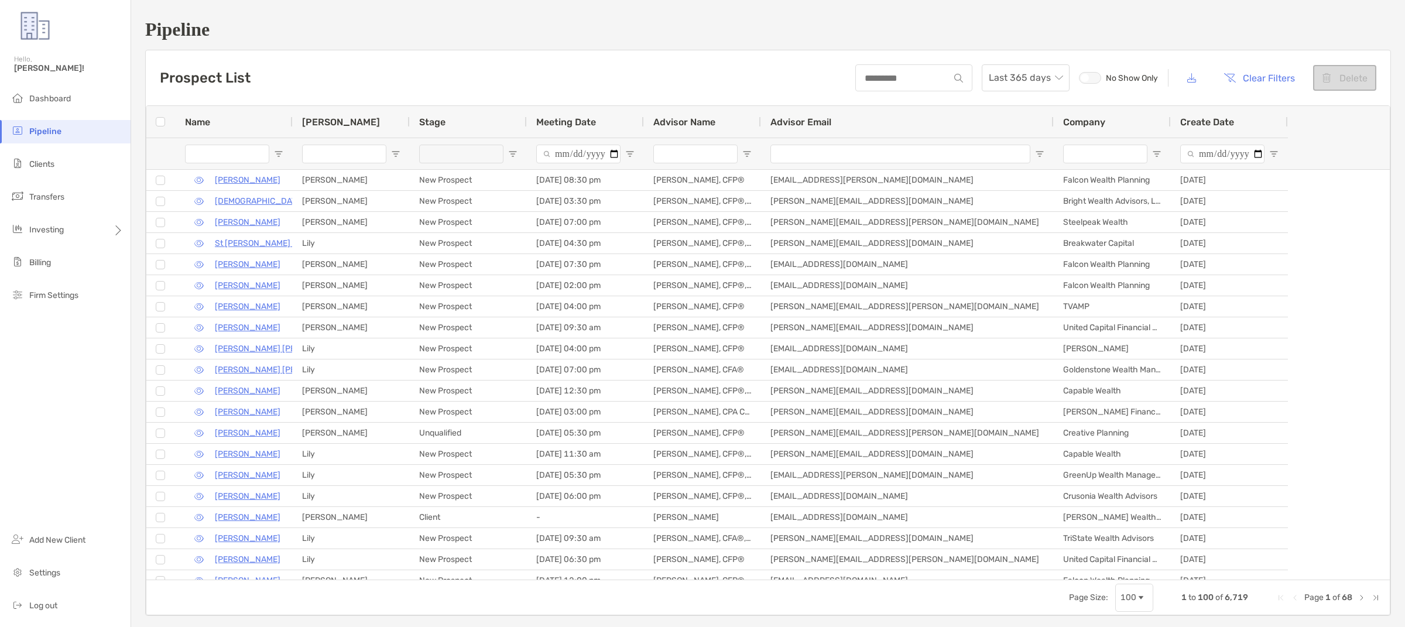
type input "**"
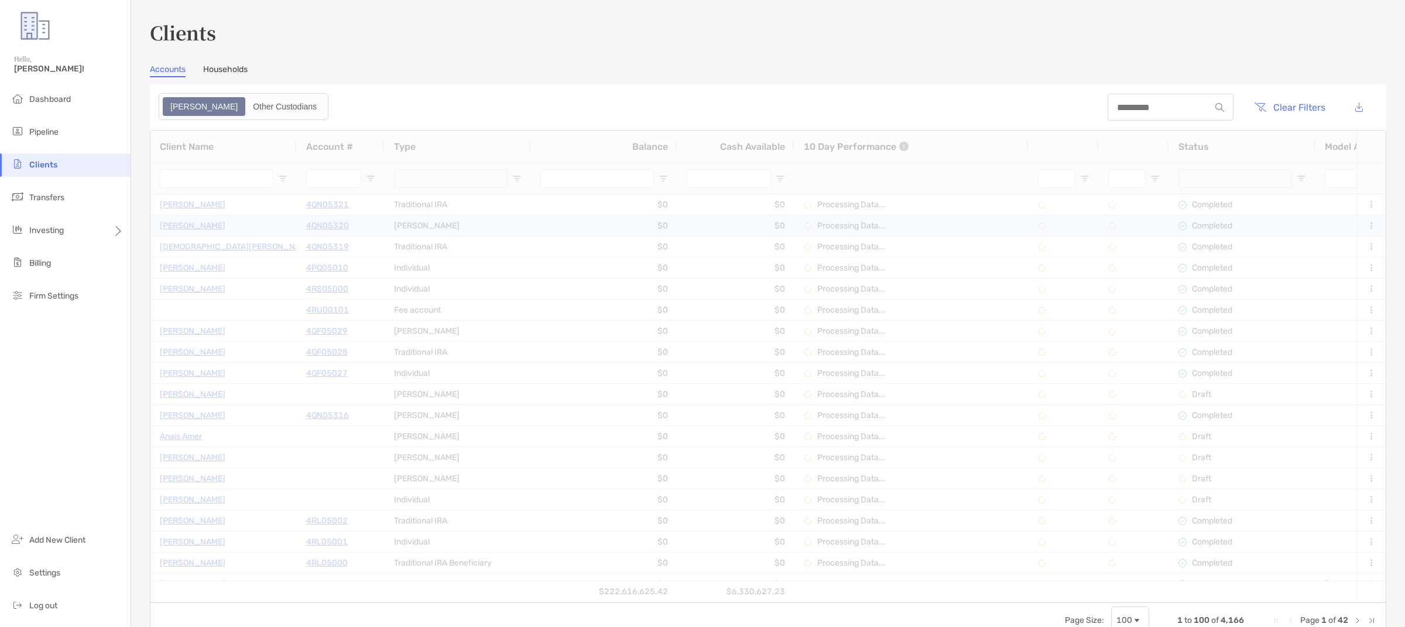
type input "****"
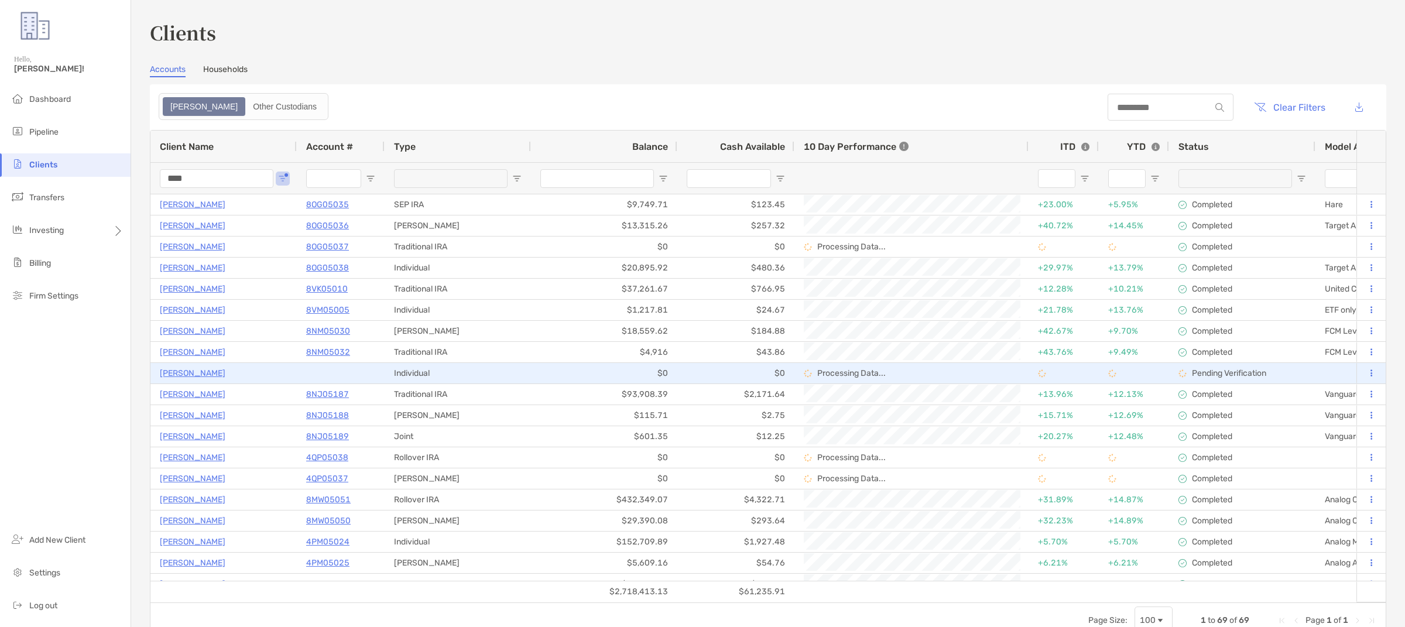
click at [226, 372] on div "JOHN ASHLEY" at bounding box center [224, 373] width 128 height 19
click at [205, 372] on p "JOHN ASHLEY" at bounding box center [193, 373] width 66 height 15
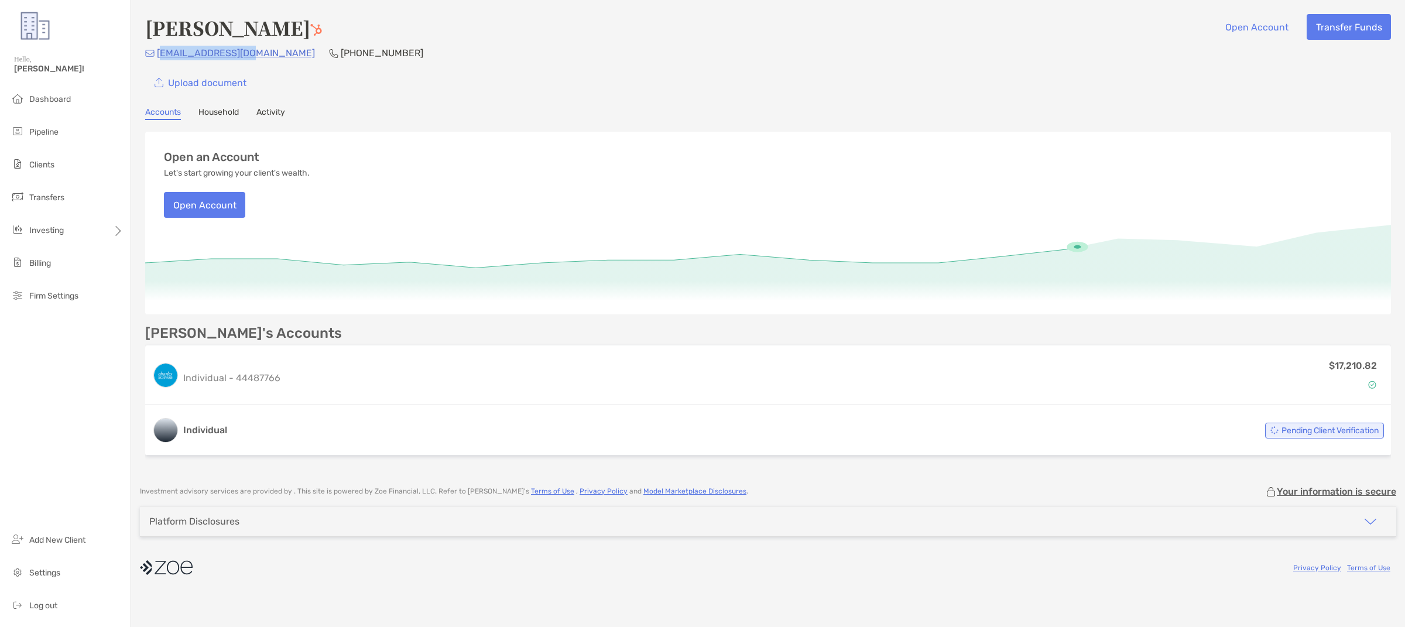
drag, startPoint x: 249, startPoint y: 59, endPoint x: 158, endPoint y: 53, distance: 90.9
click at [158, 53] on div "jashley@uakron.edu (330) 697-1748" at bounding box center [768, 53] width 1246 height 15
copy p "ashley@uakron.edu"
click at [246, 66] on div "John Ashley Open Account Transfer Funds jashley@uakron.edu (330) 697-1748 Uploa…" at bounding box center [768, 54] width 1246 height 81
drag, startPoint x: 246, startPoint y: 57, endPoint x: 159, endPoint y: 53, distance: 87.3
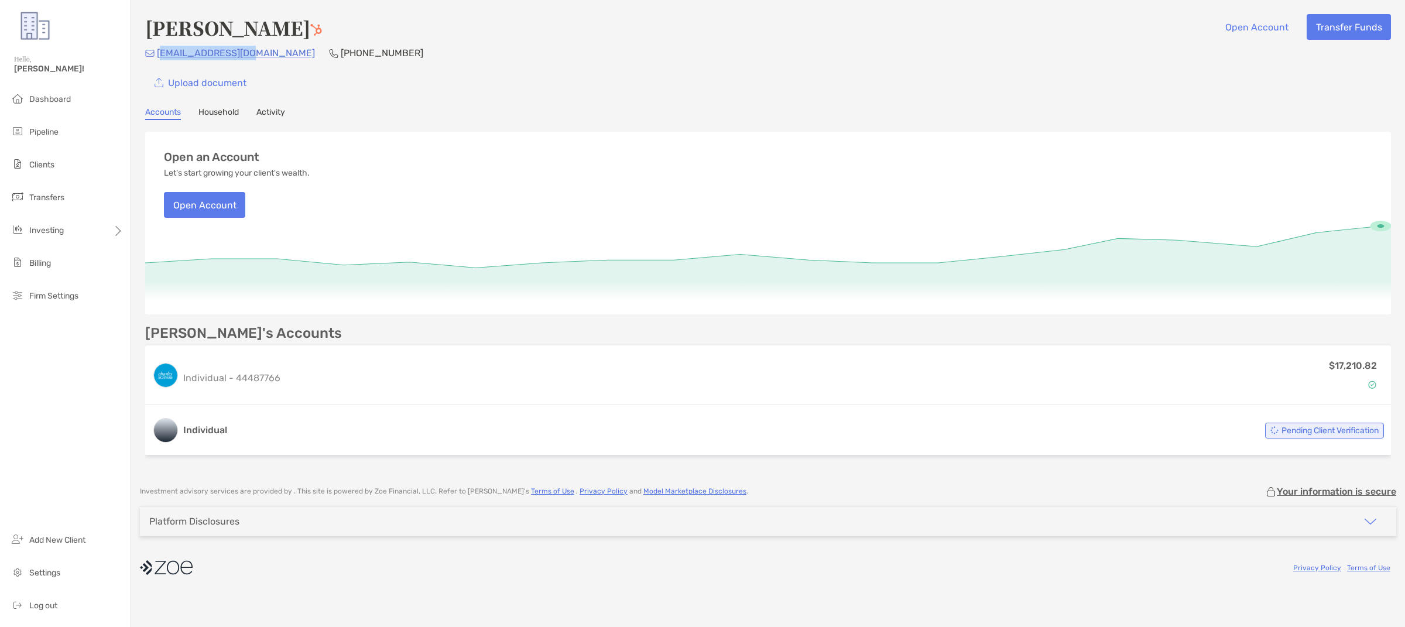
click at [159, 53] on div "jashley@uakron.edu (330) 697-1748" at bounding box center [768, 53] width 1246 height 15
click at [159, 53] on p "jashley@uakron.edu" at bounding box center [236, 53] width 158 height 15
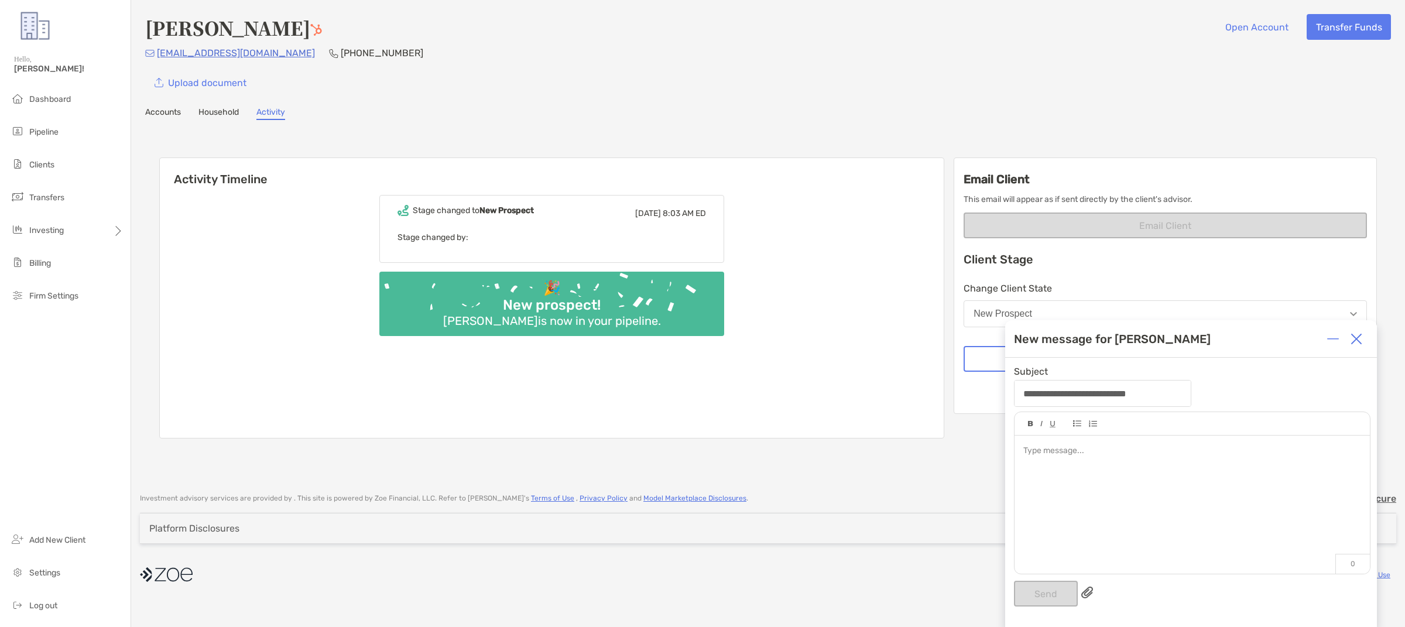
drag, startPoint x: 252, startPoint y: 56, endPoint x: 184, endPoint y: 50, distance: 68.2
click at [167, 49] on div "jashley@uakron.edu (330) 697-1748" at bounding box center [768, 53] width 1246 height 15
drag, startPoint x: 248, startPoint y: 57, endPoint x: 155, endPoint y: 56, distance: 93.1
click at [155, 56] on div "jashley@uakron.edu (330) 697-1748" at bounding box center [768, 53] width 1246 height 15
copy div "jashley@uakron.edu"
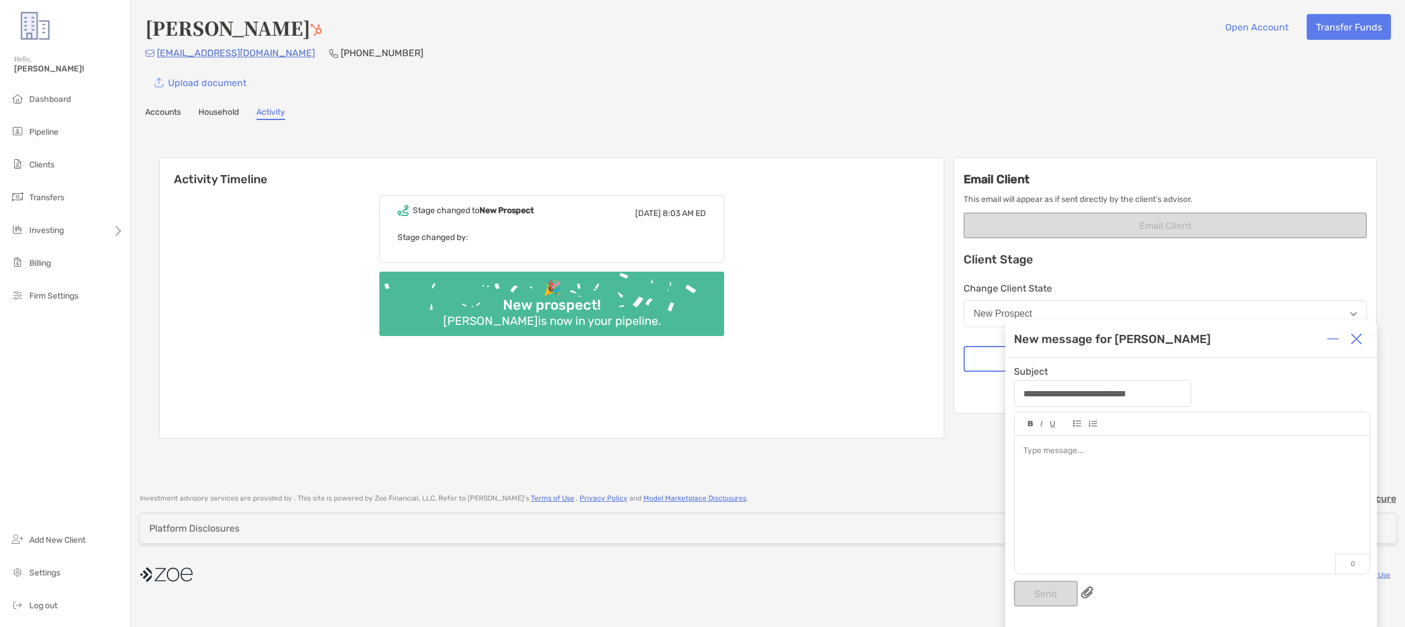
click at [310, 78] on div "Upload document" at bounding box center [768, 83] width 1246 height 26
click at [23, 405] on div "Dashboard Pipeline Clients Transfers Investing Billing Firm Settings Add New Cl…" at bounding box center [65, 357] width 131 height 539
click at [97, 98] on li "Dashboard" at bounding box center [65, 99] width 131 height 23
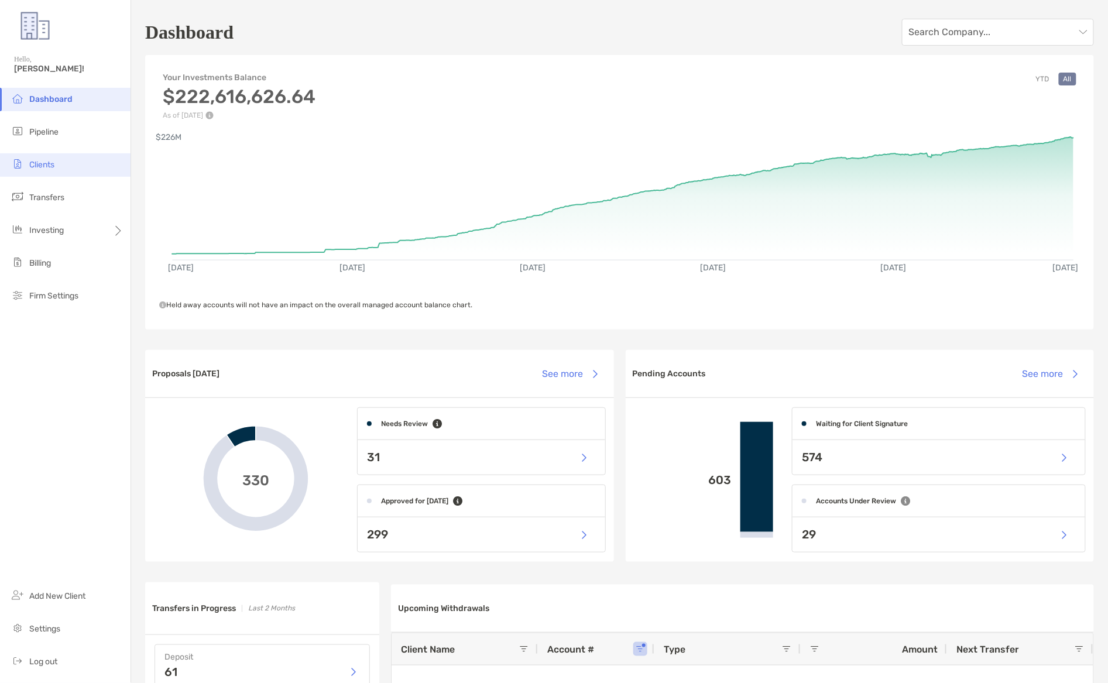
click at [70, 159] on li "Clients" at bounding box center [65, 164] width 131 height 23
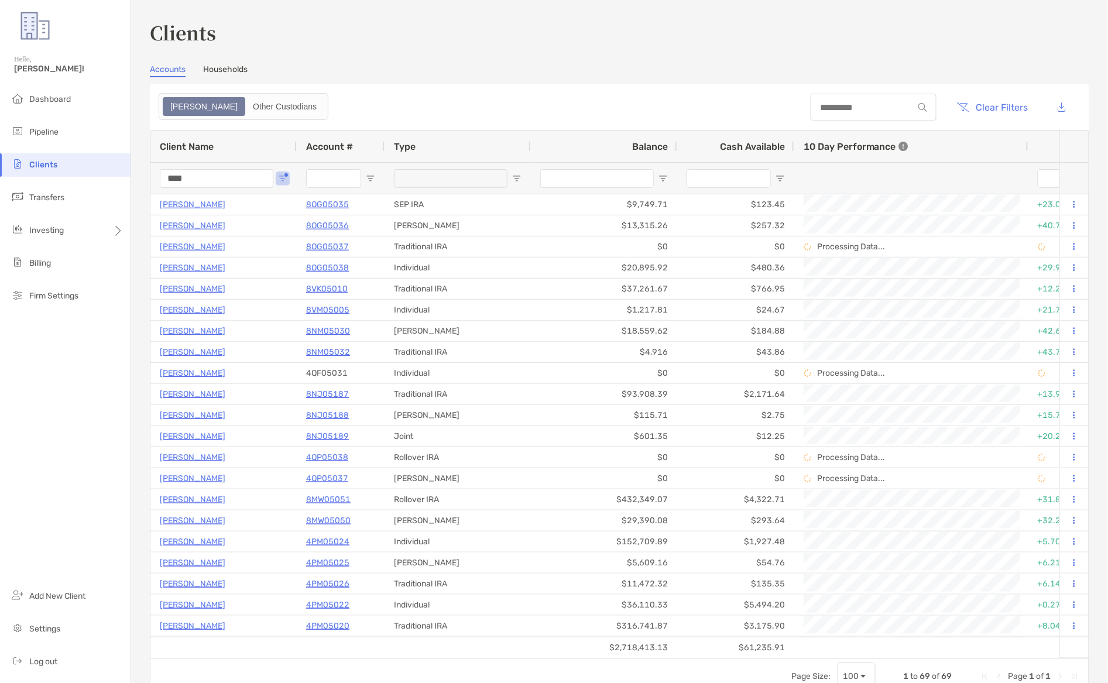
click at [228, 183] on input "****" at bounding box center [217, 178] width 114 height 19
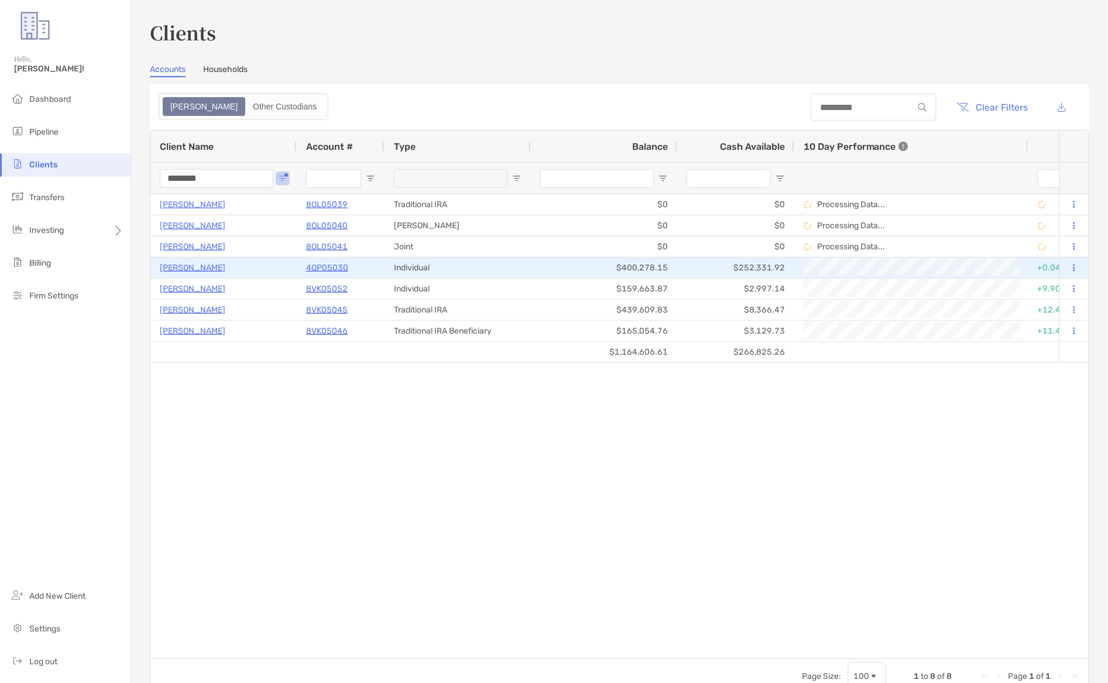
type input "********"
click at [279, 271] on div "Madeline Virbasius" at bounding box center [224, 267] width 128 height 19
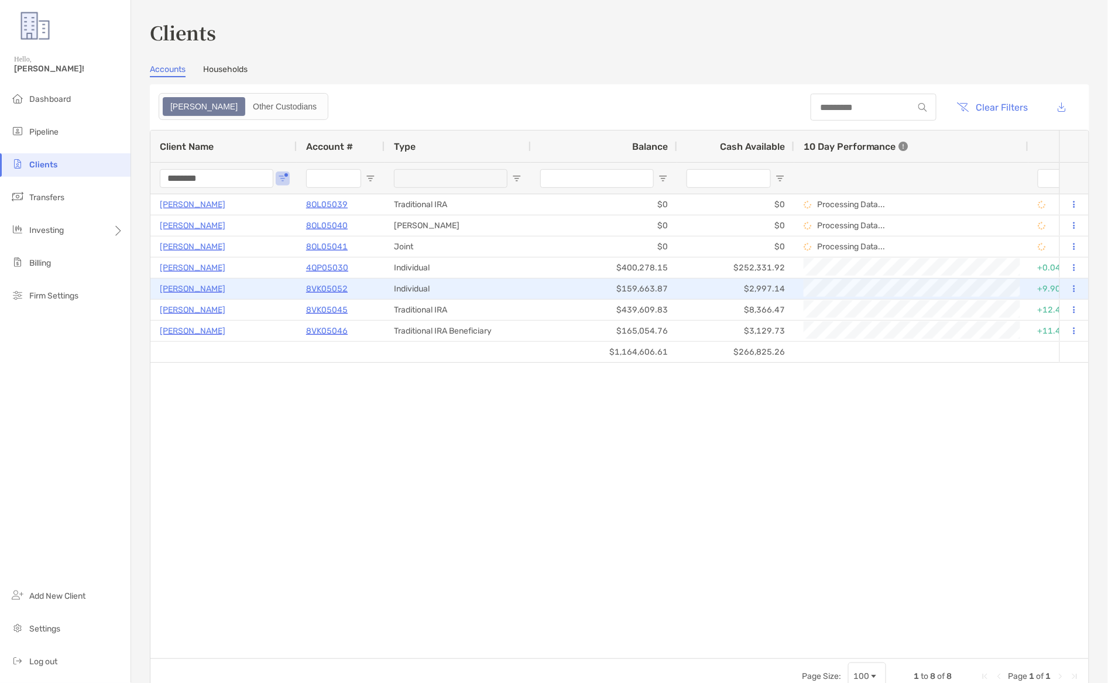
click at [353, 289] on div "8VK05052" at bounding box center [340, 288] width 69 height 19
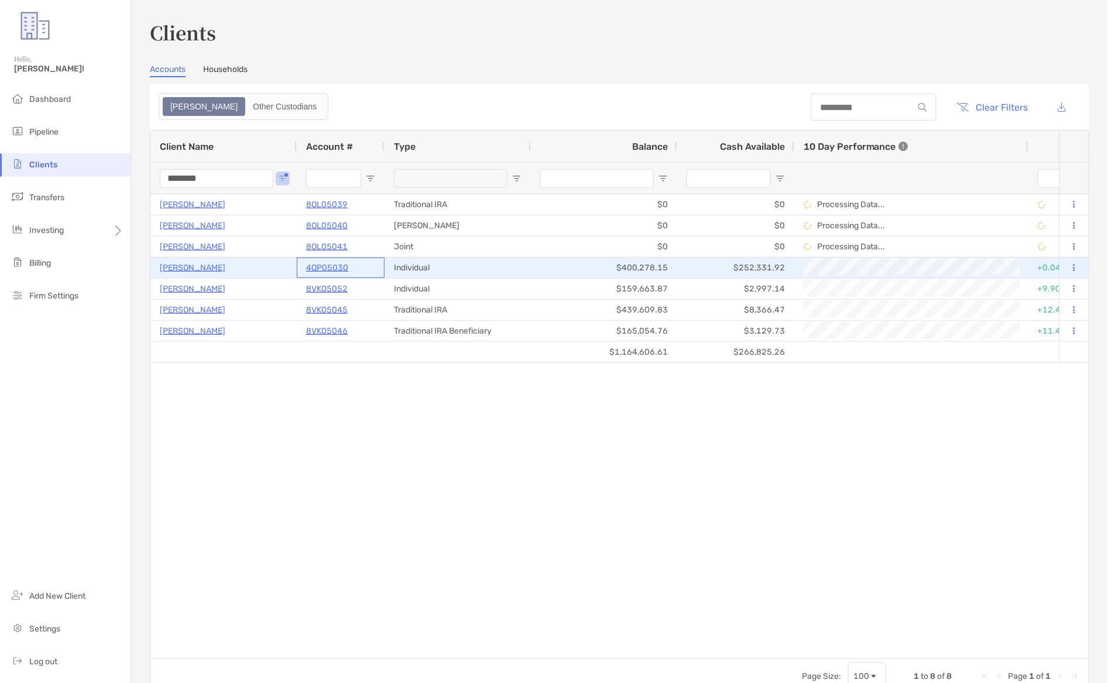
click at [352, 259] on div "4QP05030" at bounding box center [340, 267] width 69 height 19
click at [192, 260] on p "Madeline Virbasius" at bounding box center [193, 267] width 66 height 15
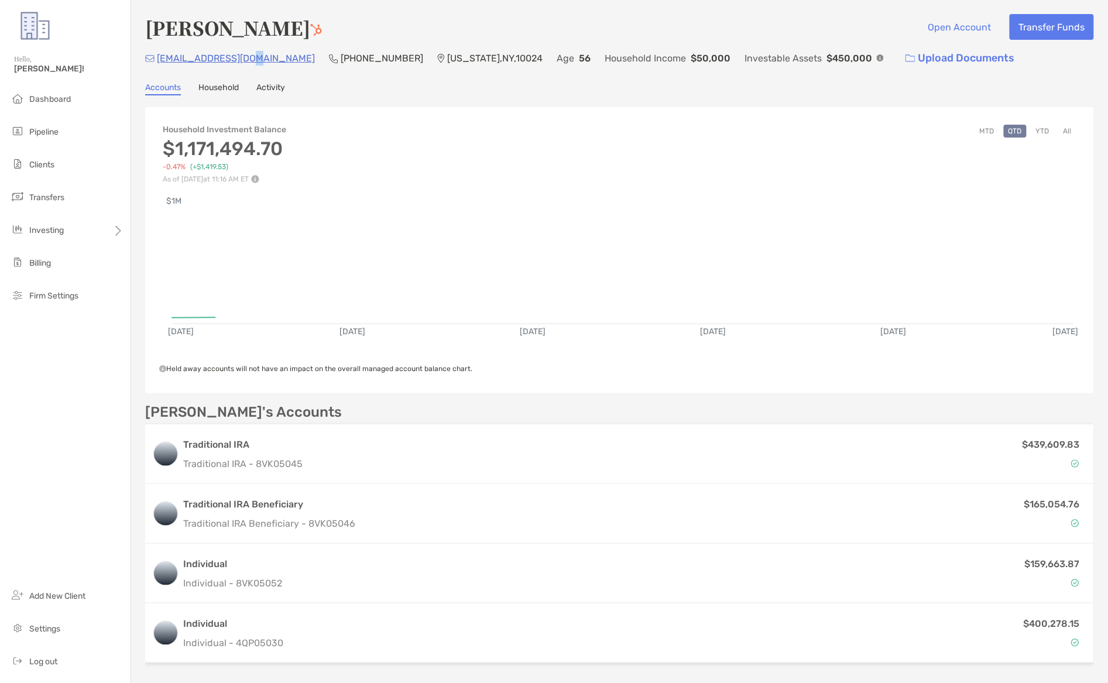
drag, startPoint x: 251, startPoint y: 64, endPoint x: 210, endPoint y: 71, distance: 41.7
click at [209, 70] on div "Madeline Virbasius Open Account Transfer Funds Bedfordav@gmail.com (917) 853-77…" at bounding box center [619, 341] width 977 height 682
click at [253, 63] on p "Bedfordav@gmail.com" at bounding box center [236, 58] width 158 height 15
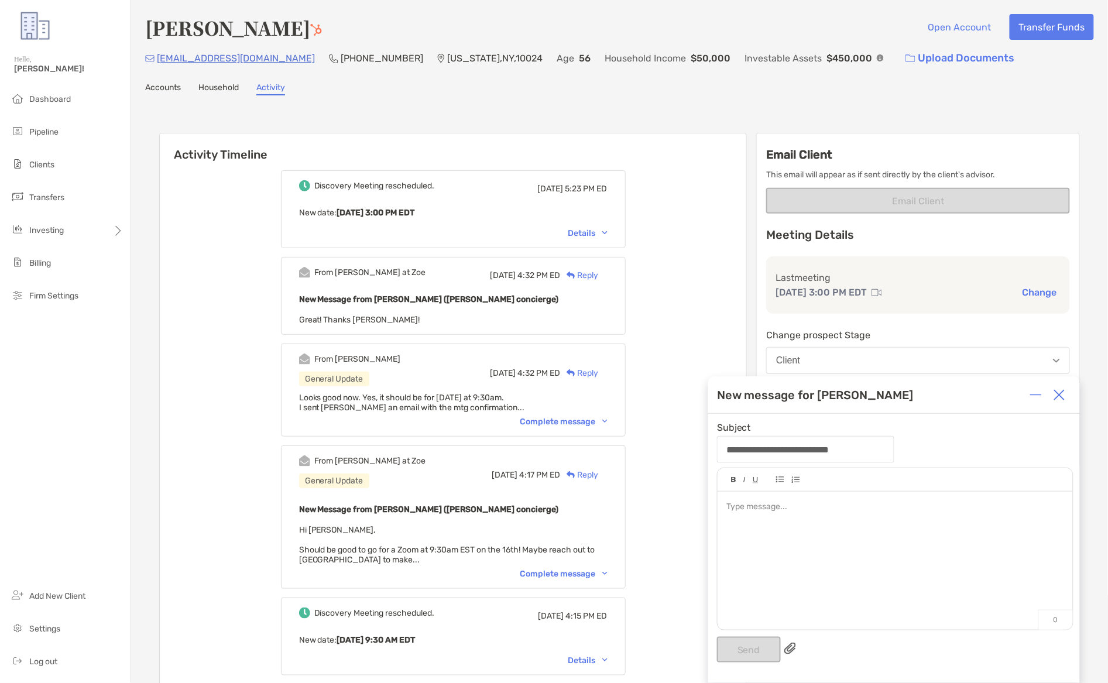
drag, startPoint x: 257, startPoint y: 62, endPoint x: 215, endPoint y: 64, distance: 41.6
click at [194, 61] on div "Bedfordav@gmail.com (917) 853-7793 New York , NY , 10024 Age 56 Household Incom…" at bounding box center [619, 58] width 949 height 25
copy p "Bedfordav@gmail.com"
drag, startPoint x: 260, startPoint y: 59, endPoint x: 158, endPoint y: 59, distance: 102.4
click at [158, 59] on div "Bedfordav@gmail.com (917) 853-7793 New York , NY , 10024 Age 56 Household Incom…" at bounding box center [619, 58] width 949 height 25
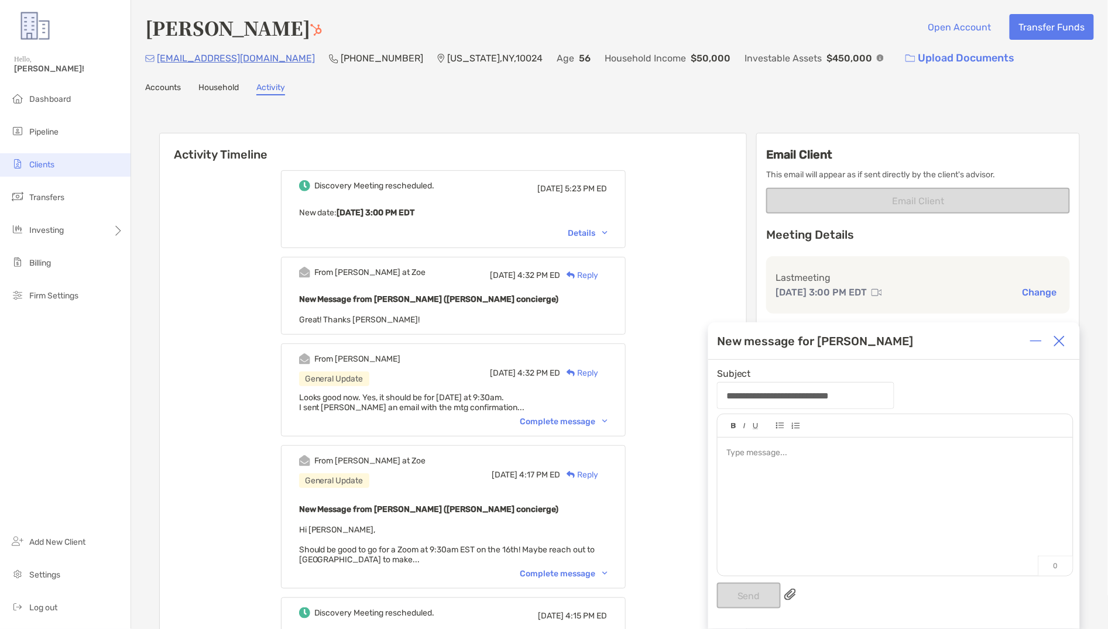
click at [53, 164] on span "Clients" at bounding box center [41, 165] width 25 height 10
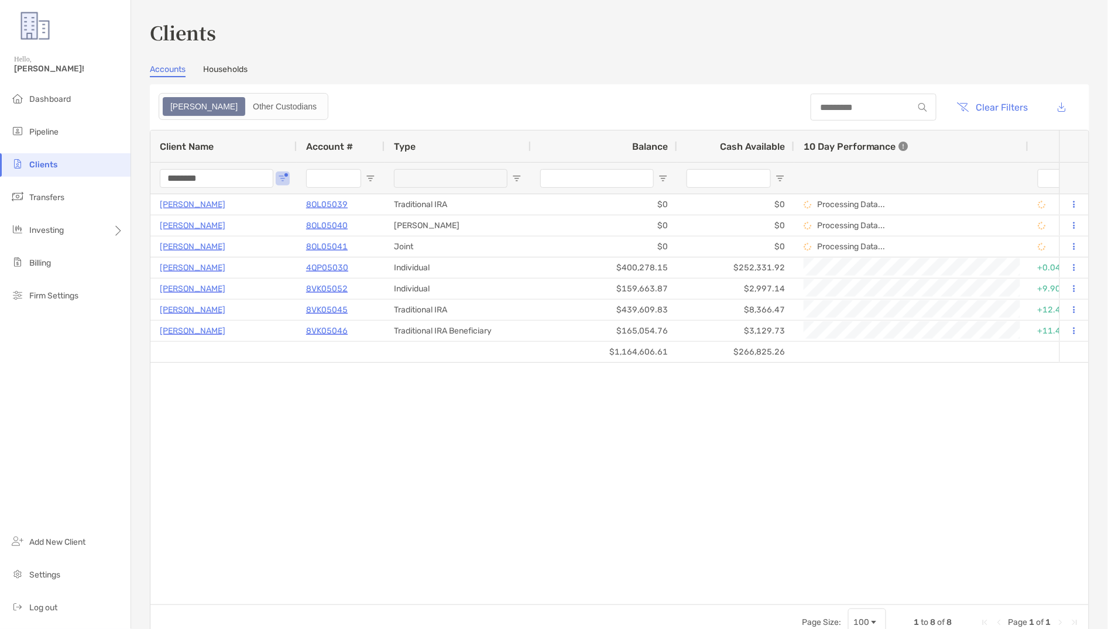
click at [210, 179] on input "********" at bounding box center [217, 178] width 114 height 19
type input "*"
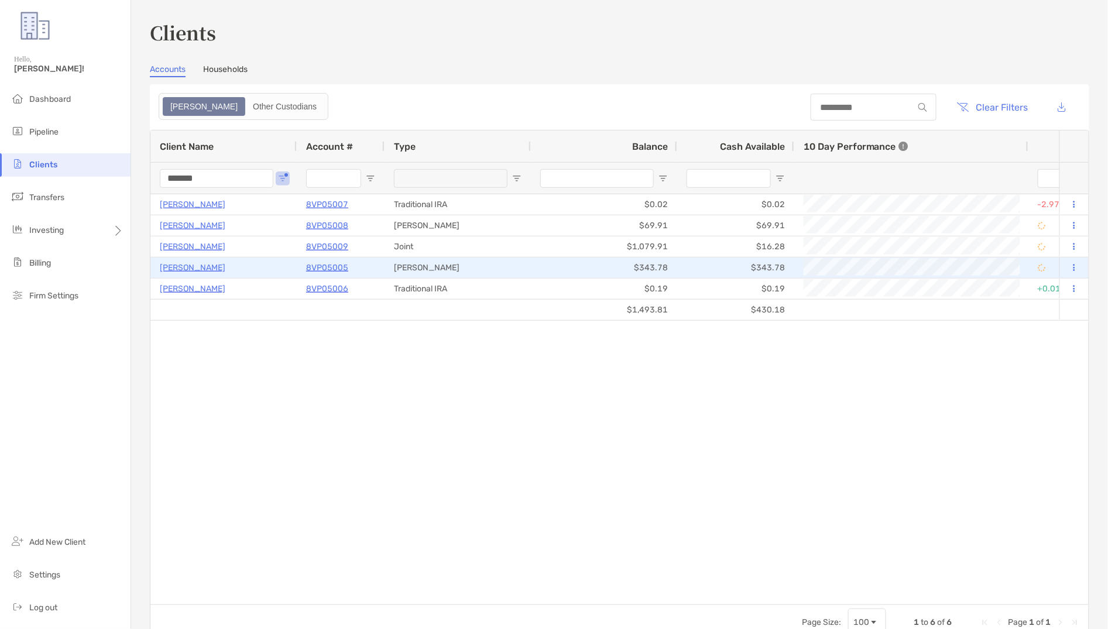
type input "*******"
click at [349, 267] on div "8VP05005" at bounding box center [340, 267] width 69 height 19
click at [338, 267] on p "8VP05005" at bounding box center [327, 267] width 42 height 15
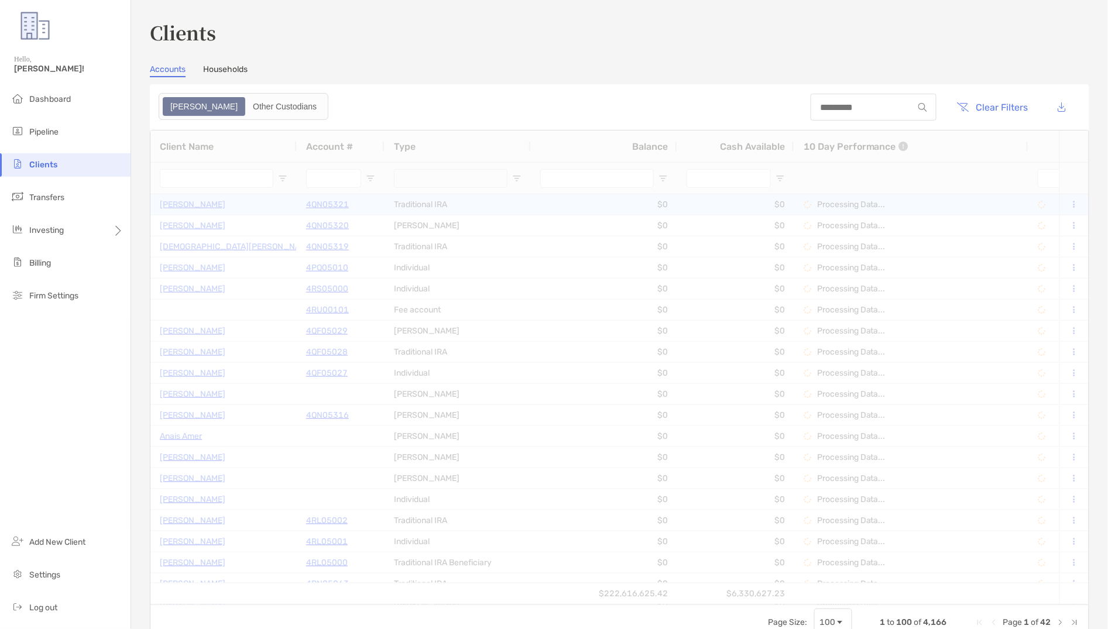
type input "*******"
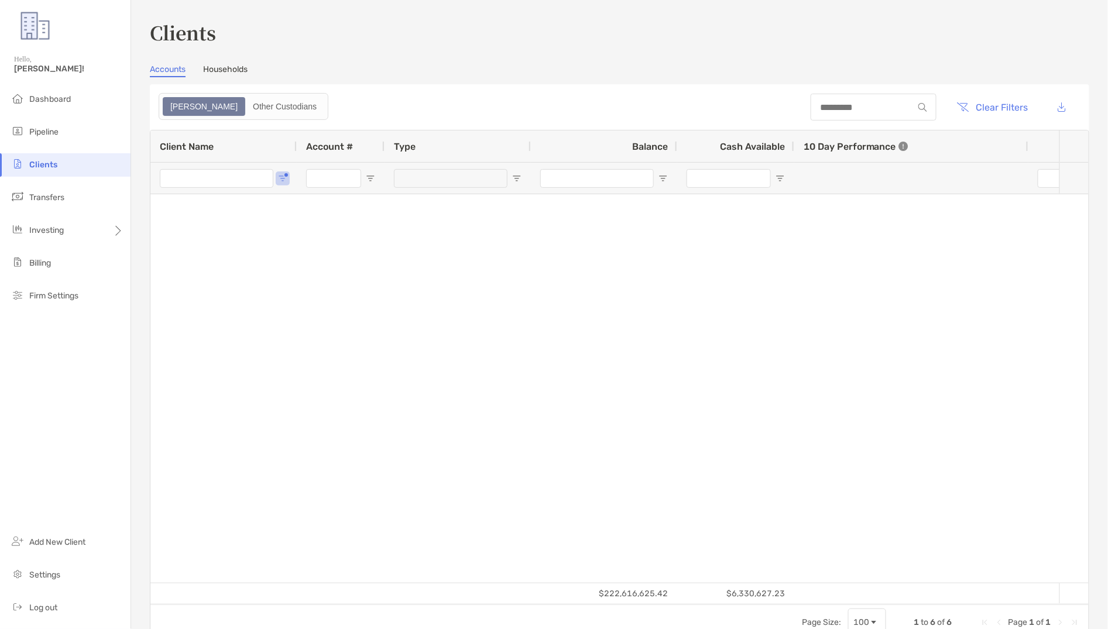
type input "*******"
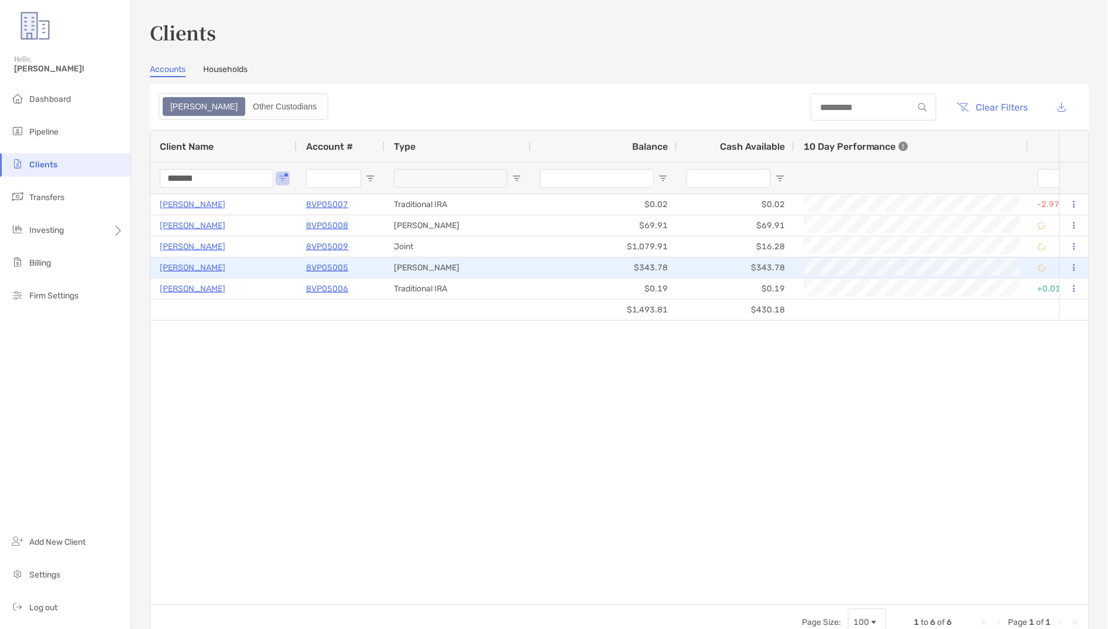
click at [181, 266] on p "[PERSON_NAME]" at bounding box center [193, 267] width 66 height 15
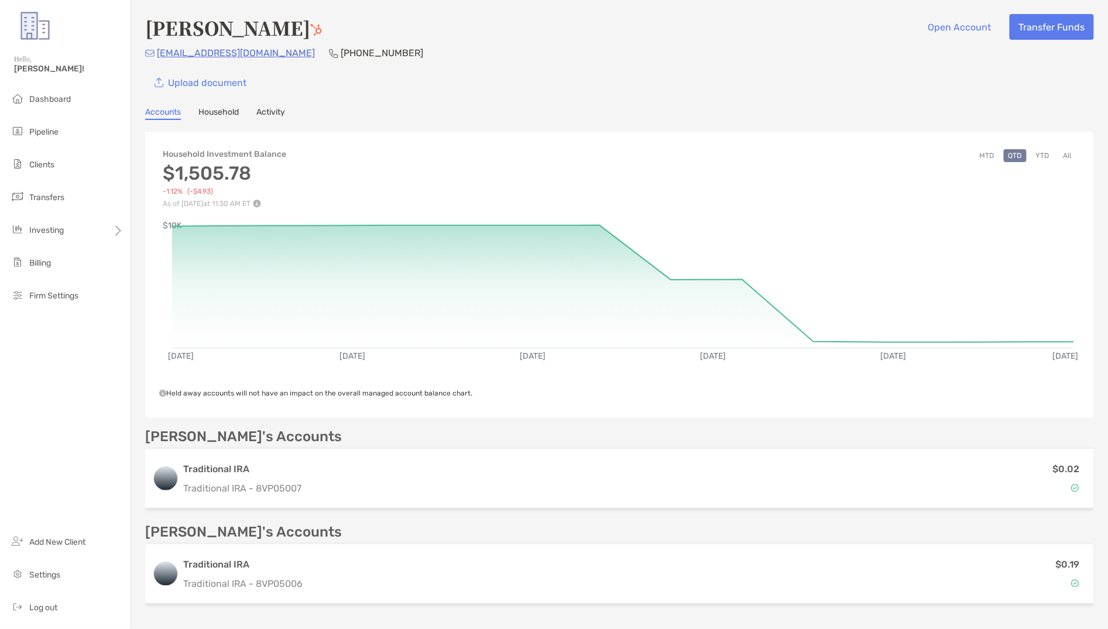
click at [232, 111] on link "Household" at bounding box center [218, 113] width 40 height 13
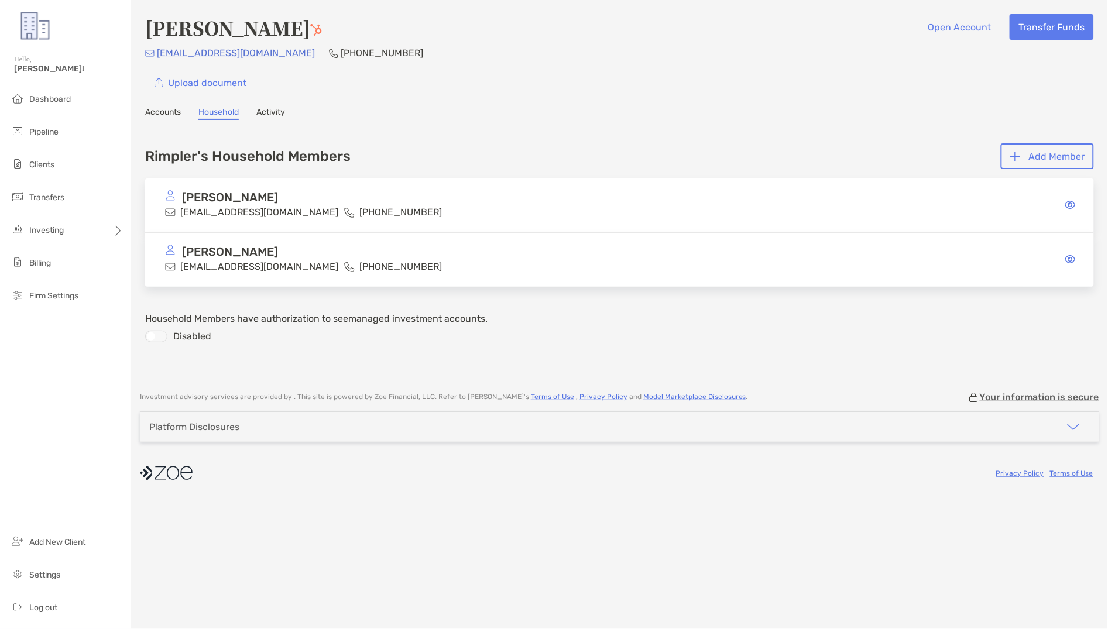
click at [158, 109] on link "Accounts" at bounding box center [163, 113] width 36 height 13
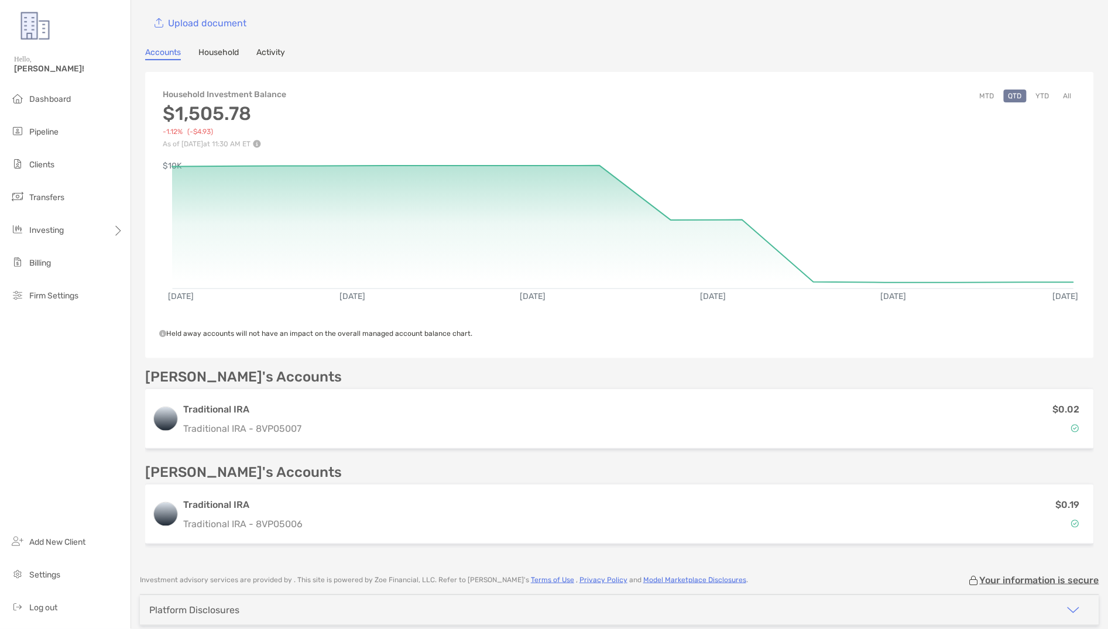
scroll to position [59, 0]
drag, startPoint x: 166, startPoint y: 115, endPoint x: 379, endPoint y: 114, distance: 213.1
click at [380, 114] on div "Household Investment Balance $1,505.78 -1.12% (-$4.93) As of Oct 13, '25 at 11:…" at bounding box center [619, 114] width 949 height 70
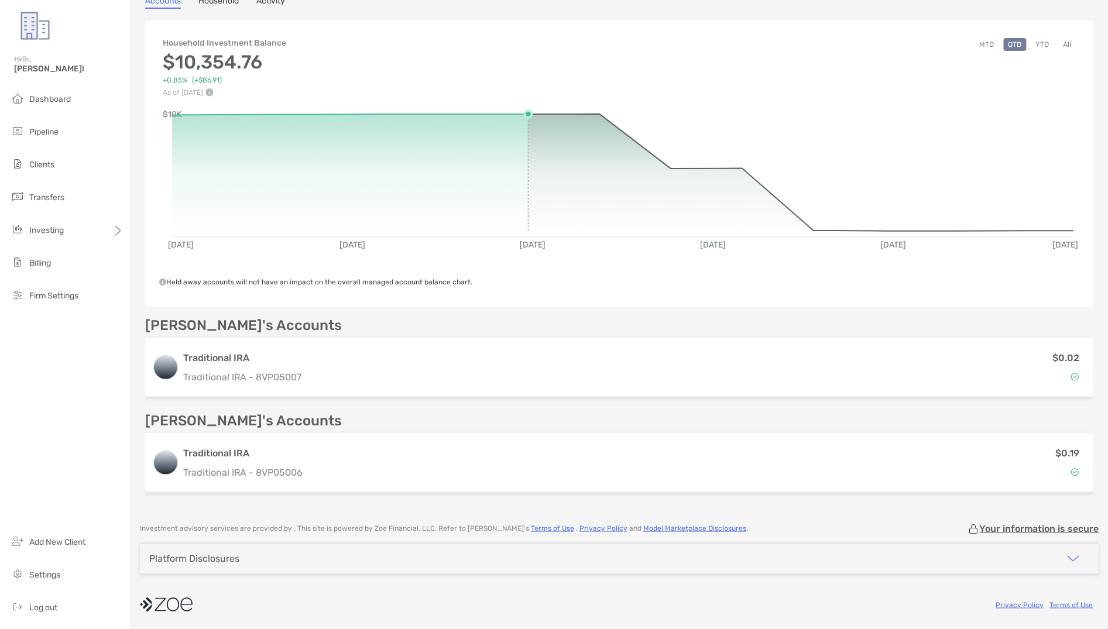
scroll to position [0, 0]
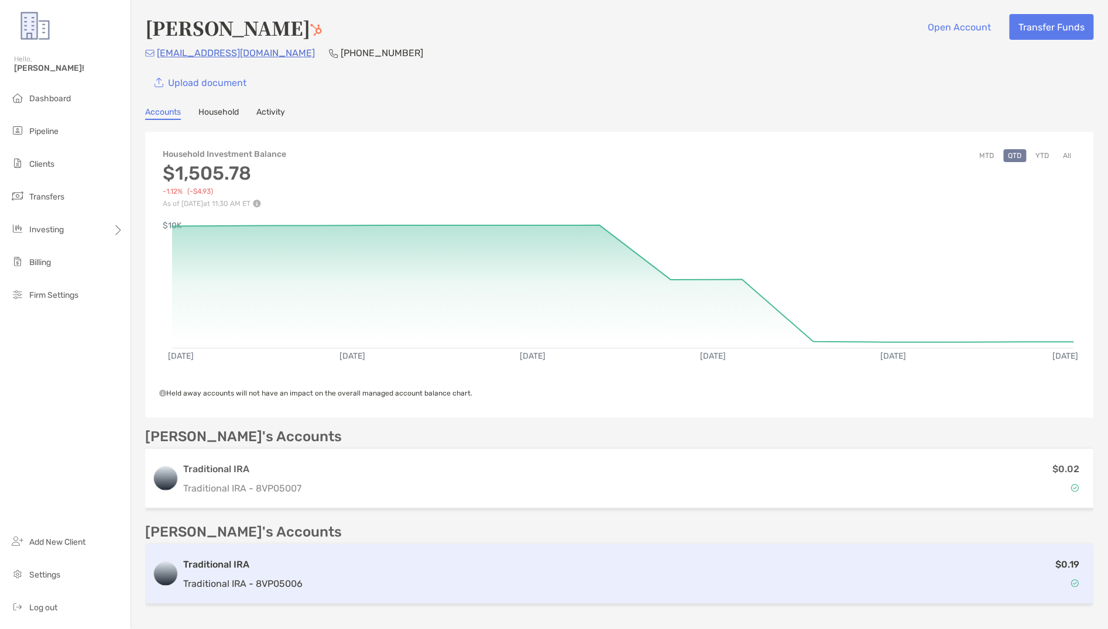
drag, startPoint x: 258, startPoint y: 580, endPoint x: 317, endPoint y: 579, distance: 59.1
click at [316, 579] on div "Traditional IRA Traditional IRA - 8VP05006 $0.19" at bounding box center [619, 574] width 949 height 60
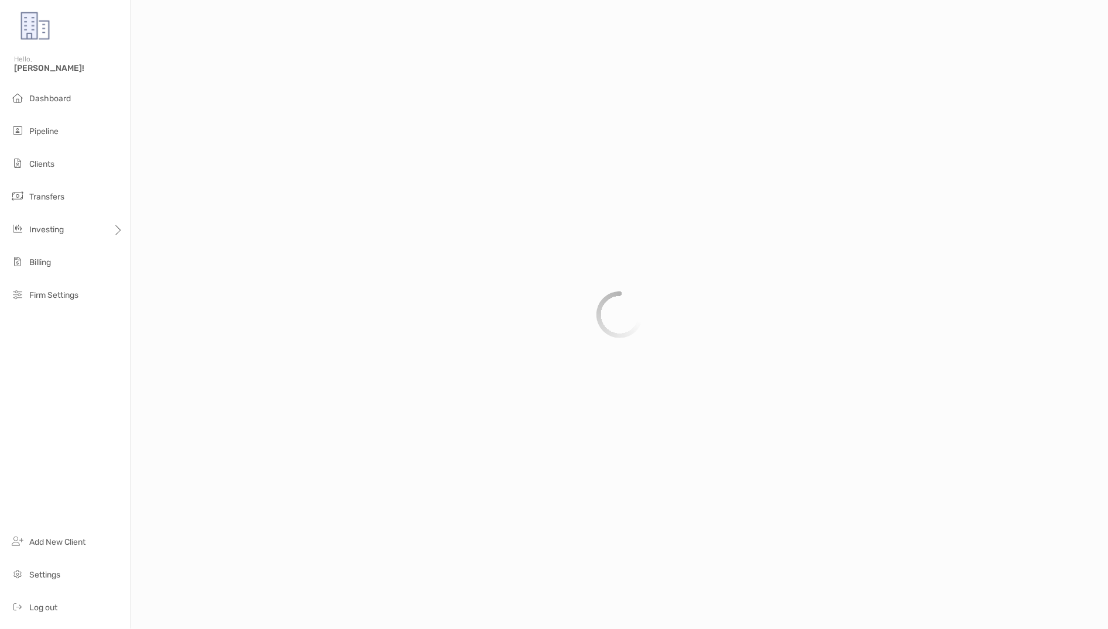
click at [266, 571] on div at bounding box center [619, 314] width 977 height 629
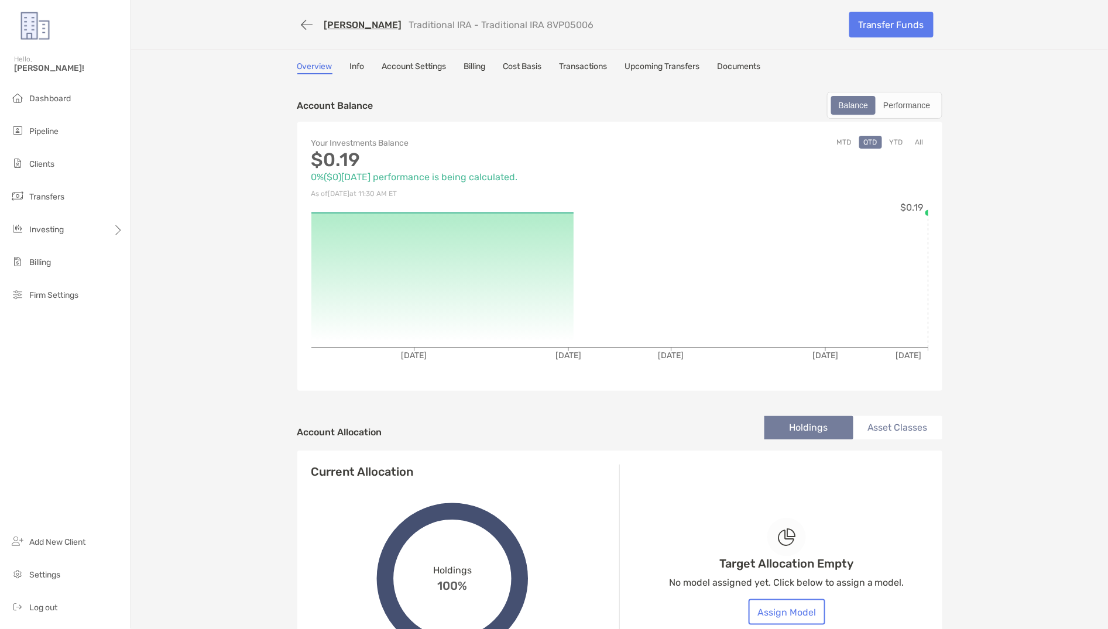
click at [556, 28] on p "Traditional IRA - Traditional IRA 8VP05006" at bounding box center [501, 24] width 185 height 11
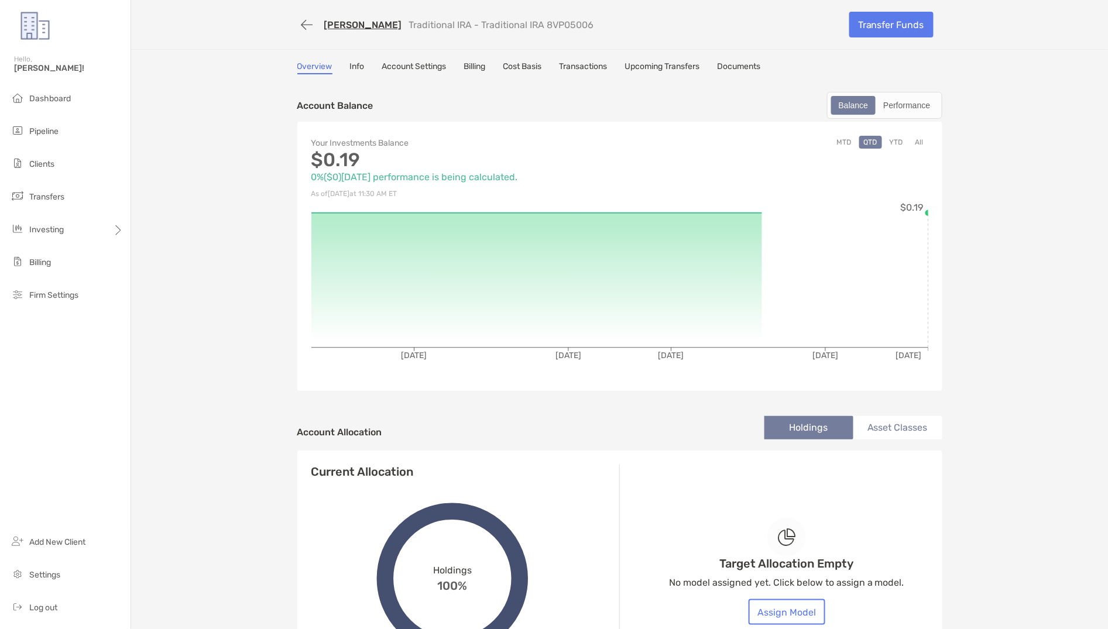
copy p "8VP05006"
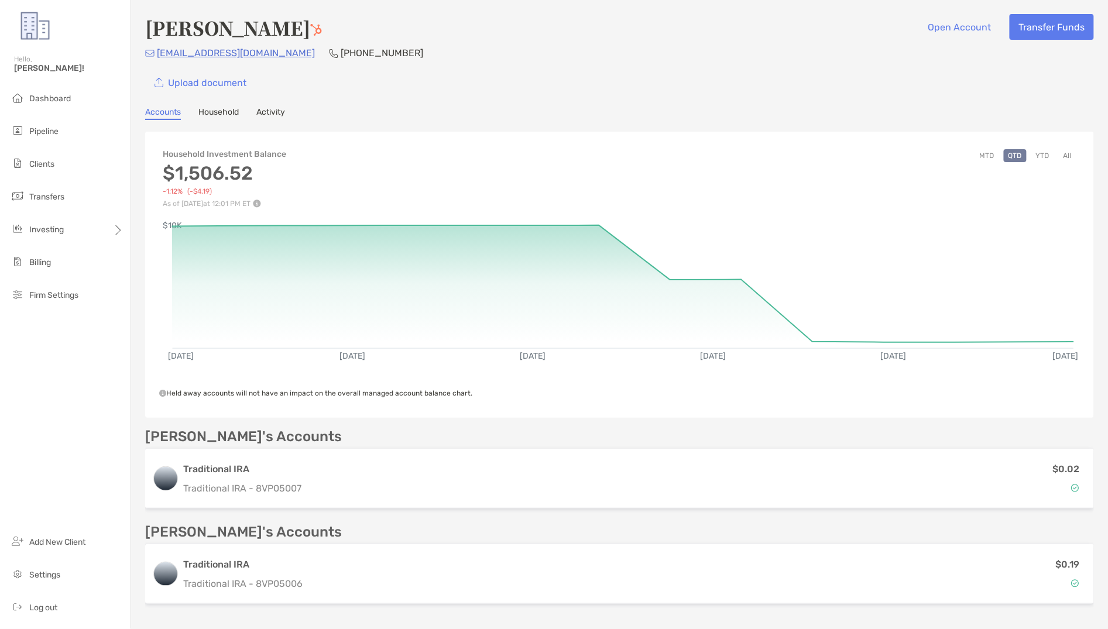
click at [206, 109] on link "Household" at bounding box center [218, 113] width 40 height 13
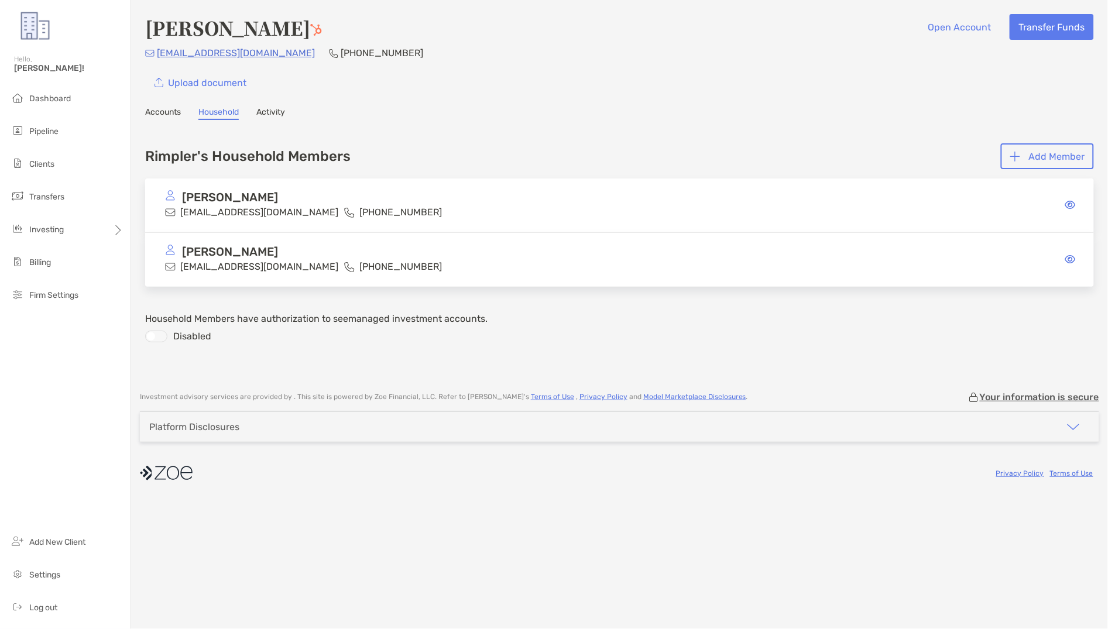
click at [172, 104] on div "[PERSON_NAME] Open Account Transfer Funds [EMAIL_ADDRESS][DOMAIN_NAME] [PHONE_N…" at bounding box center [619, 190] width 977 height 380
click at [172, 117] on link "Accounts" at bounding box center [163, 113] width 36 height 13
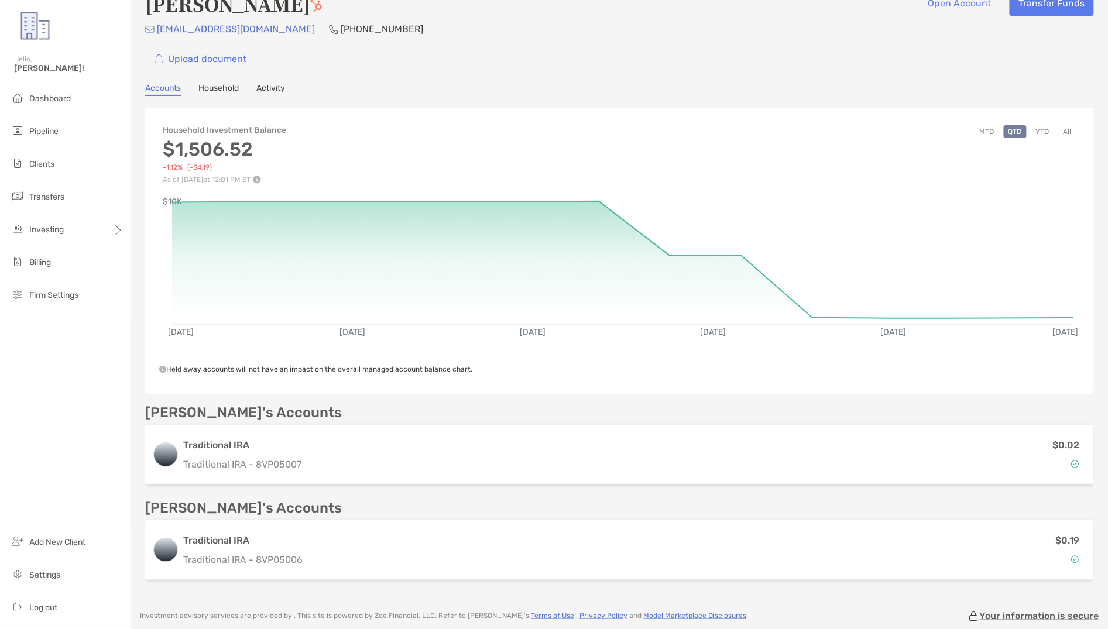
scroll to position [24, 0]
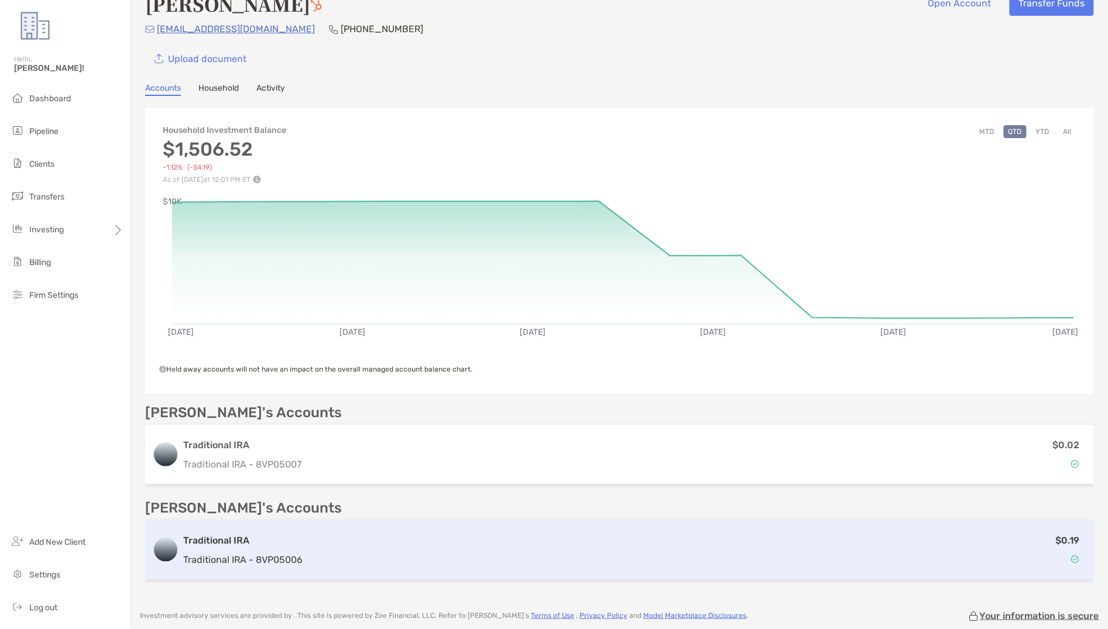
click at [358, 556] on div "$0.19" at bounding box center [697, 550] width 780 height 34
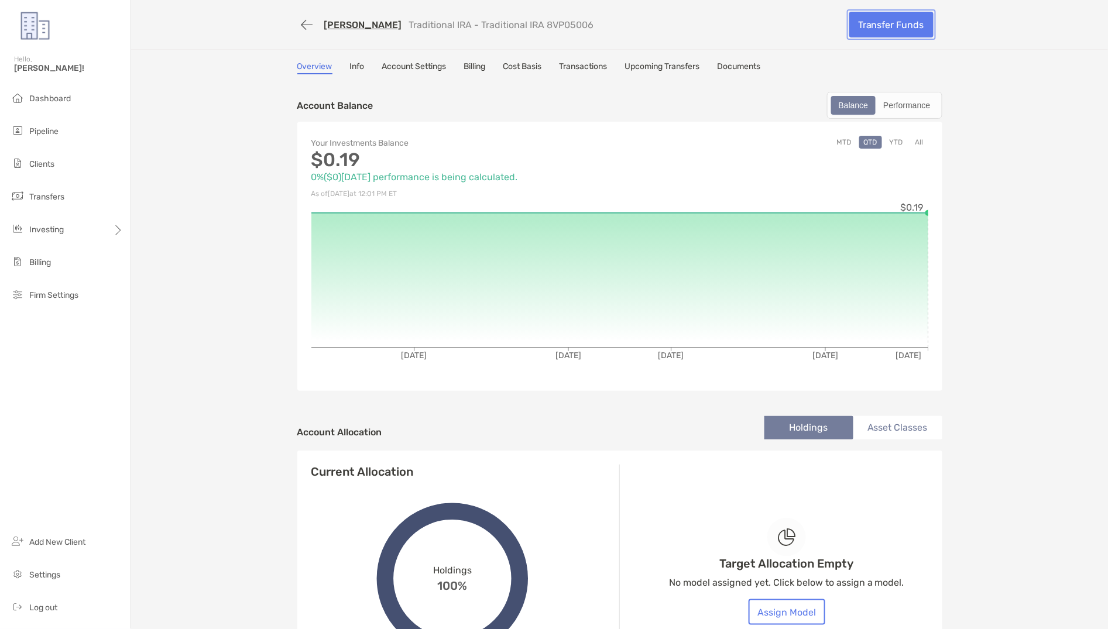
click at [882, 33] on link "Transfer Funds" at bounding box center [891, 25] width 84 height 26
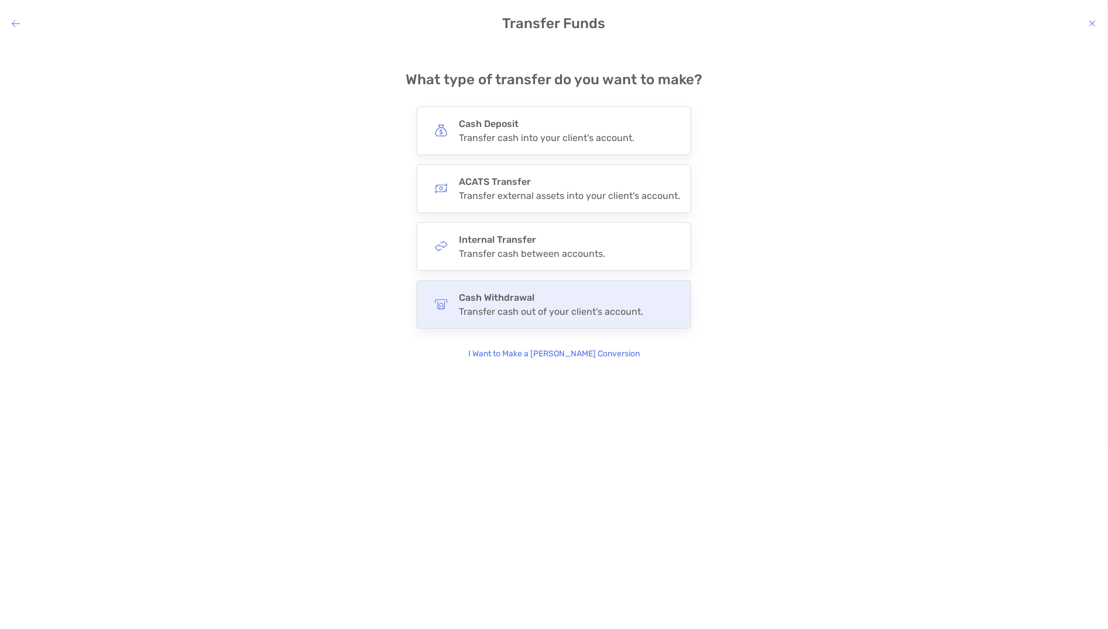
click at [502, 300] on h4 "Cash Withdrawal" at bounding box center [551, 297] width 184 height 11
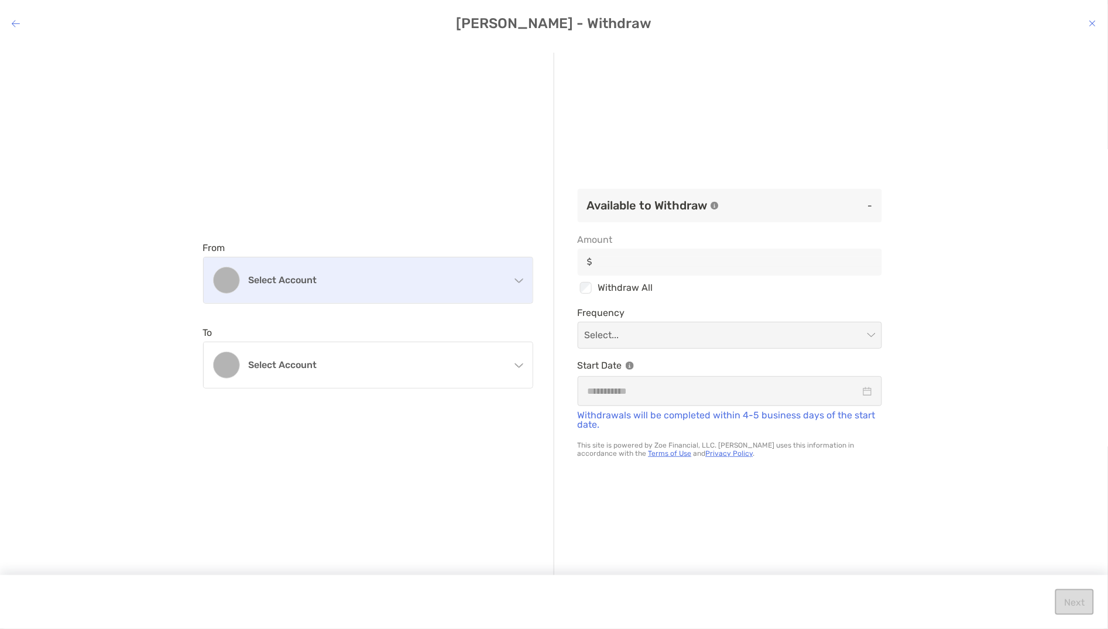
click at [419, 289] on div "Select account" at bounding box center [368, 281] width 329 height 46
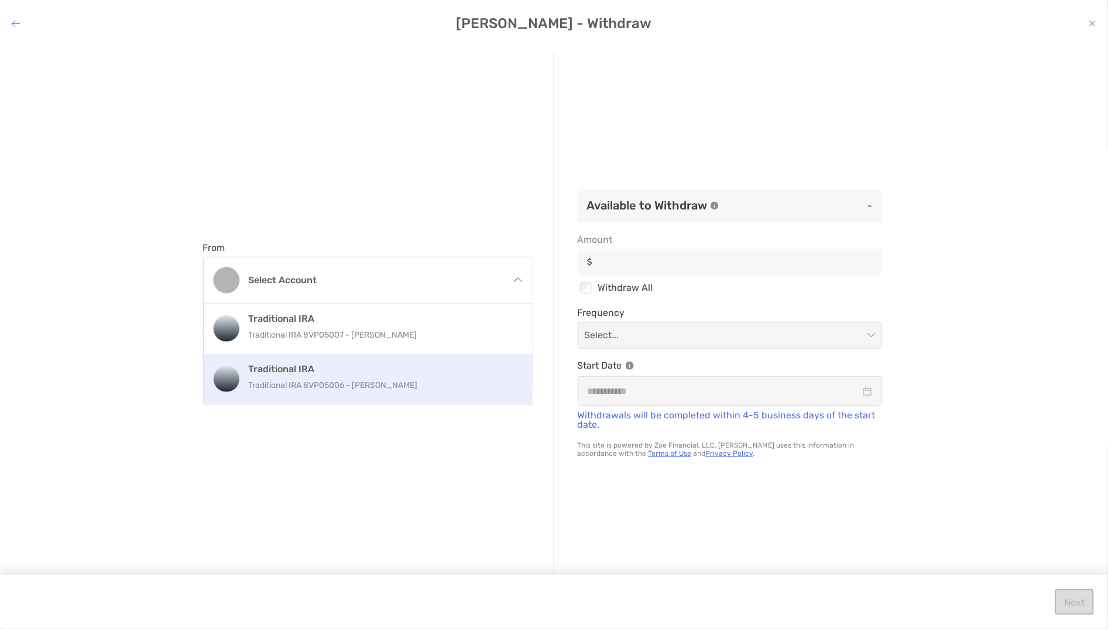
click at [408, 372] on h4 "Traditional IRA" at bounding box center [381, 369] width 264 height 11
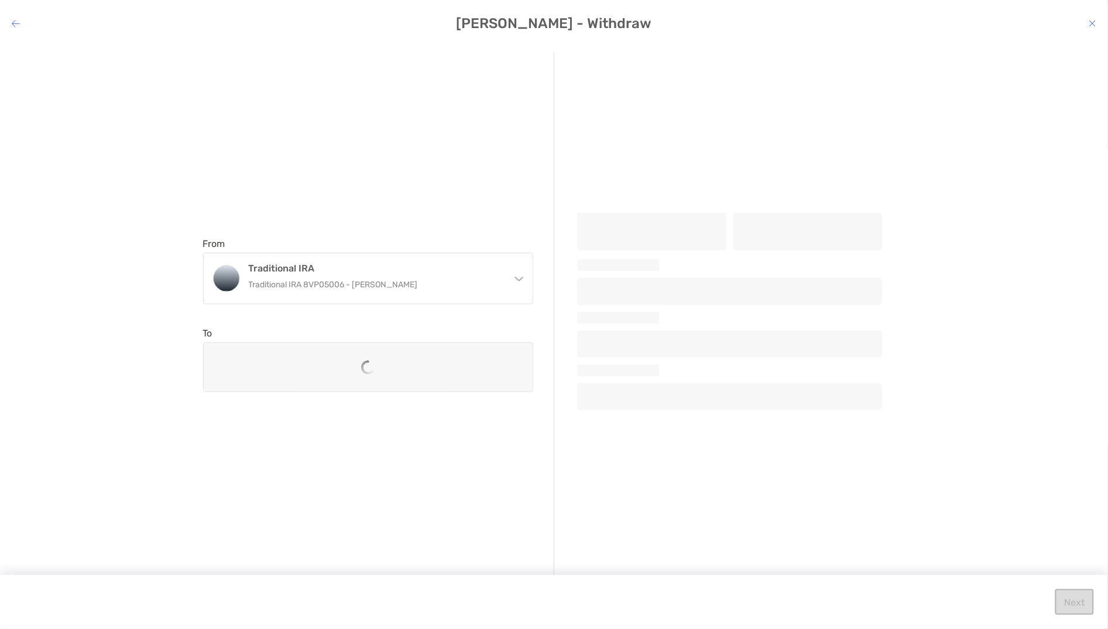
click at [404, 364] on div "modal" at bounding box center [368, 367] width 329 height 49
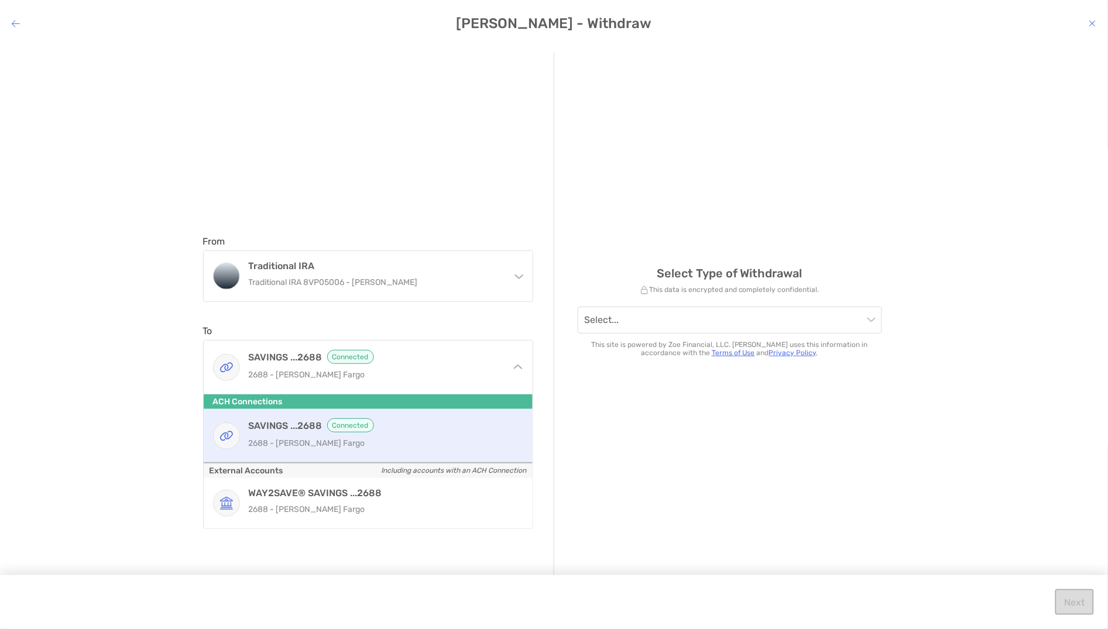
click at [707, 432] on div "Select Type of Withdrawal This data is encrypted and completely confidential. S…" at bounding box center [729, 315] width 351 height 525
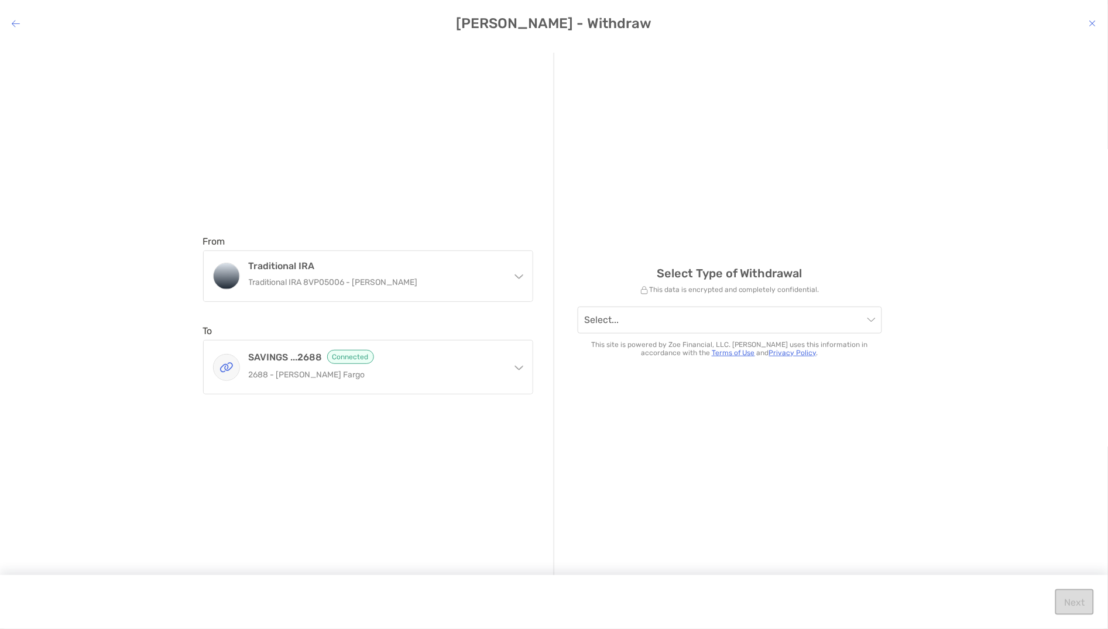
click at [679, 302] on div "Select Type of Withdrawal This data is encrypted and completely confidential. S…" at bounding box center [729, 315] width 351 height 525
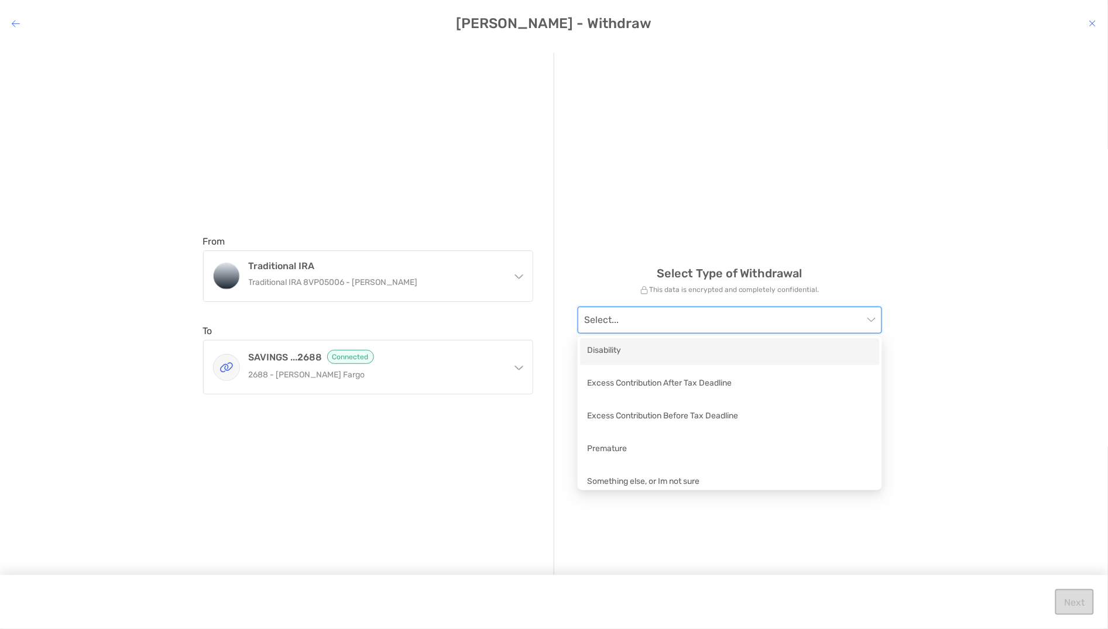
click at [677, 320] on input "modal" at bounding box center [724, 320] width 279 height 26
click at [676, 442] on div "Premature" at bounding box center [730, 450] width 300 height 27
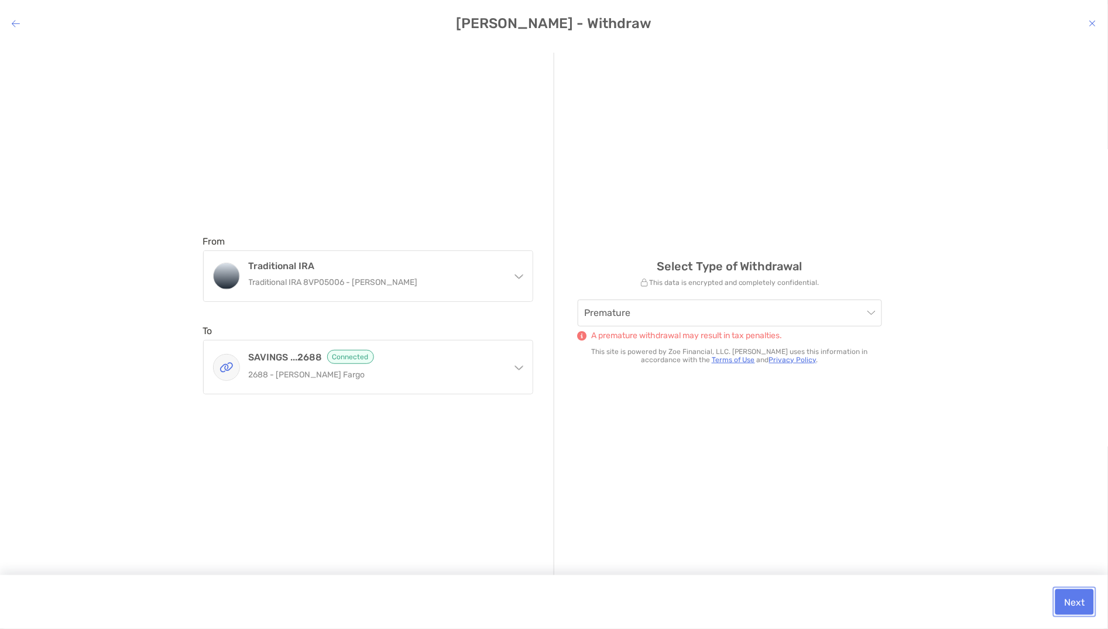
click at [1087, 604] on button "Next" at bounding box center [1074, 602] width 39 height 26
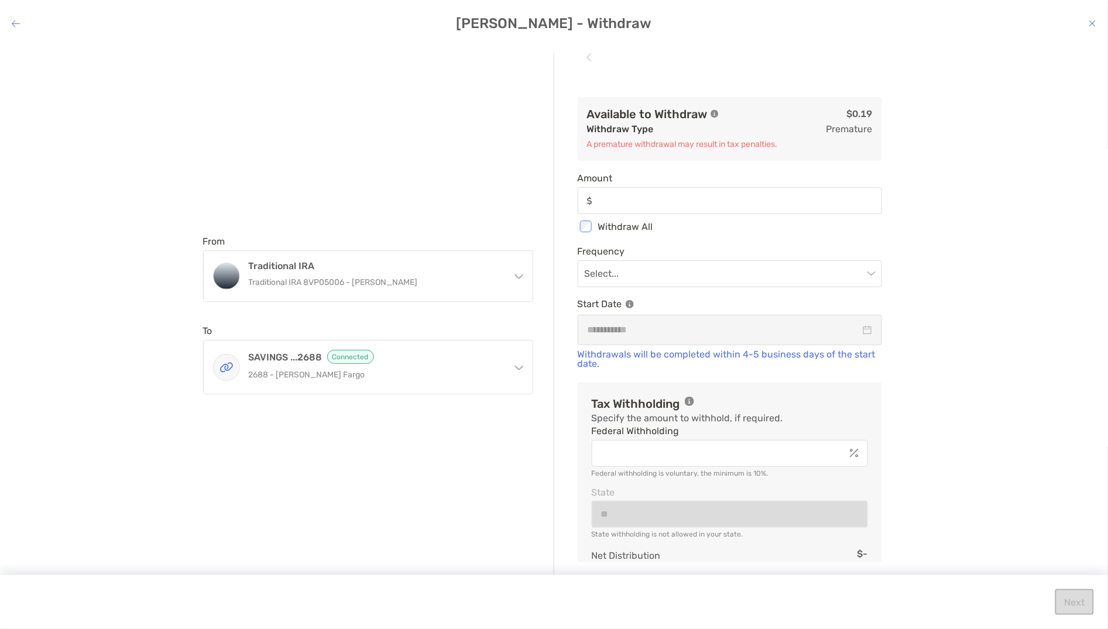
type input "****"
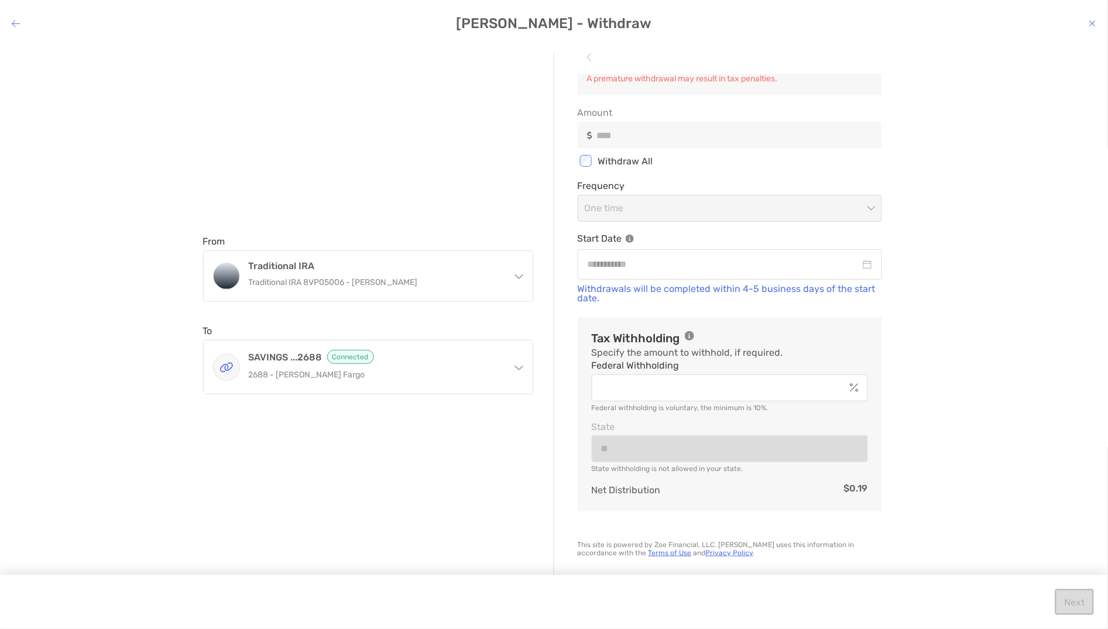
scroll to position [61, 0]
click at [604, 248] on p "Start Date" at bounding box center [730, 242] width 304 height 15
click at [605, 271] on input "modal" at bounding box center [724, 268] width 273 height 15
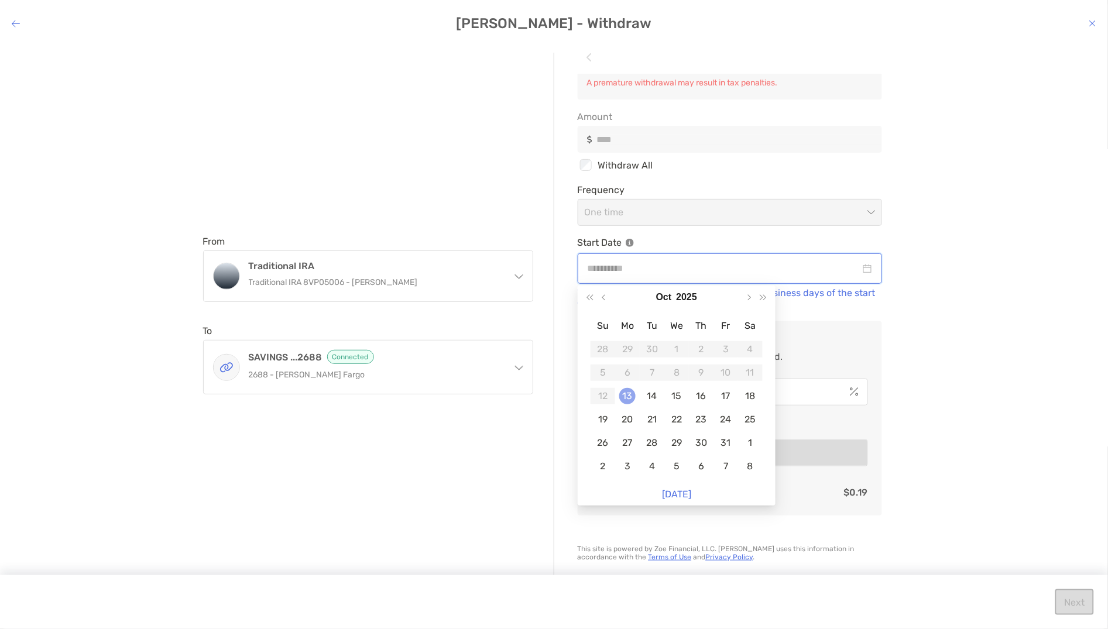
type input "**********"
click at [629, 390] on div "13" at bounding box center [627, 396] width 16 height 16
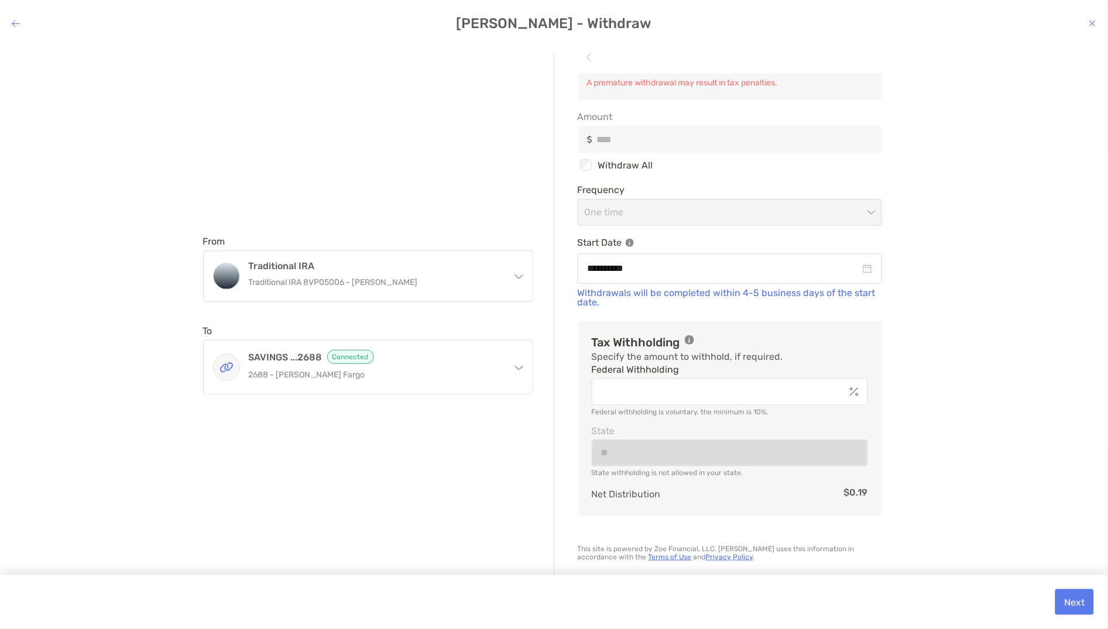
scroll to position [66, 0]
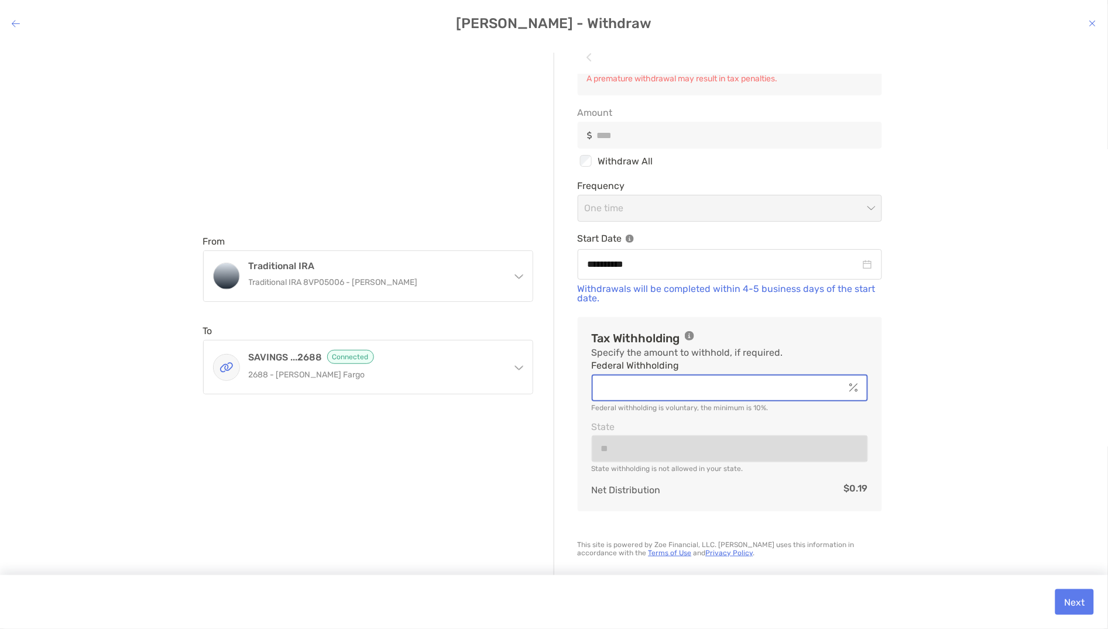
click at [647, 389] on input "Federal Withholding" at bounding box center [719, 388] width 252 height 10
type input "*"
click at [1041, 533] on div "**********" at bounding box center [554, 327] width 1108 height 568
click at [1058, 593] on button "Next" at bounding box center [1074, 602] width 39 height 26
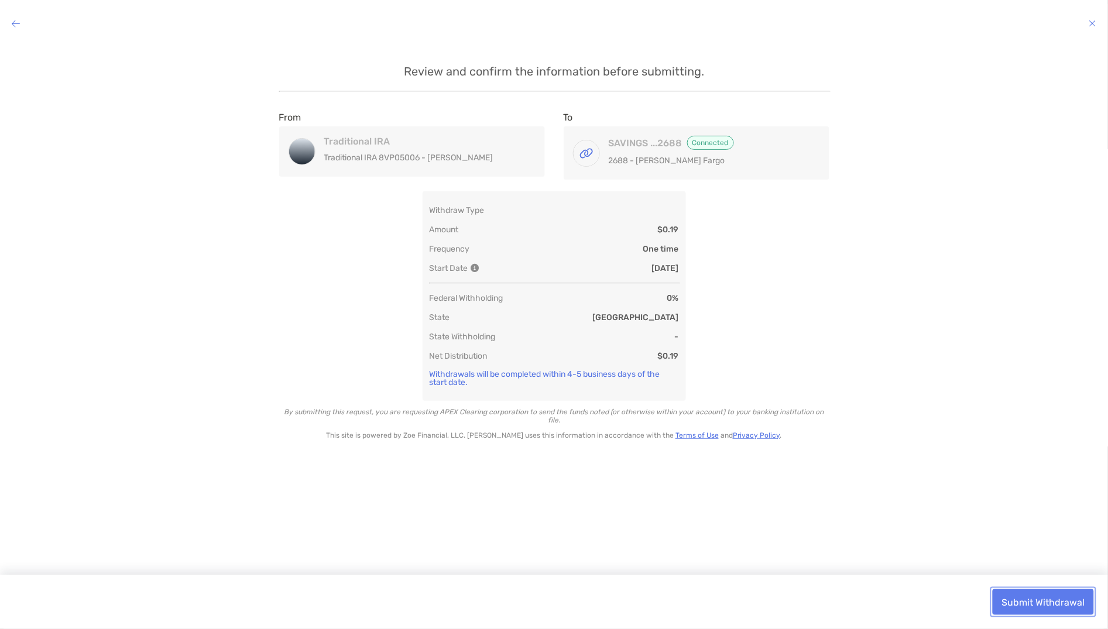
click at [1047, 601] on button "Submit Withdrawal" at bounding box center [1043, 602] width 101 height 26
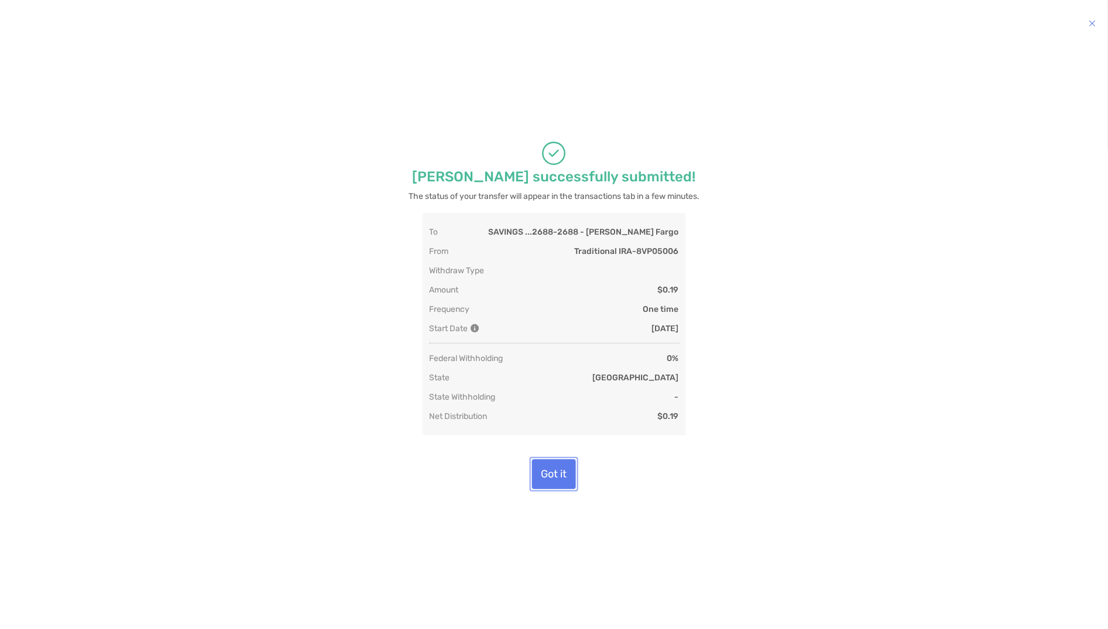
click at [558, 524] on div "[PERSON_NAME] successfully submitted! The status of your transfer will appear i…" at bounding box center [554, 315] width 1043 height 525
click at [555, 489] on button "Got it" at bounding box center [554, 475] width 44 height 30
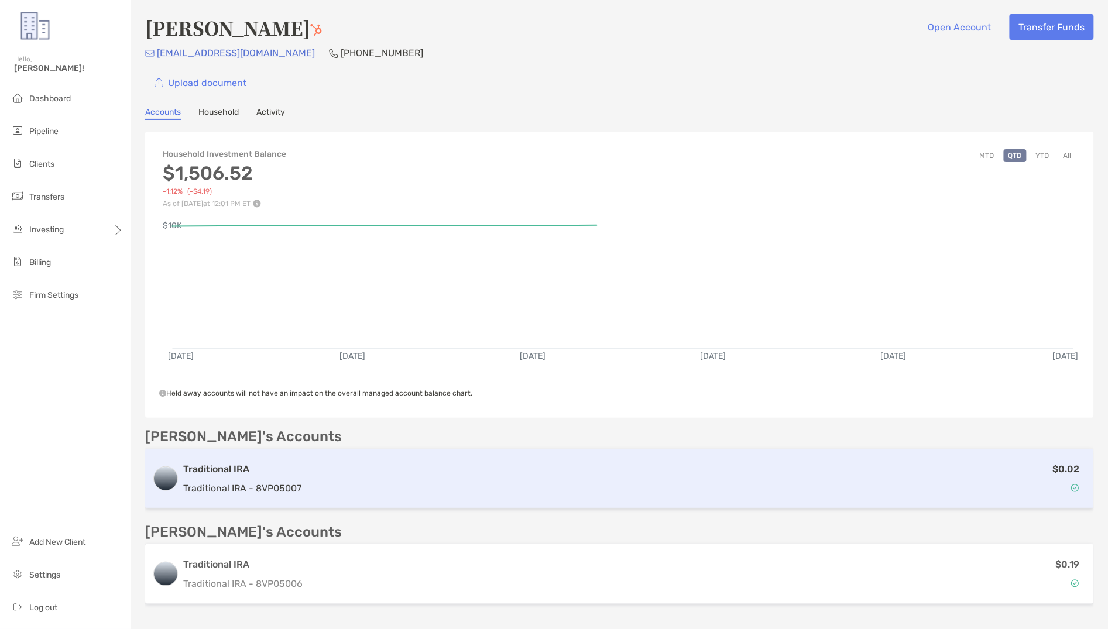
click at [369, 482] on div "$0.02" at bounding box center [696, 479] width 781 height 34
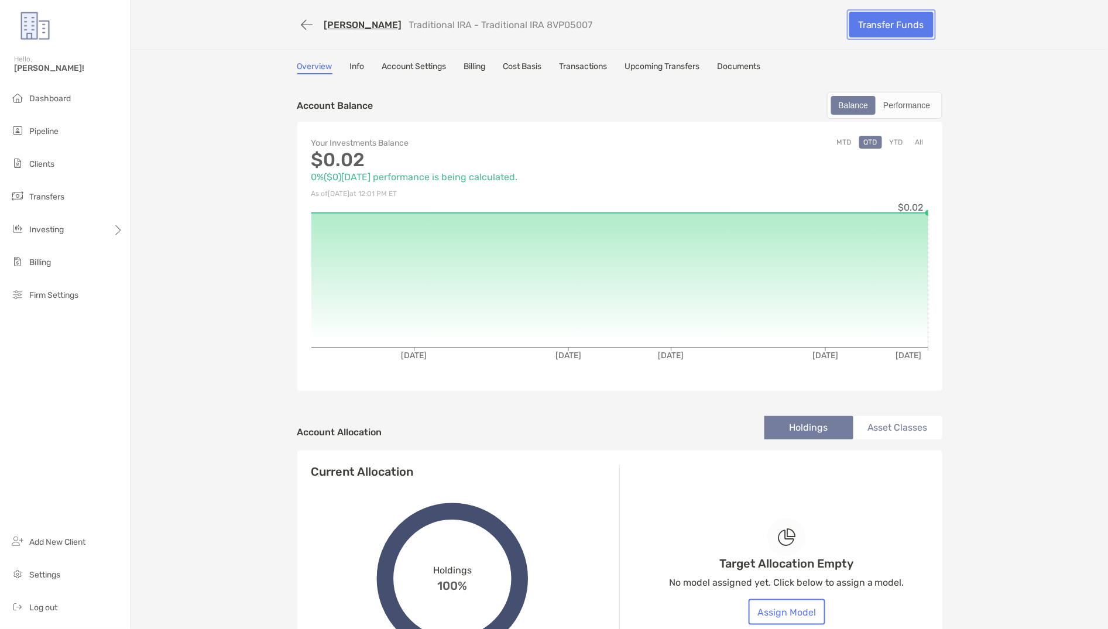
click at [895, 36] on link "Transfer Funds" at bounding box center [891, 25] width 84 height 26
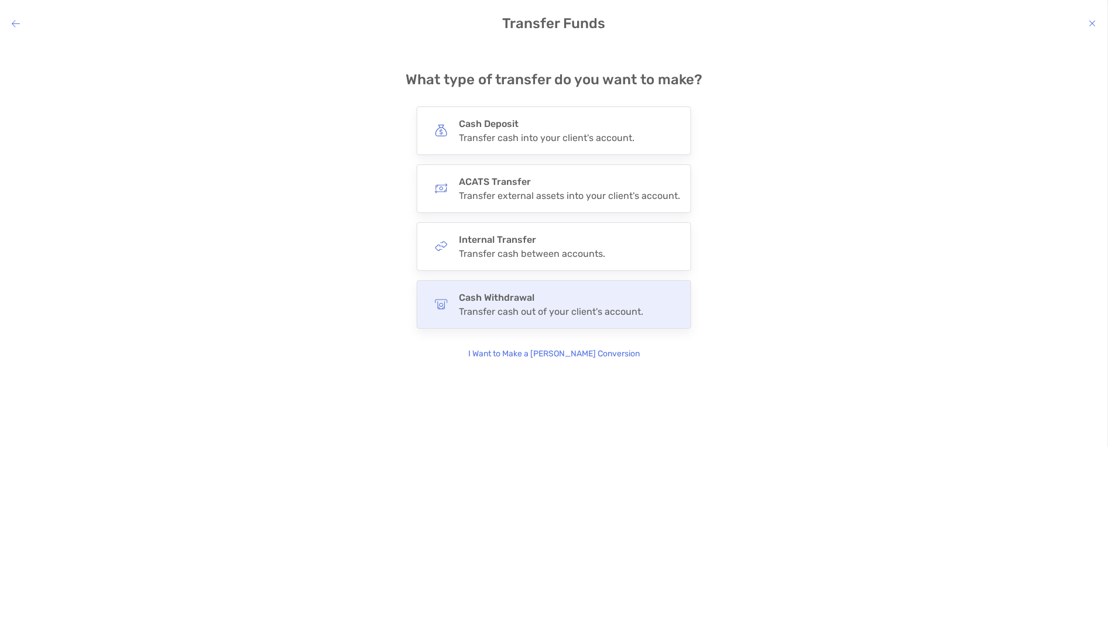
click at [517, 320] on div "Cash Withdrawal Transfer cash out of your client's account." at bounding box center [554, 304] width 275 height 49
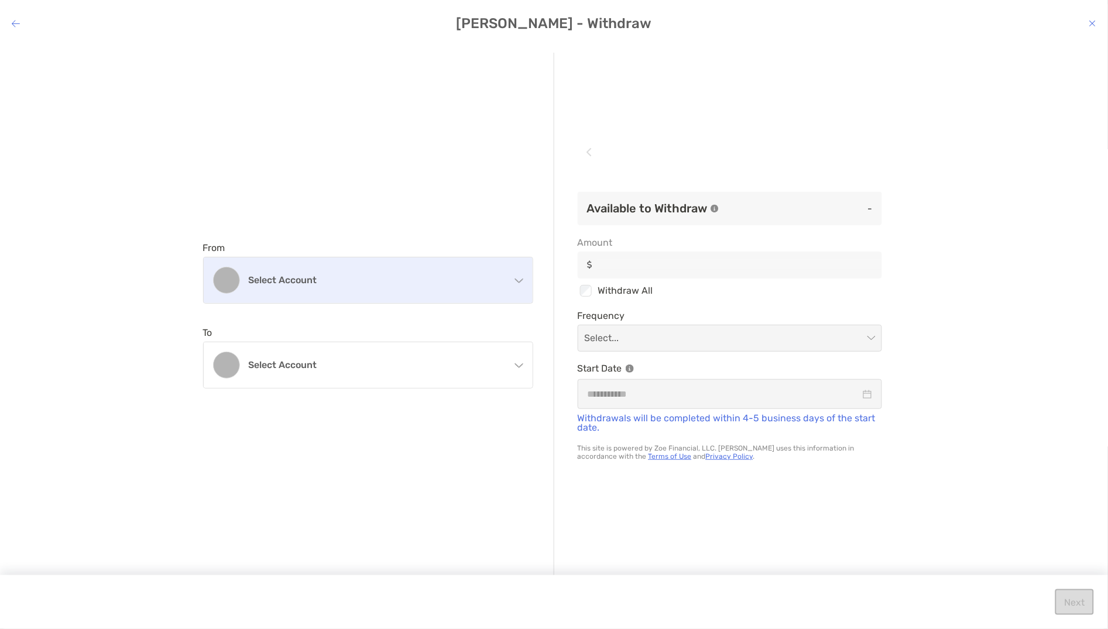
click at [432, 294] on div "Select account" at bounding box center [368, 281] width 329 height 46
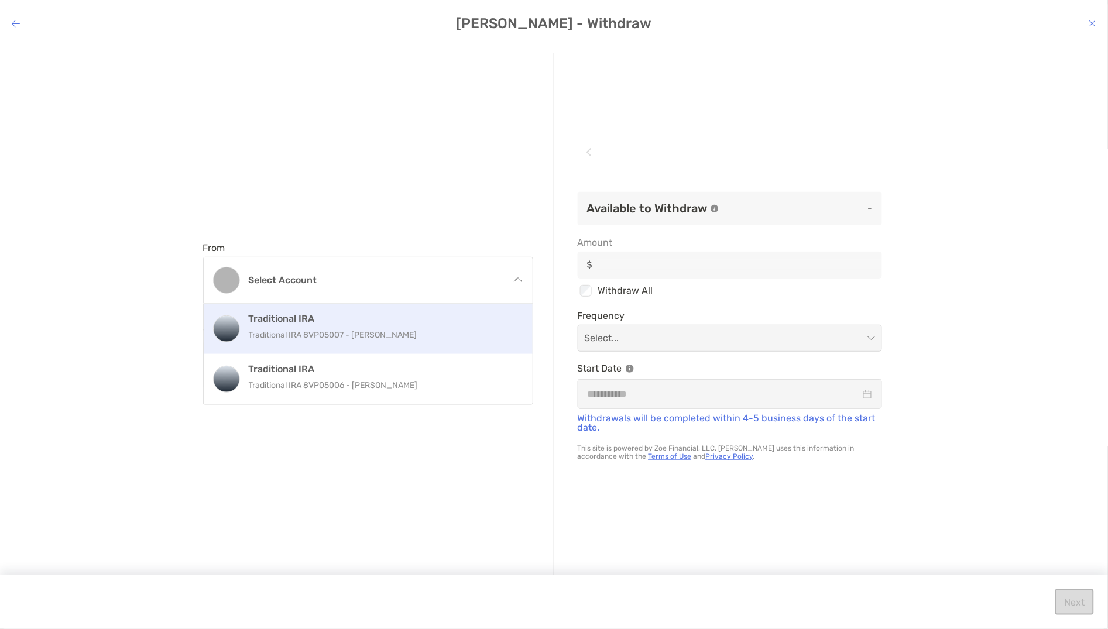
click at [414, 346] on div "Traditional IRA Traditional IRA 8VP05007 - [PERSON_NAME]" at bounding box center [368, 329] width 329 height 50
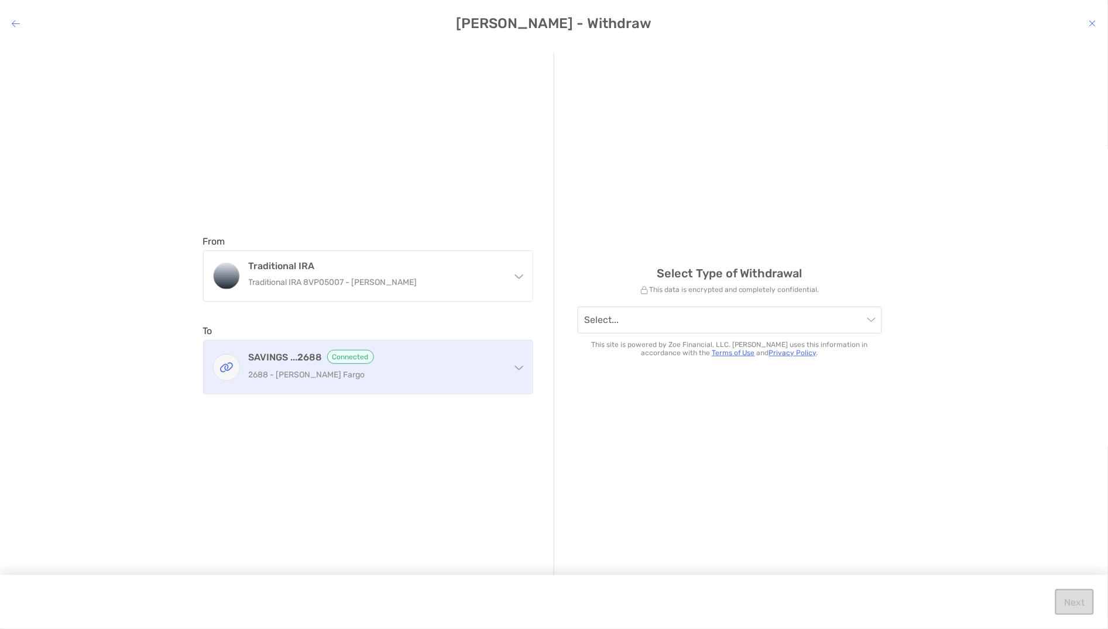
click at [395, 369] on p "2688 - [PERSON_NAME] Fargo" at bounding box center [375, 375] width 253 height 15
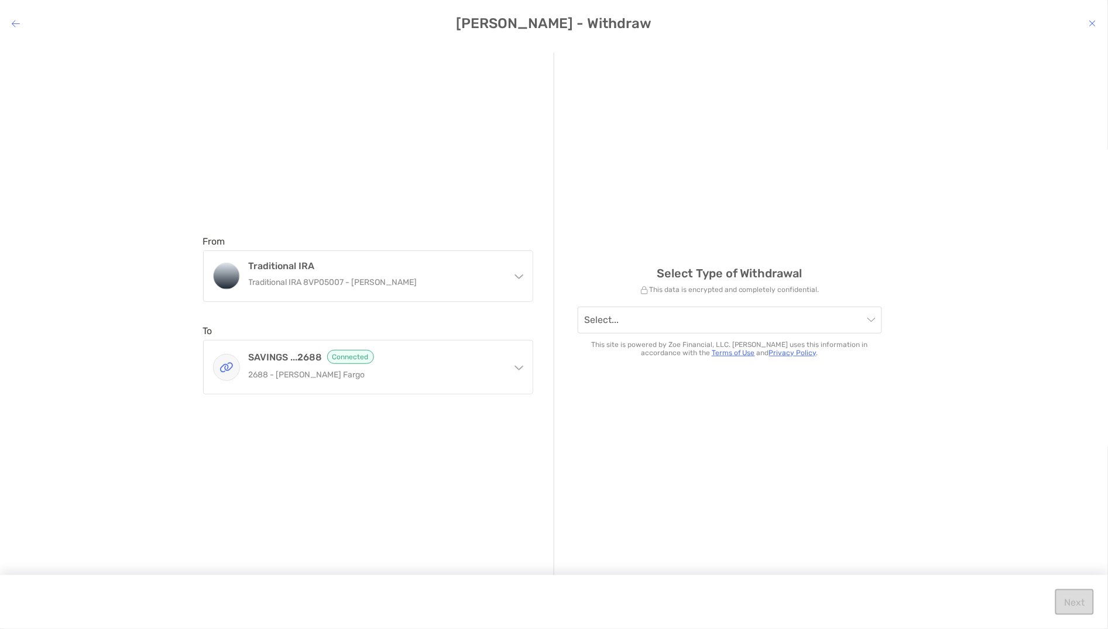
click at [661, 349] on p "This site is powered by Zoe Financial, LLC. [PERSON_NAME] uses this information…" at bounding box center [730, 349] width 304 height 16
click at [653, 323] on input "modal" at bounding box center [724, 320] width 279 height 26
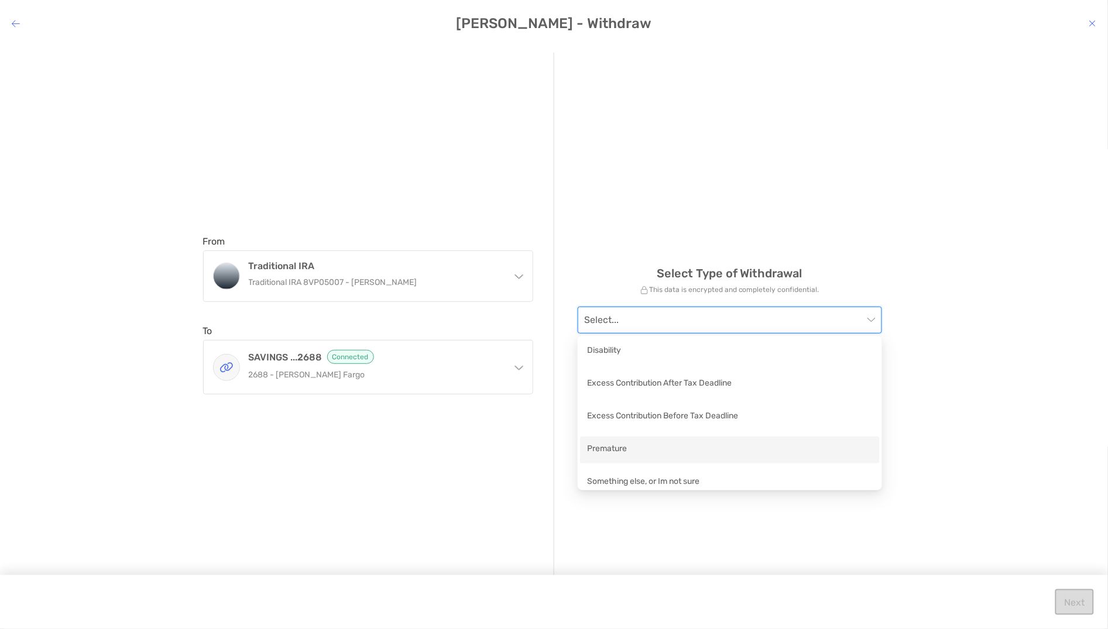
click at [621, 452] on div "Premature" at bounding box center [730, 450] width 286 height 15
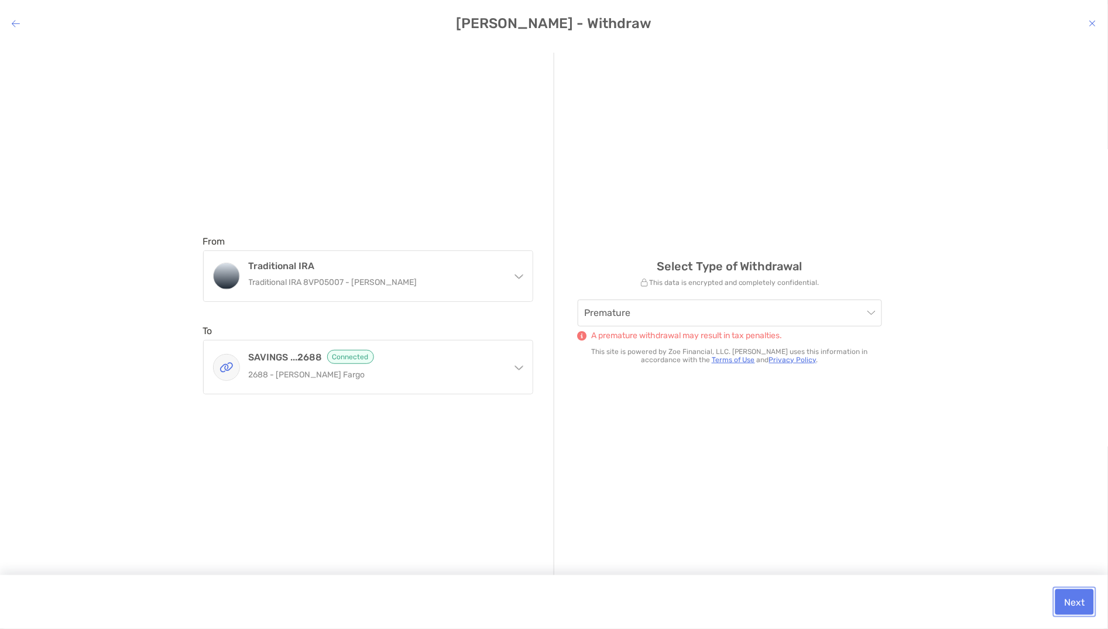
click at [1068, 600] on button "Next" at bounding box center [1074, 602] width 39 height 26
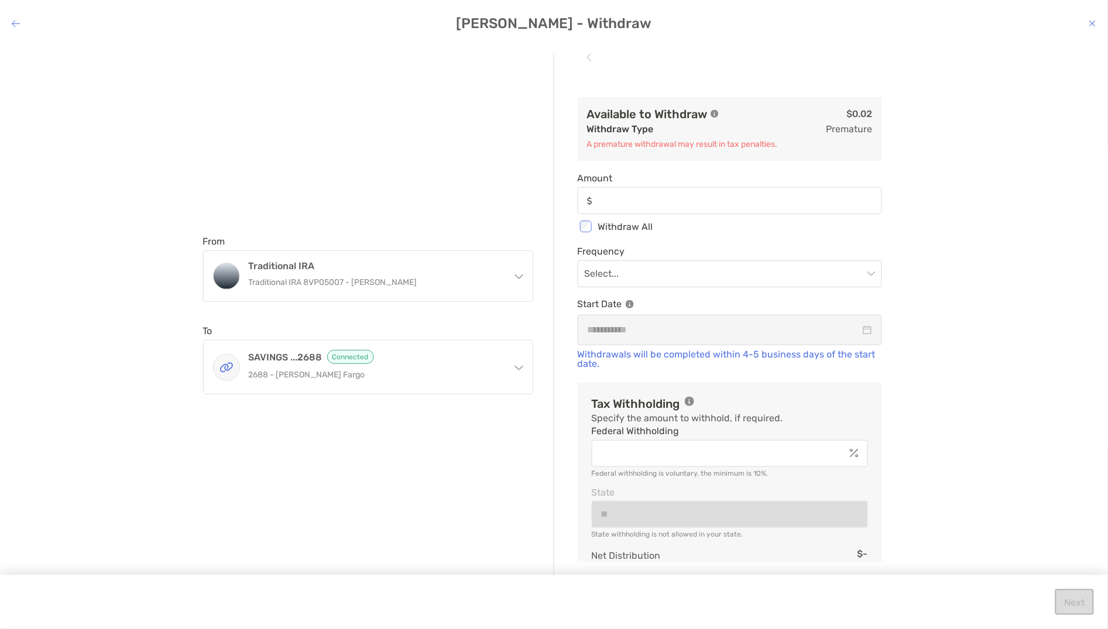
type input "****"
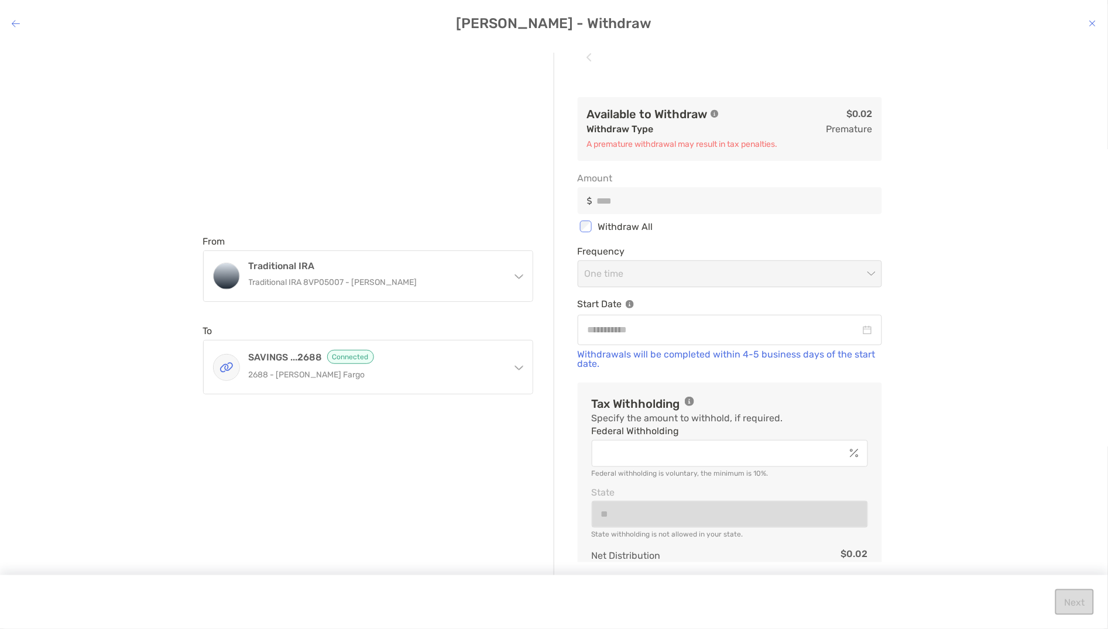
scroll to position [66, 0]
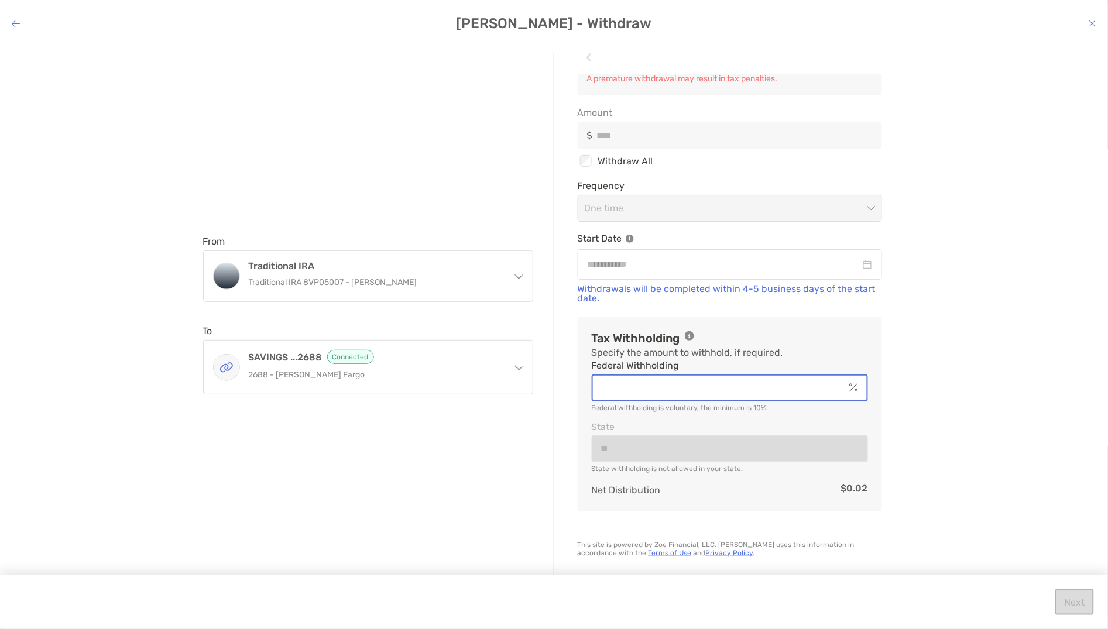
click at [700, 383] on input "Federal Withholding" at bounding box center [719, 388] width 252 height 10
type input "*"
click at [856, 268] on input "modal" at bounding box center [724, 264] width 273 height 15
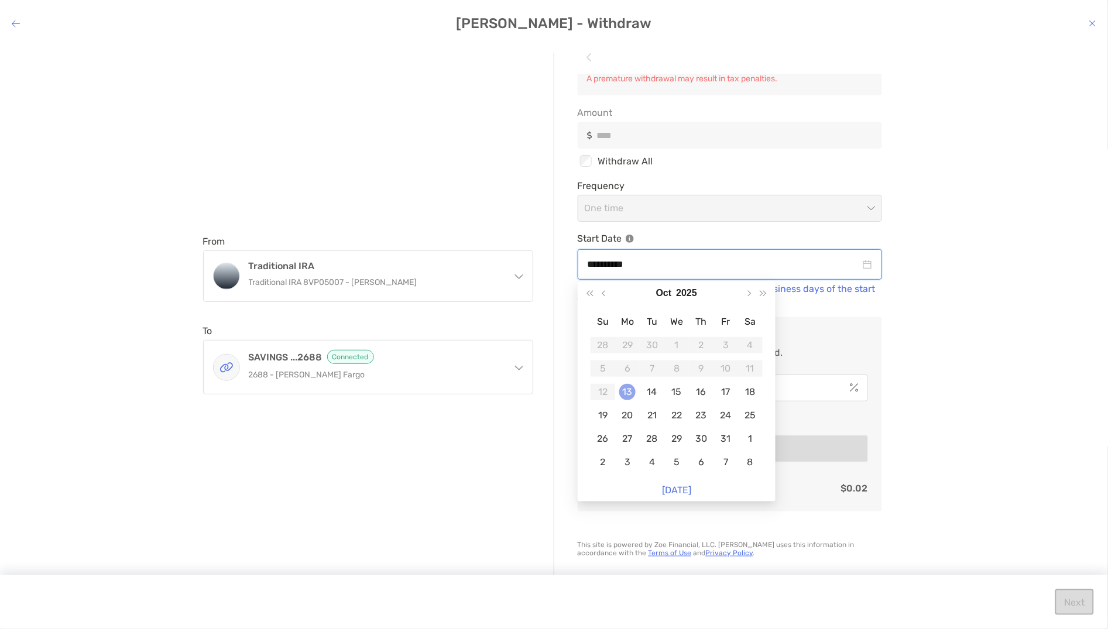
type input "**********"
click at [630, 383] on td "13" at bounding box center [627, 391] width 25 height 23
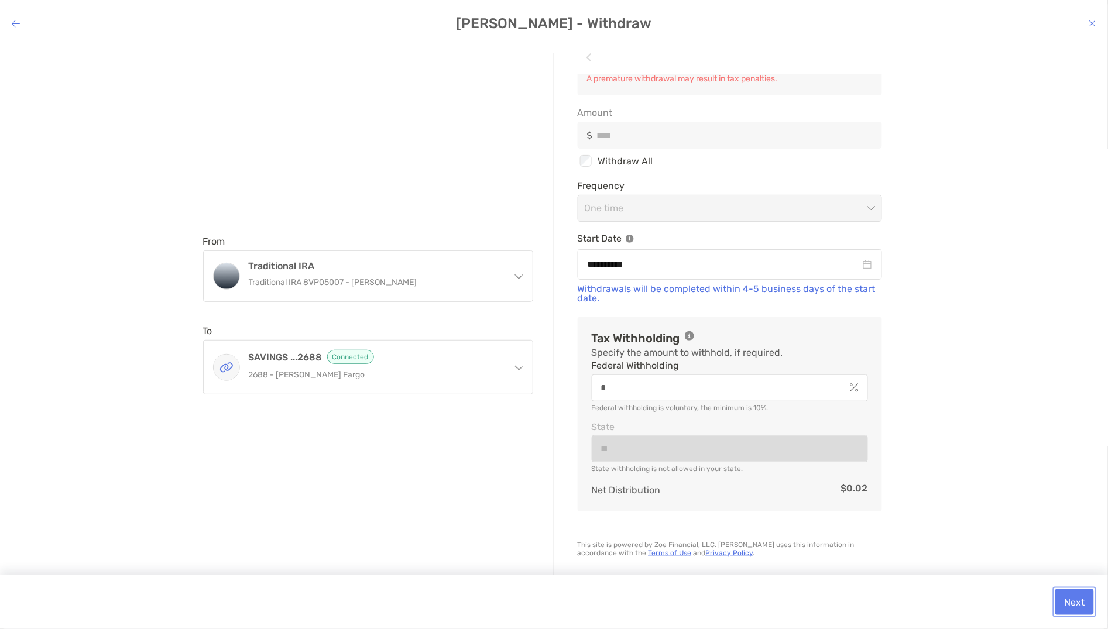
click at [1062, 601] on button "Next" at bounding box center [1074, 602] width 39 height 26
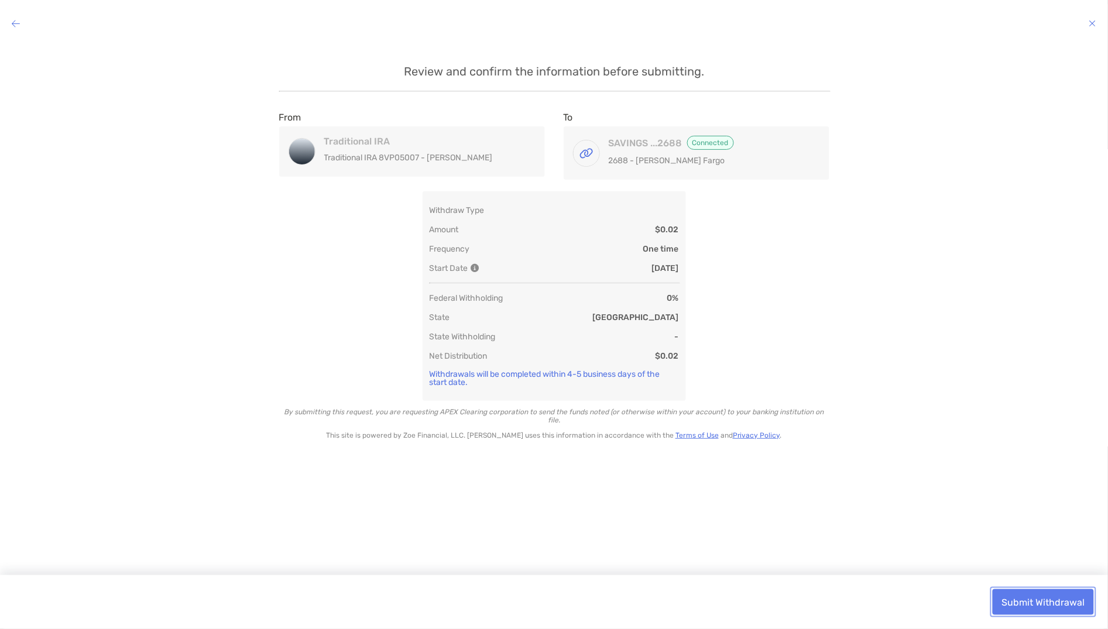
click at [1062, 601] on button "Submit Withdrawal" at bounding box center [1043, 602] width 101 height 26
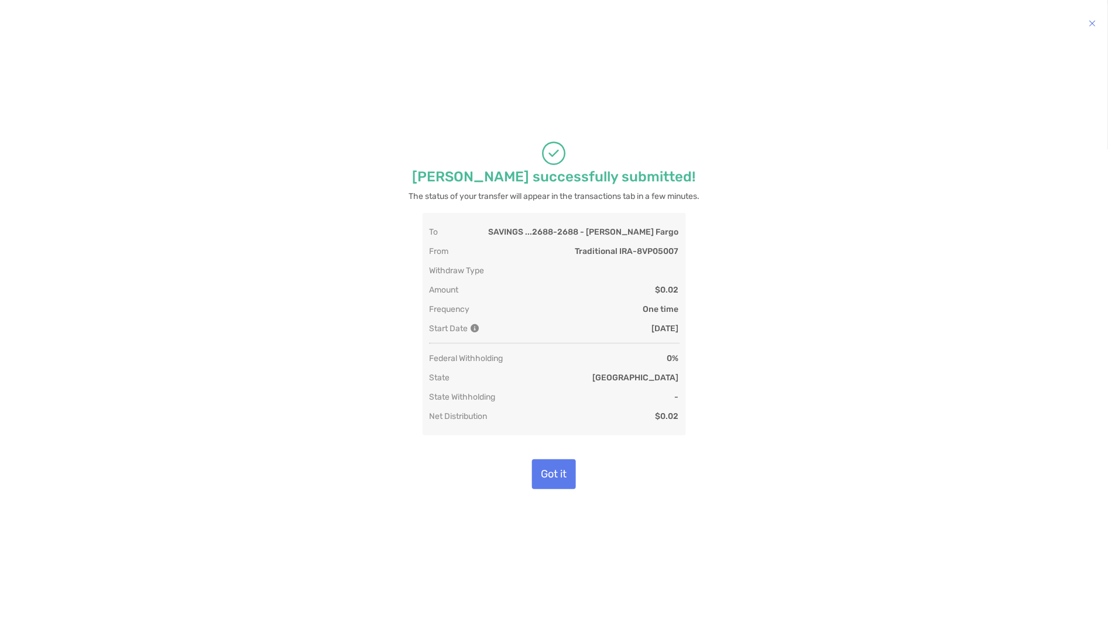
click at [530, 475] on div "Got it" at bounding box center [554, 475] width 1043 height 30
click at [547, 474] on button "Got it" at bounding box center [554, 475] width 44 height 30
